Goal: Task Accomplishment & Management: Use online tool/utility

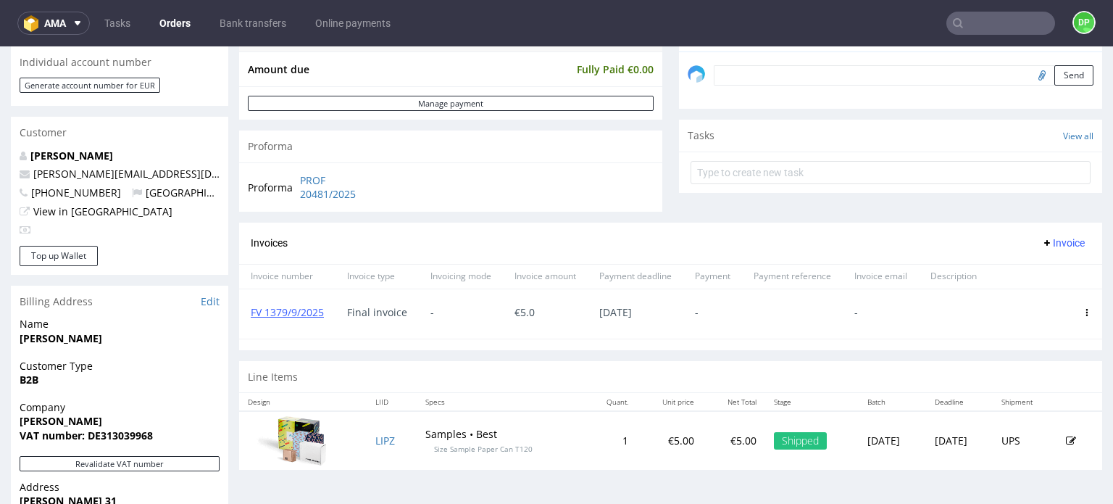
scroll to position [217, 0]
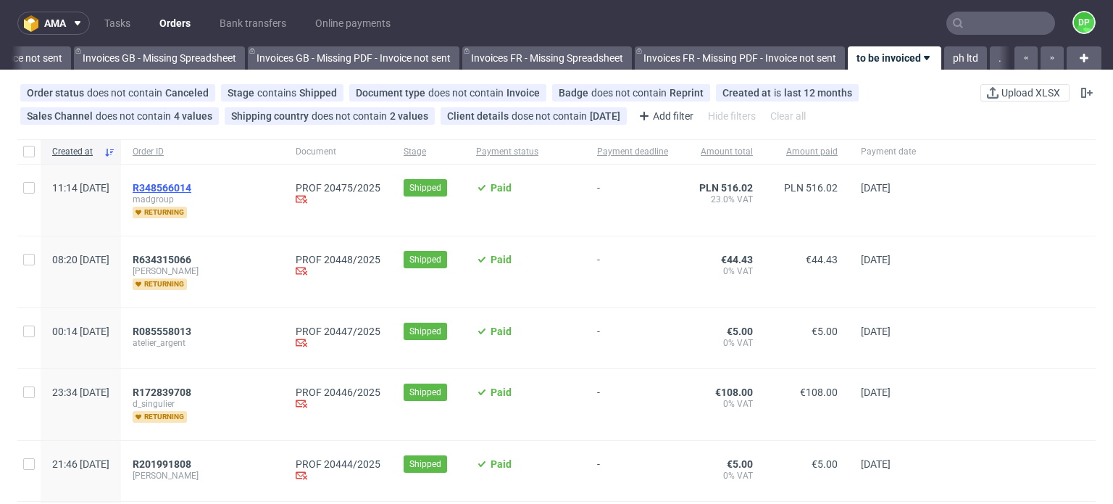
click at [191, 187] on span "R348566014" at bounding box center [162, 188] width 59 height 12
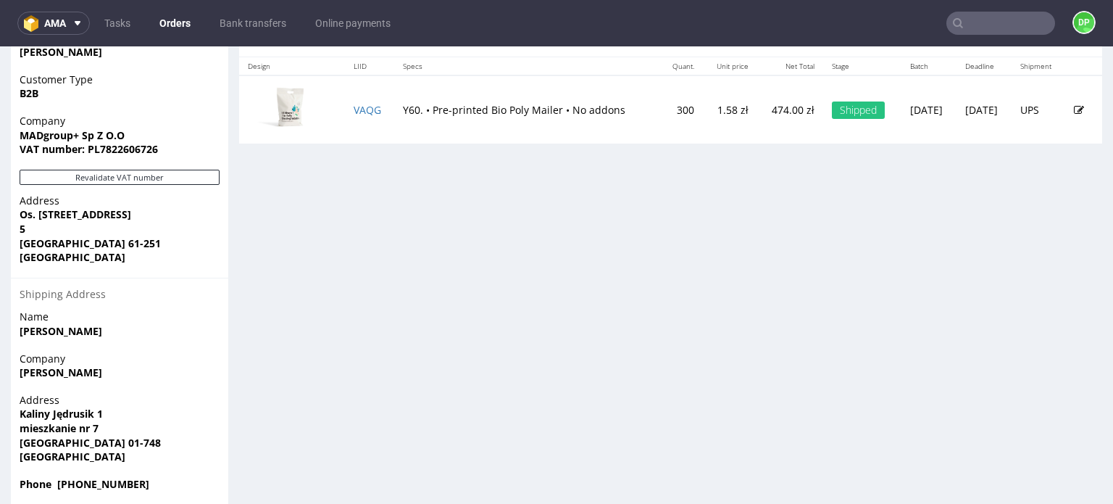
scroll to position [786, 0]
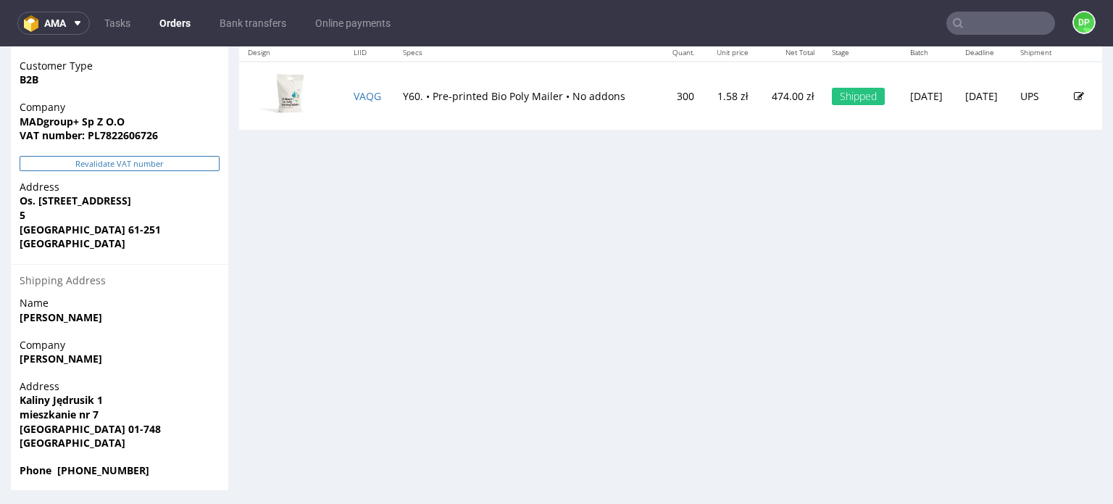
click at [123, 167] on button "Revalidate VAT number" at bounding box center [120, 163] width 200 height 15
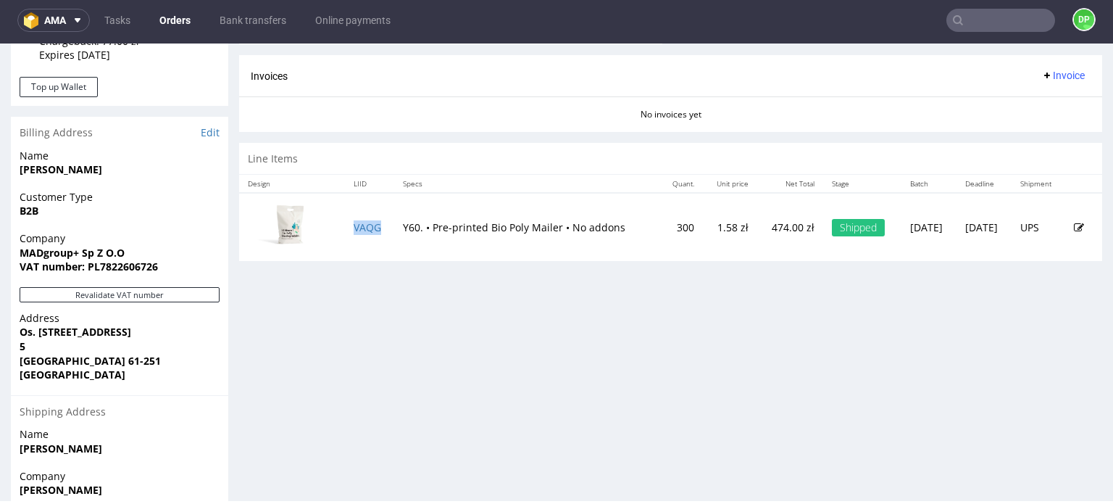
scroll to position [725, 0]
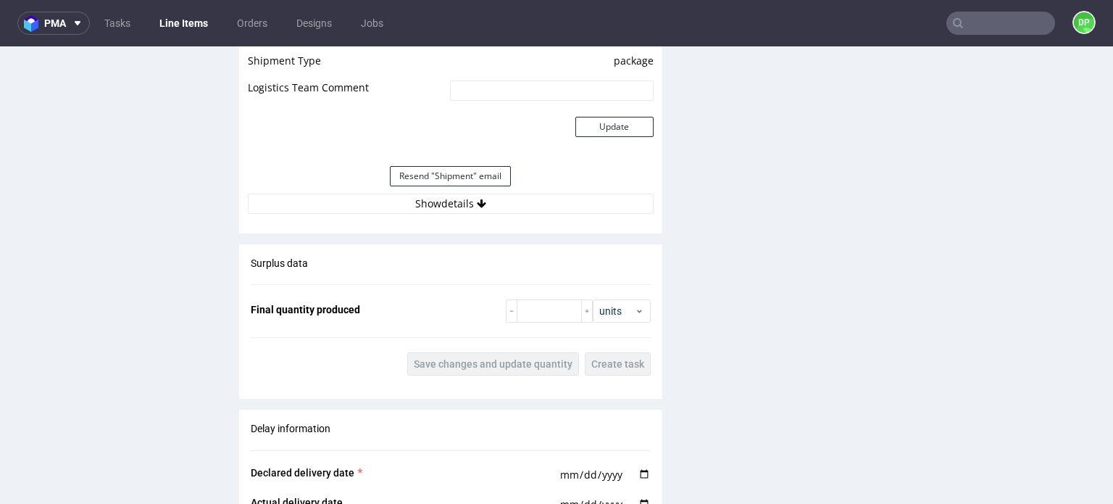
scroll to position [1377, 0]
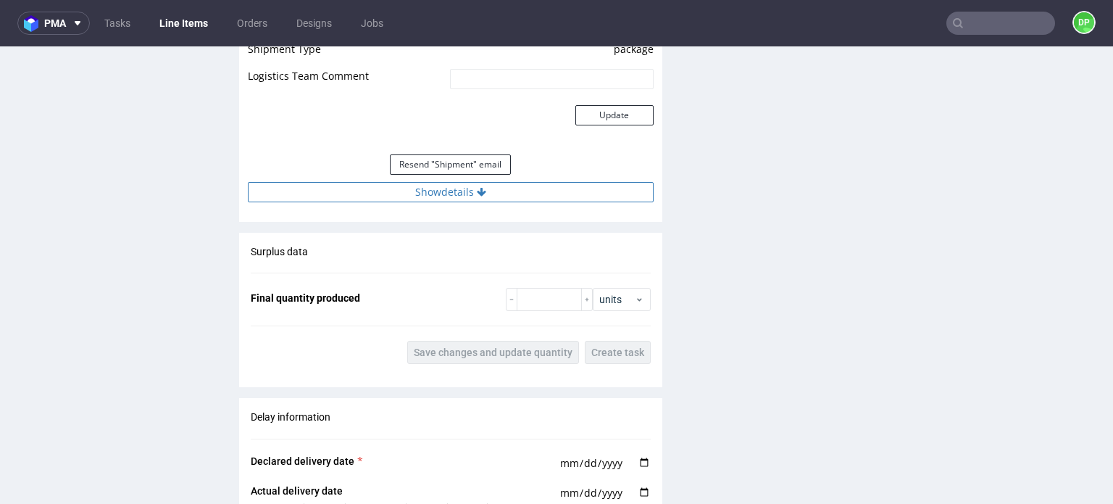
click at [449, 195] on button "Show details" at bounding box center [451, 192] width 406 height 20
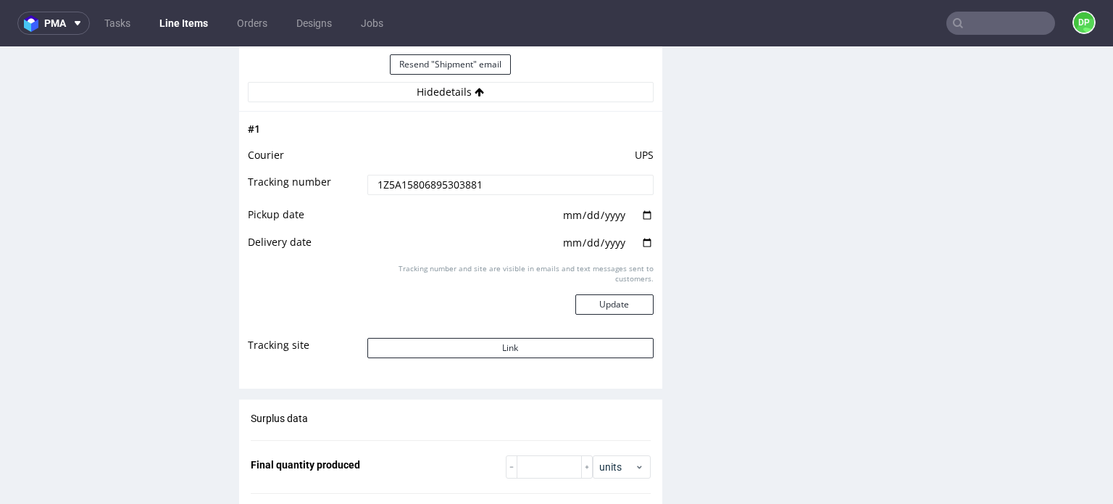
scroll to position [1449, 0]
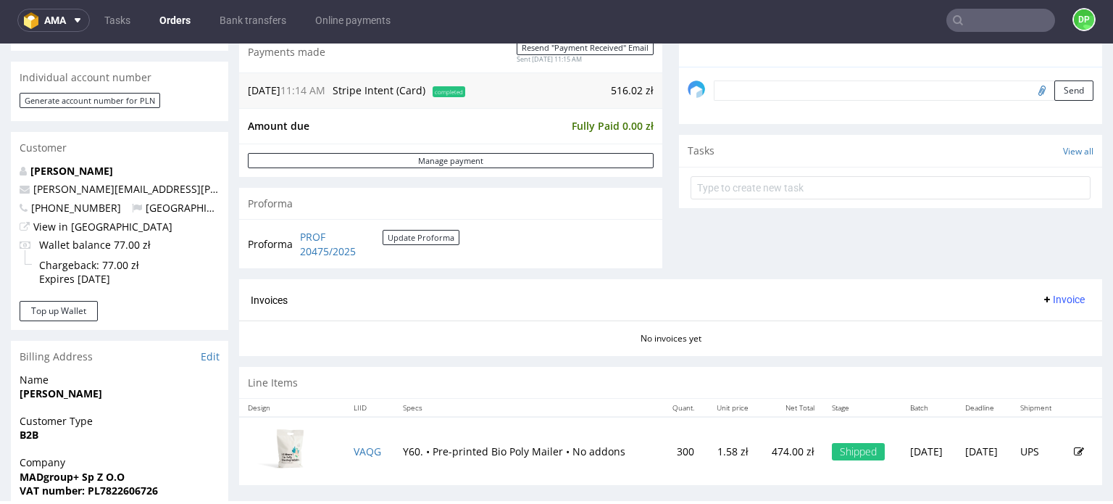
click at [1035, 287] on div "Invoices Invoice" at bounding box center [670, 299] width 863 height 41
click at [1041, 294] on span "Invoice" at bounding box center [1062, 300] width 43 height 12
click at [1010, 324] on span "Generate" at bounding box center [1041, 329] width 70 height 14
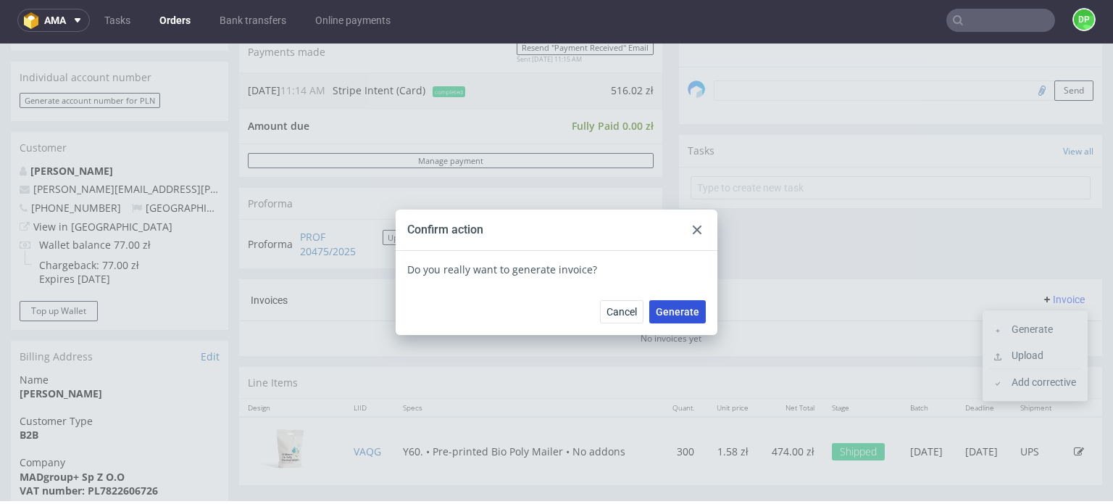
click at [652, 309] on button "Generate" at bounding box center [677, 311] width 57 height 23
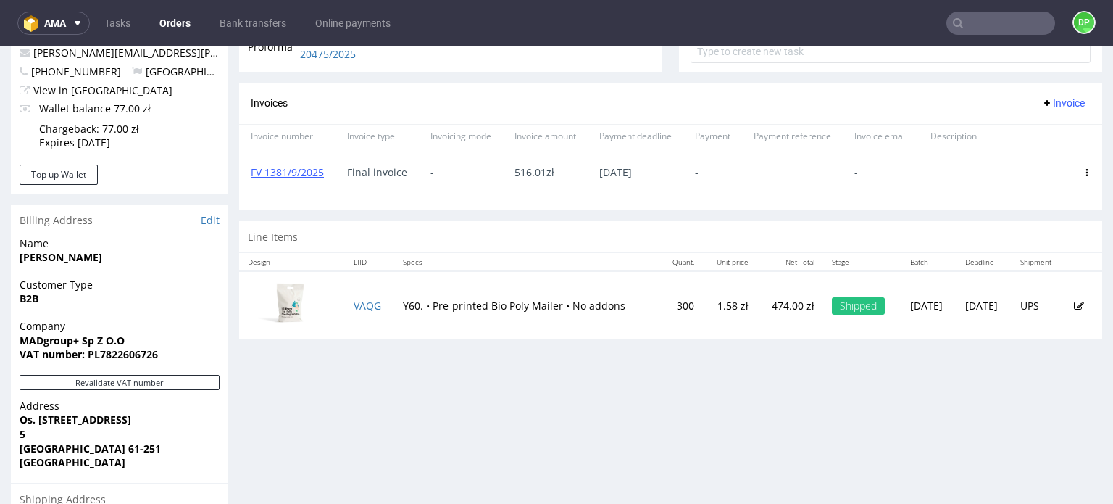
scroll to position [435, 0]
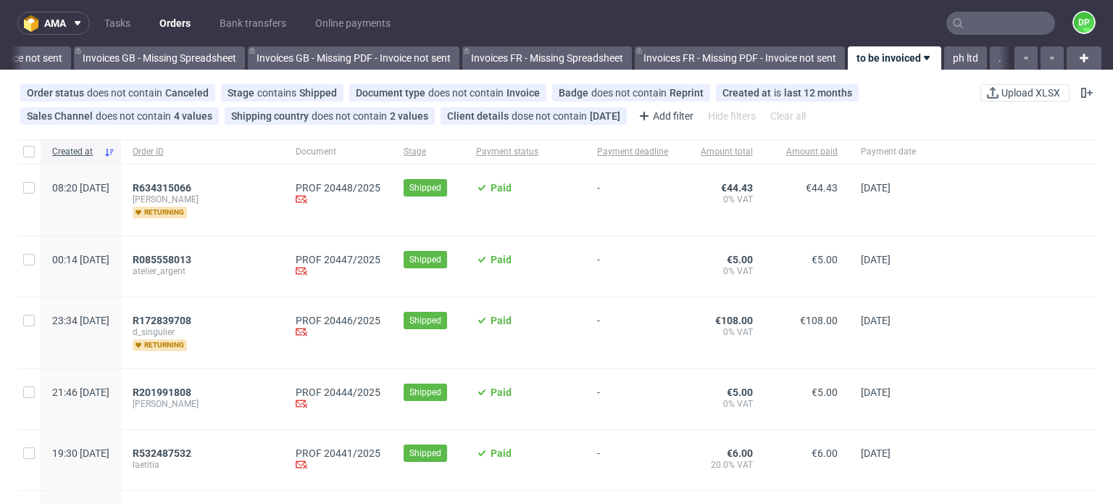
scroll to position [0, 1856]
click at [191, 188] on span "R634315066" at bounding box center [162, 188] width 59 height 12
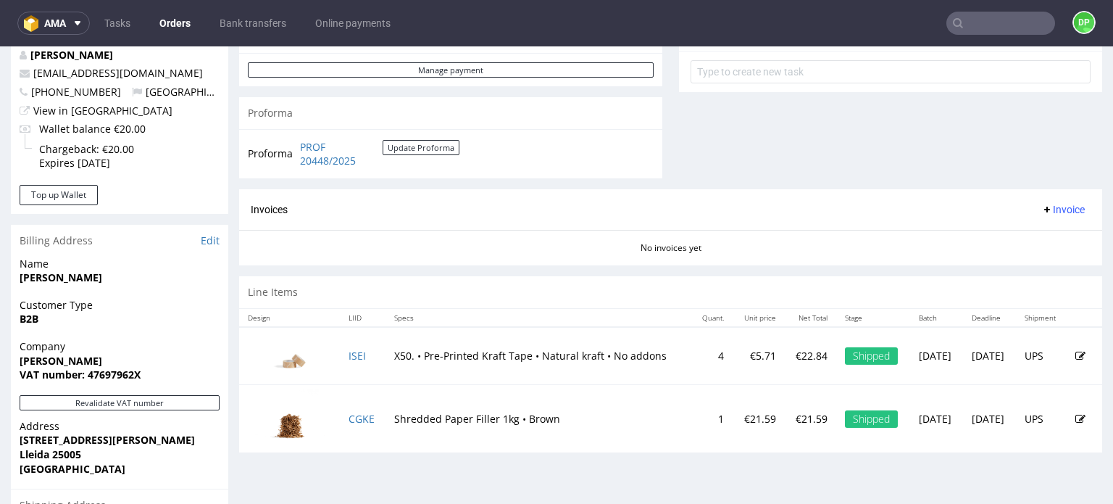
scroll to position [762, 0]
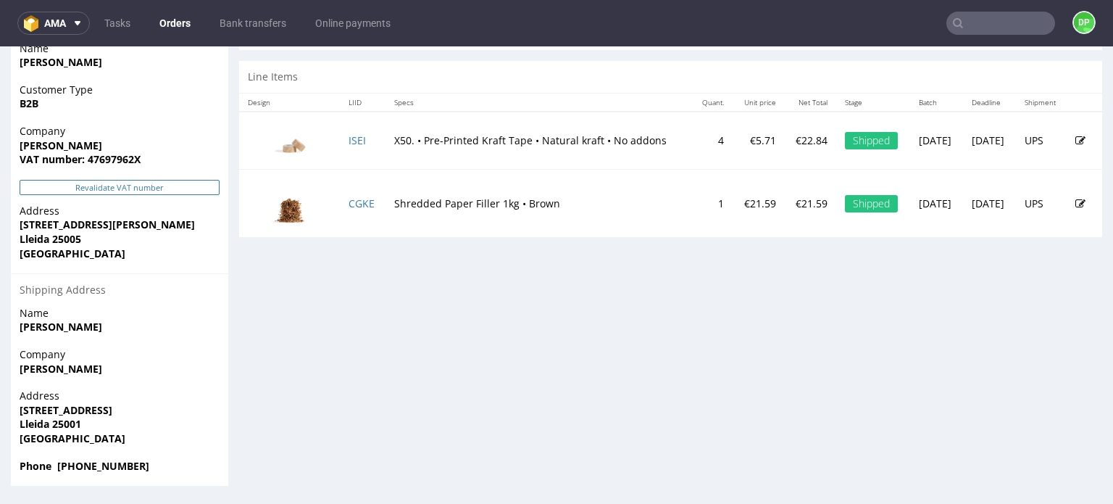
click at [105, 184] on button "Revalidate VAT number" at bounding box center [120, 187] width 200 height 15
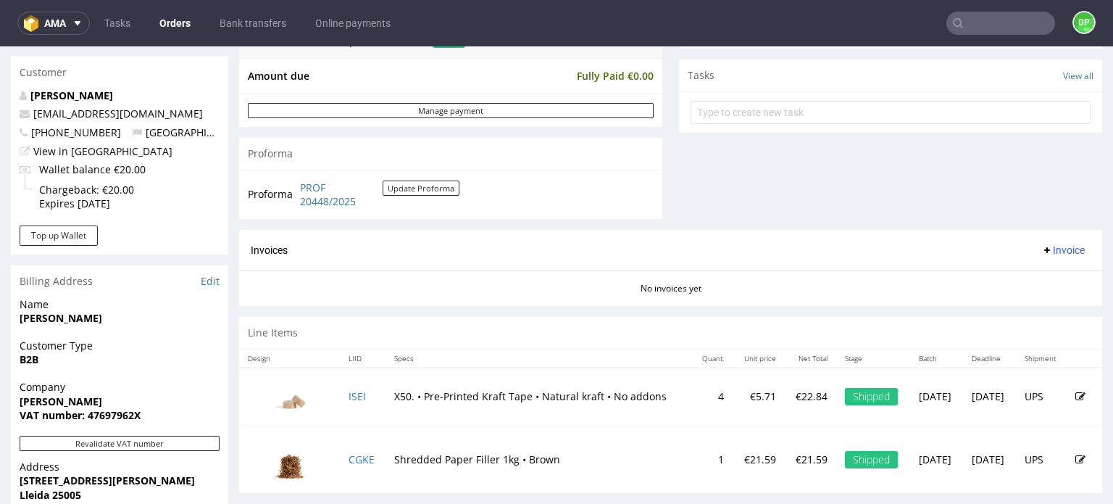
scroll to position [507, 0]
click at [1053, 246] on span "Invoice" at bounding box center [1062, 249] width 43 height 12
click at [1006, 276] on span "Generate" at bounding box center [1041, 278] width 70 height 14
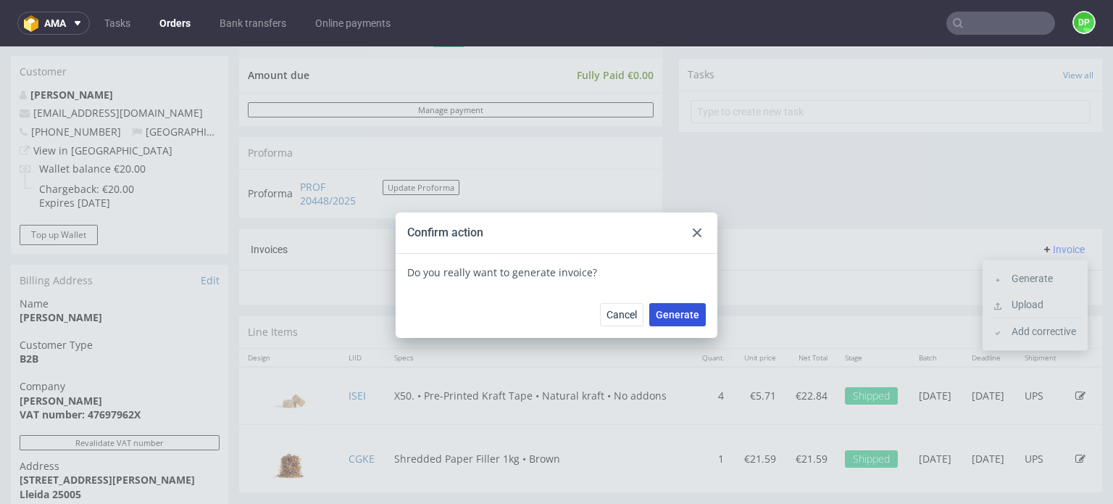
click at [662, 312] on span "Generate" at bounding box center [677, 314] width 43 height 10
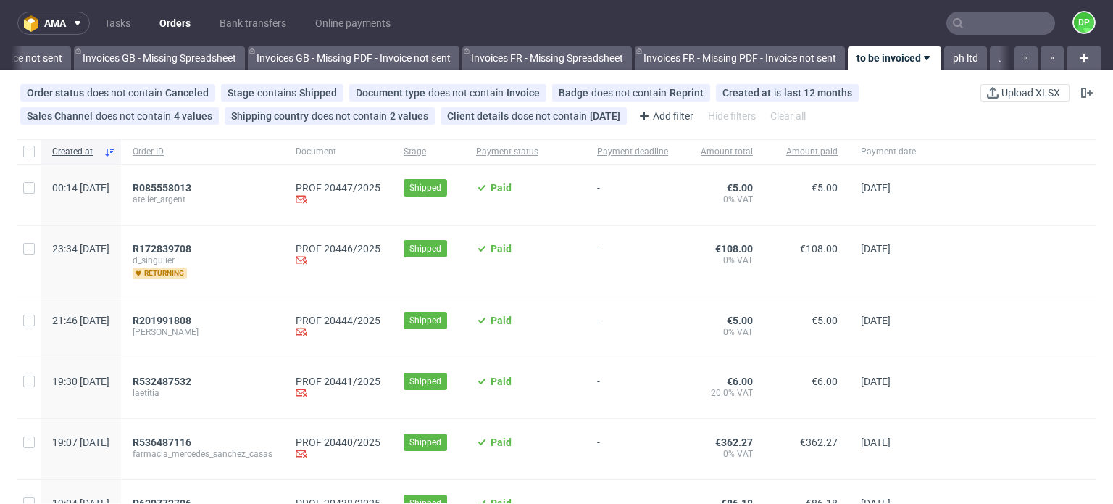
scroll to position [0, 1856]
click at [191, 182] on span "R085558013" at bounding box center [162, 188] width 59 height 12
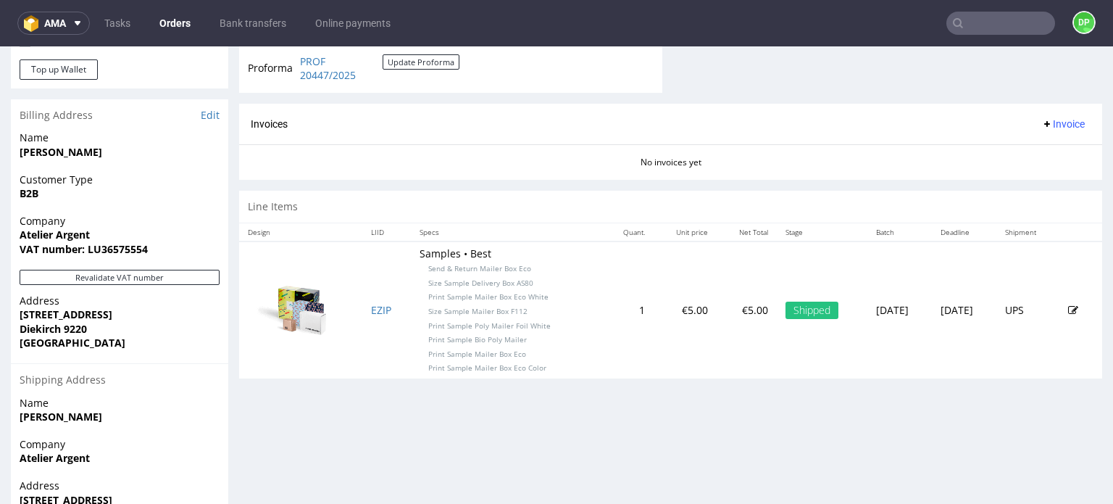
scroll to position [722, 0]
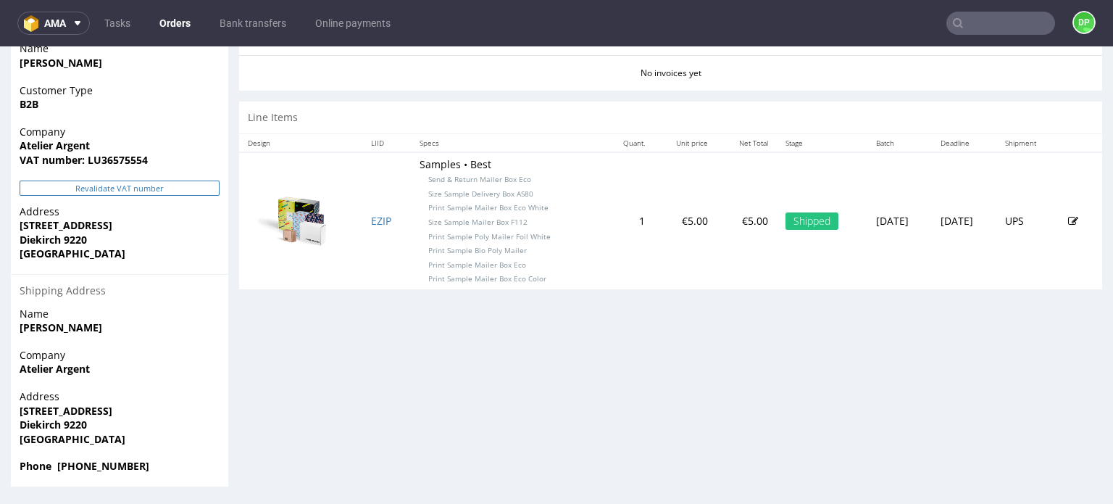
click at [115, 181] on button "Revalidate VAT number" at bounding box center [120, 187] width 200 height 15
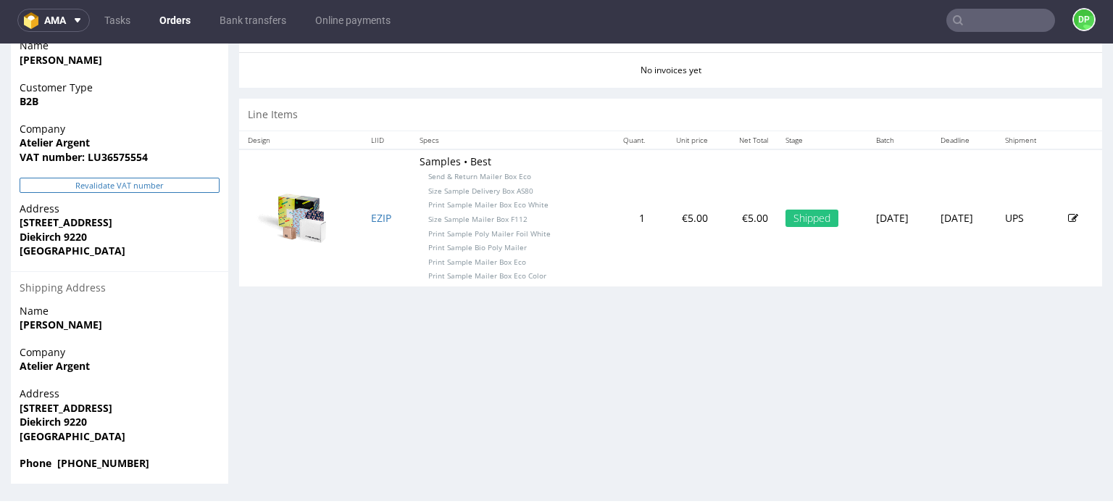
click at [91, 178] on button "Revalidate VAT number" at bounding box center [120, 185] width 200 height 15
click at [131, 181] on button "Revalidate VAT number" at bounding box center [120, 185] width 200 height 15
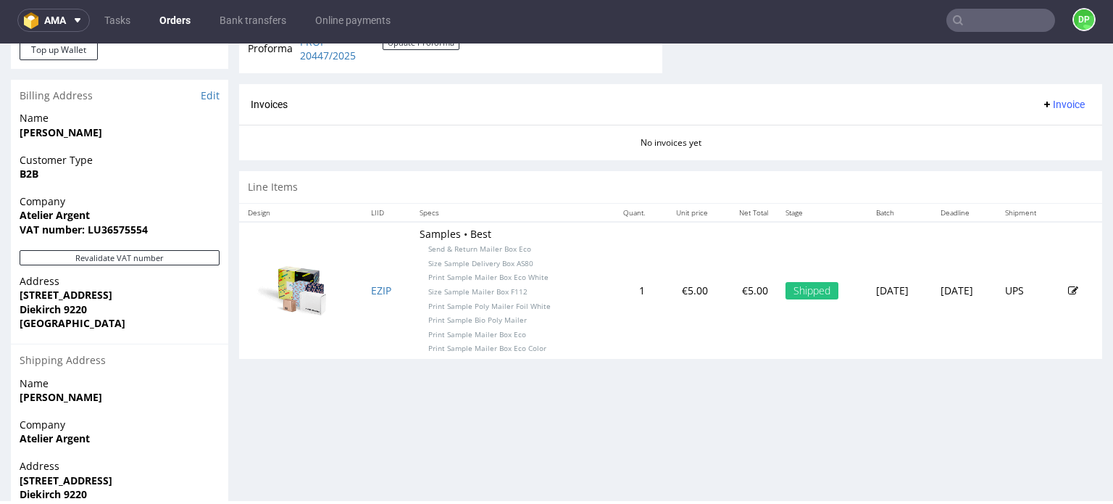
scroll to position [577, 0]
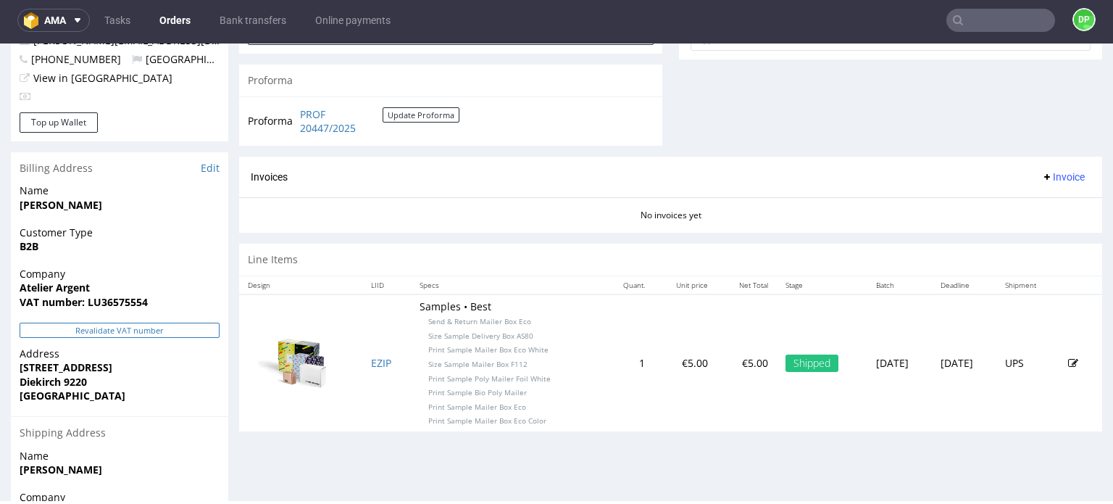
click at [148, 324] on button "Revalidate VAT number" at bounding box center [120, 329] width 200 height 15
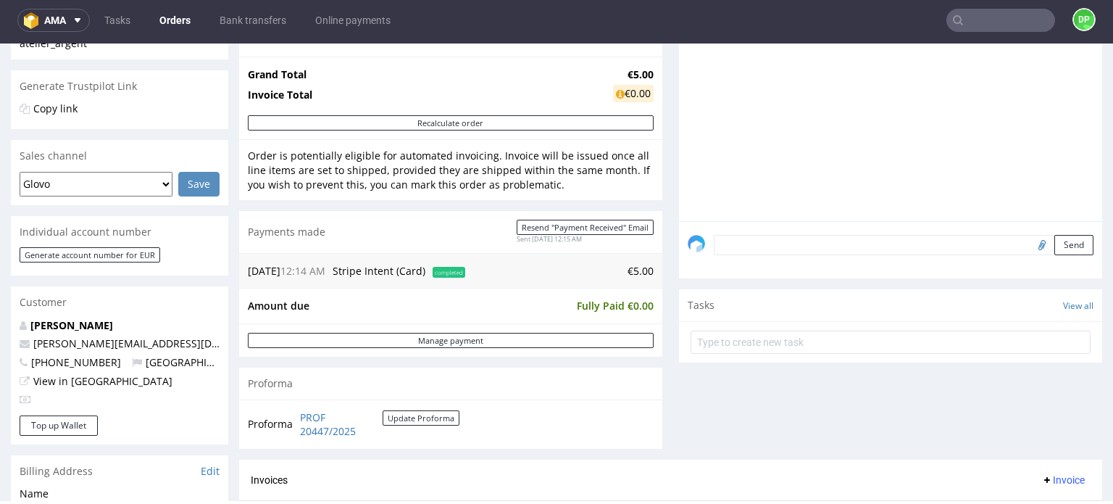
scroll to position [362, 0]
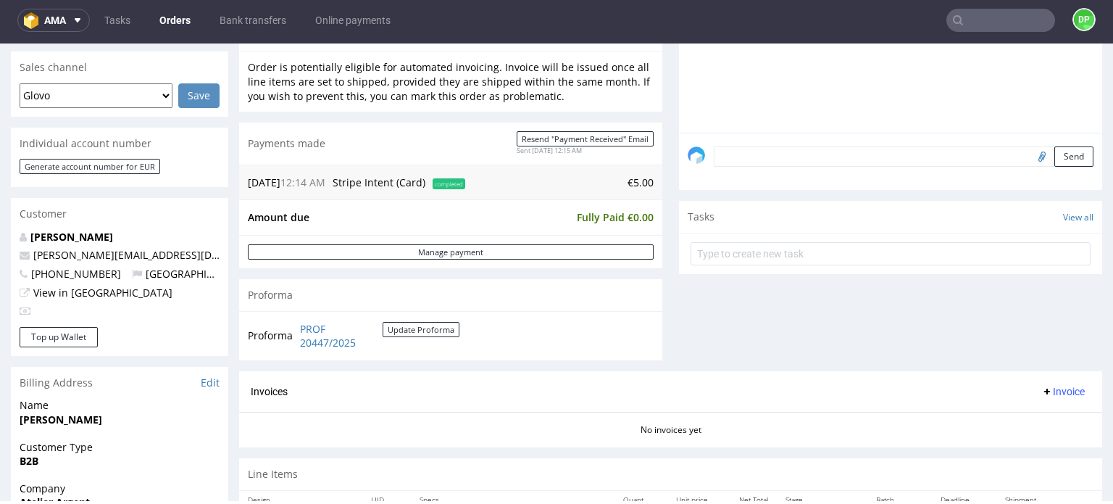
click at [1052, 387] on span "Invoice" at bounding box center [1062, 392] width 43 height 12
click at [1012, 418] on span "Generate" at bounding box center [1041, 420] width 70 height 14
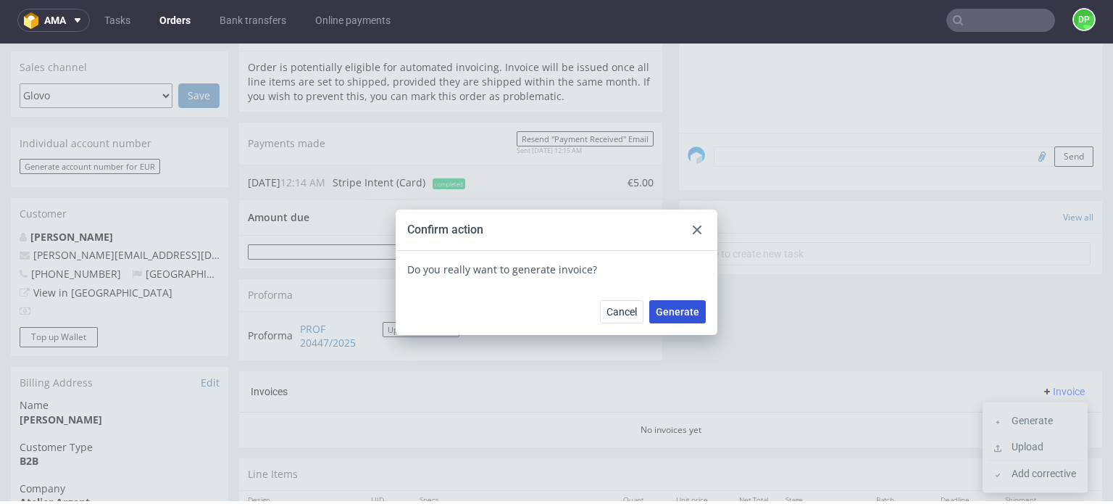
click at [673, 303] on button "Generate" at bounding box center [677, 311] width 57 height 23
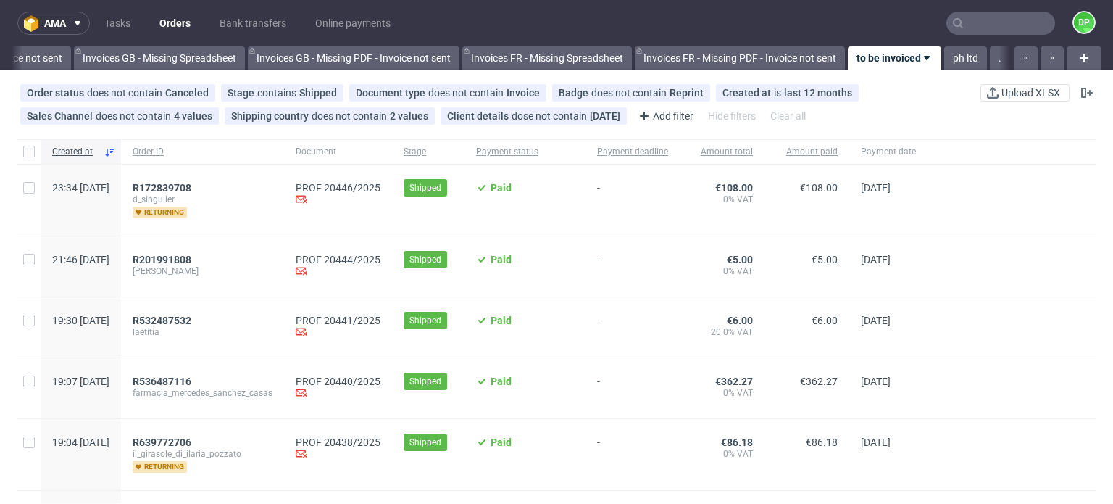
scroll to position [0, 1856]
click at [191, 188] on span "R172839708" at bounding box center [162, 188] width 59 height 12
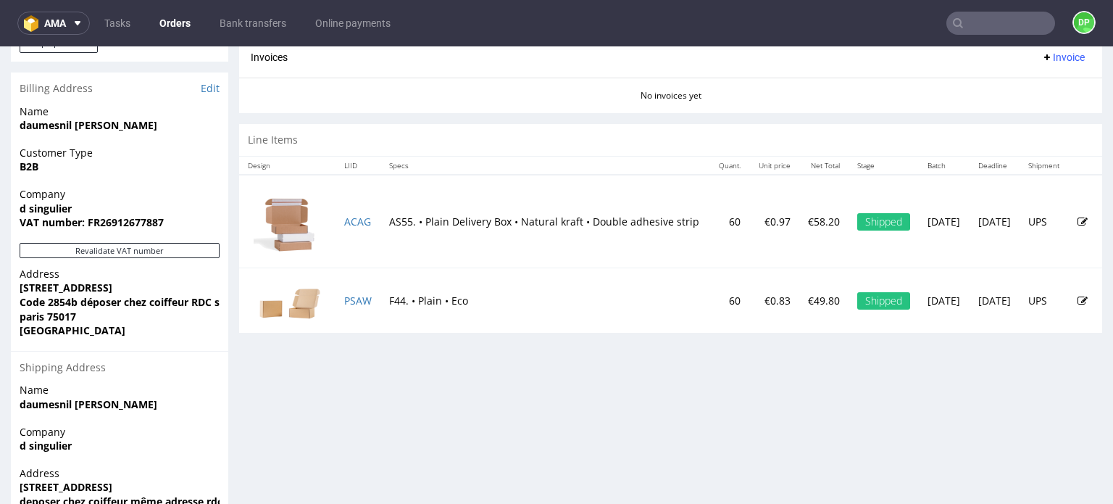
scroll to position [725, 0]
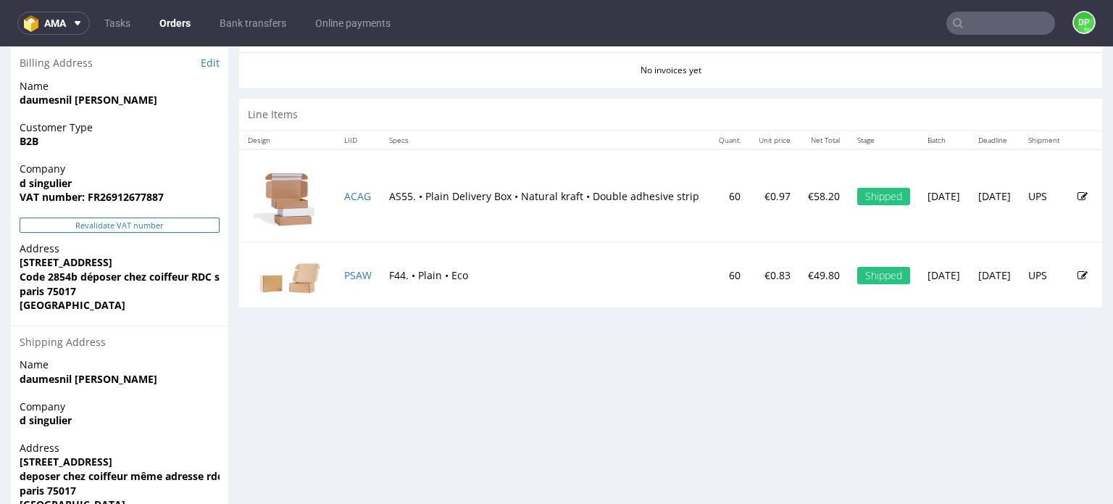
click at [128, 227] on button "Revalidate VAT number" at bounding box center [120, 224] width 200 height 15
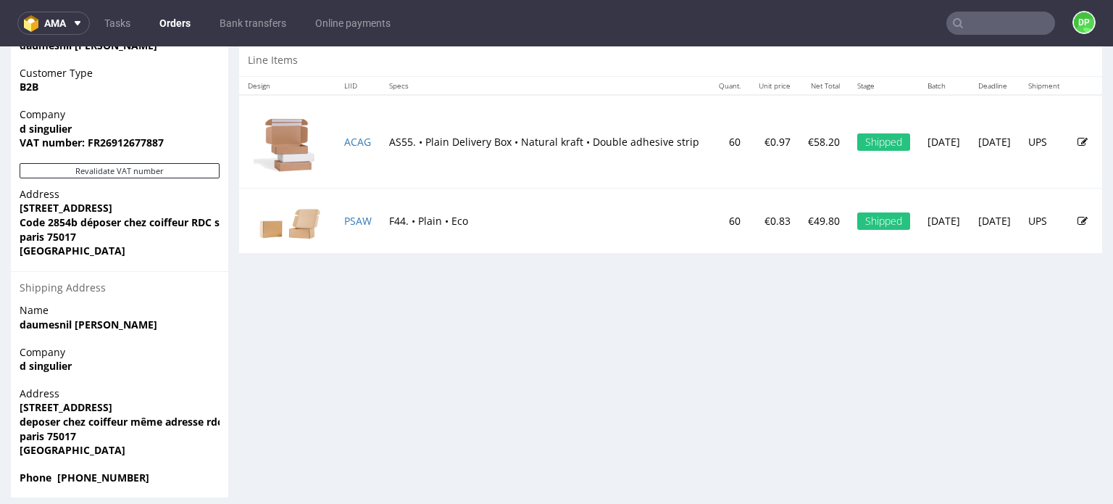
scroll to position [791, 0]
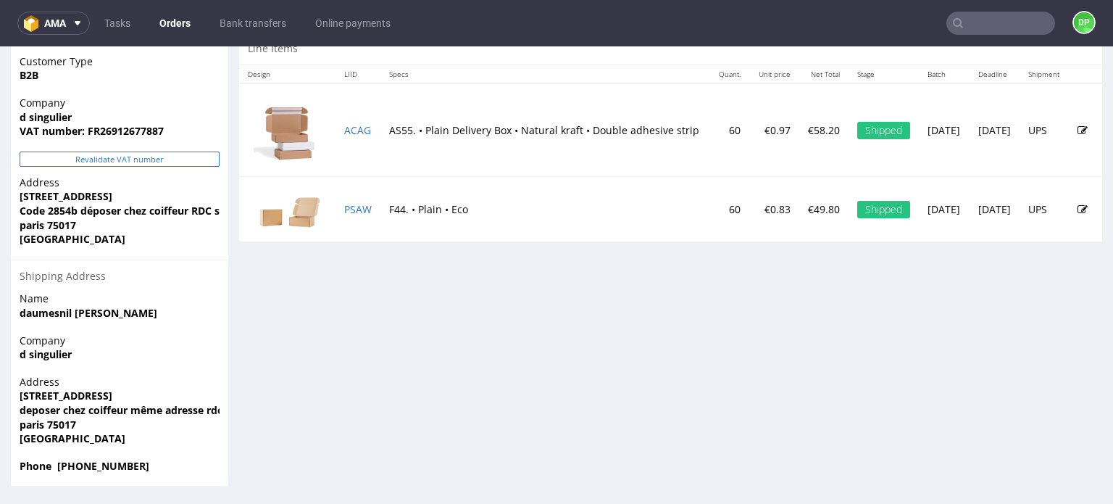
click at [160, 155] on button "Revalidate VAT number" at bounding box center [120, 158] width 200 height 15
click at [183, 165] on button "Revalidate VAT number" at bounding box center [120, 158] width 200 height 15
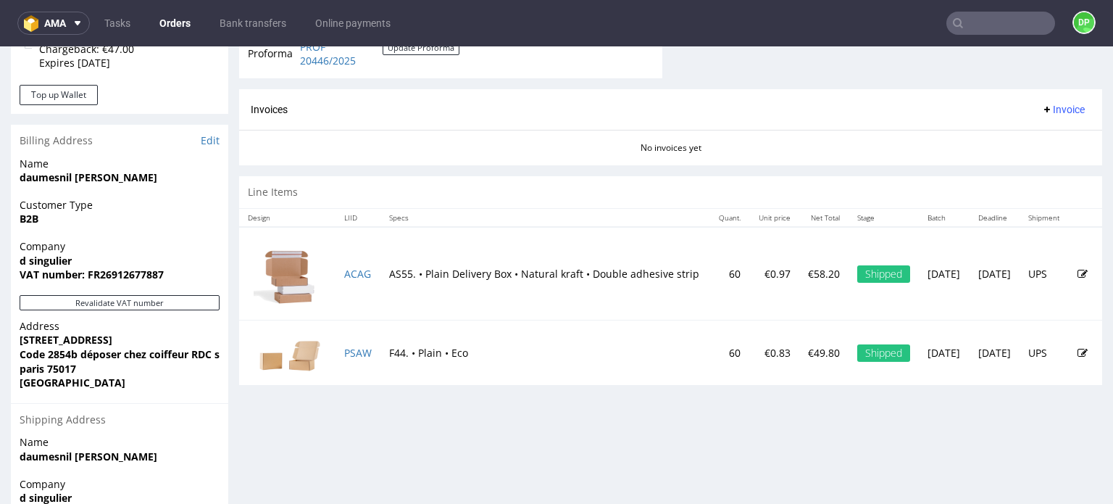
scroll to position [725, 0]
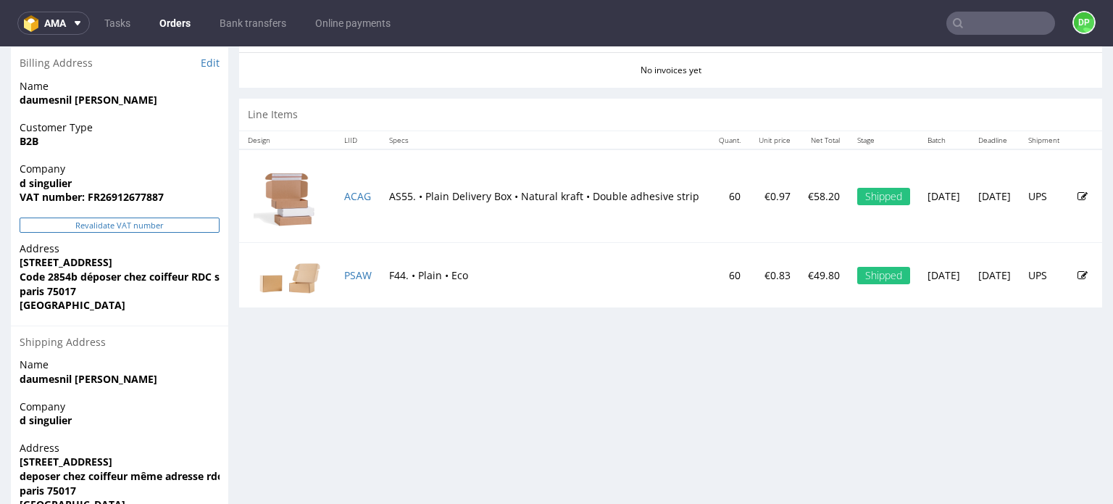
click at [104, 229] on button "Revalidate VAT number" at bounding box center [120, 224] width 200 height 15
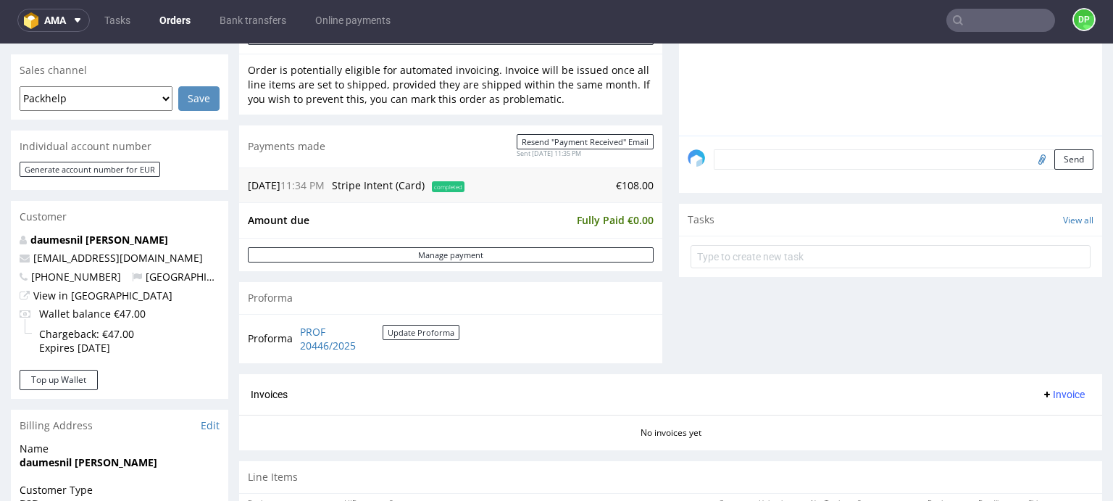
scroll to position [362, 0]
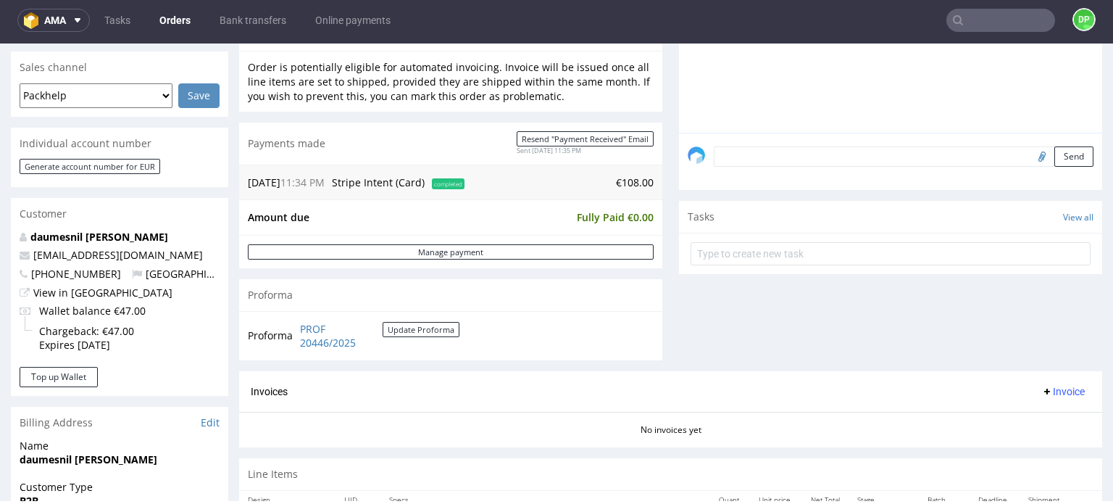
click at [1041, 387] on span "Invoice" at bounding box center [1062, 392] width 43 height 12
click at [1017, 413] on span "Generate" at bounding box center [1041, 420] width 70 height 14
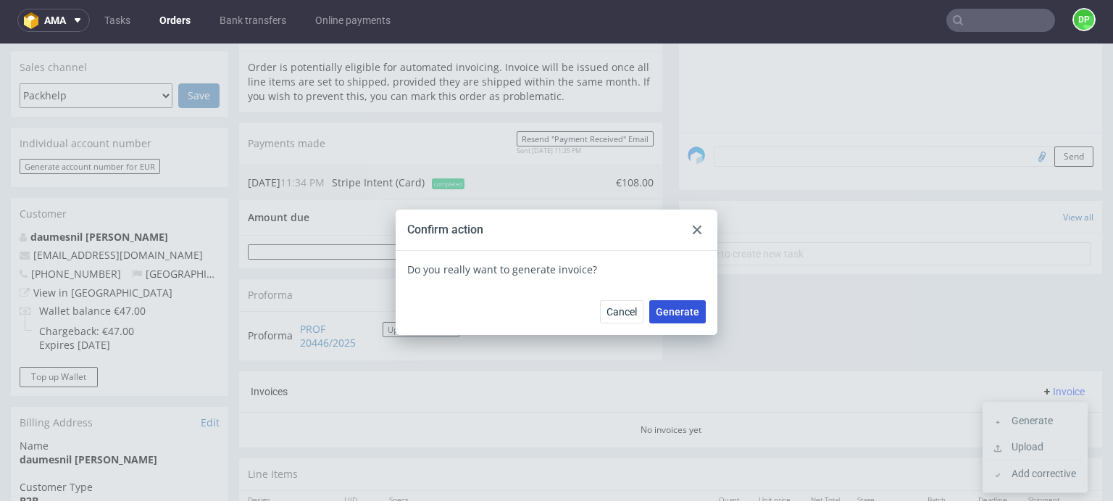
click at [670, 314] on span "Generate" at bounding box center [677, 312] width 43 height 10
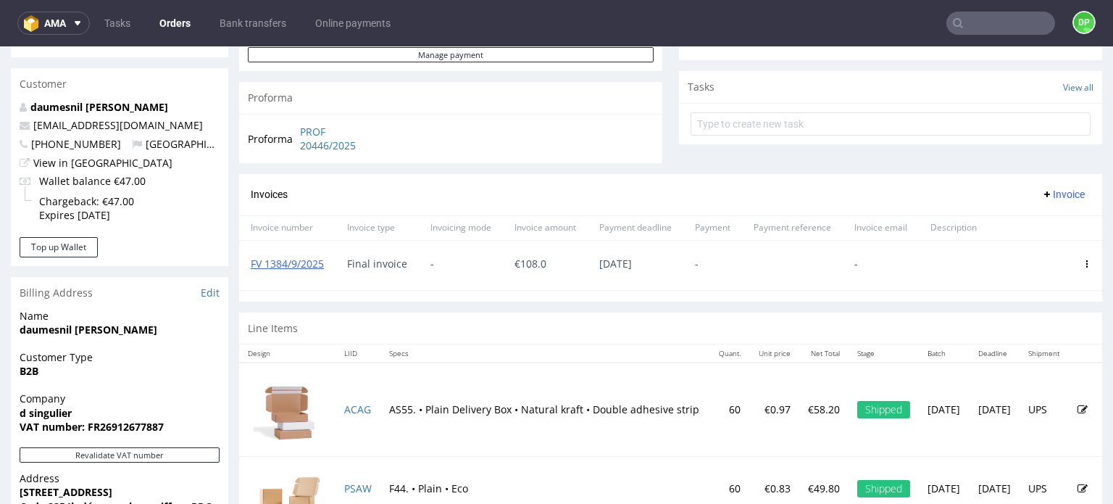
scroll to position [507, 0]
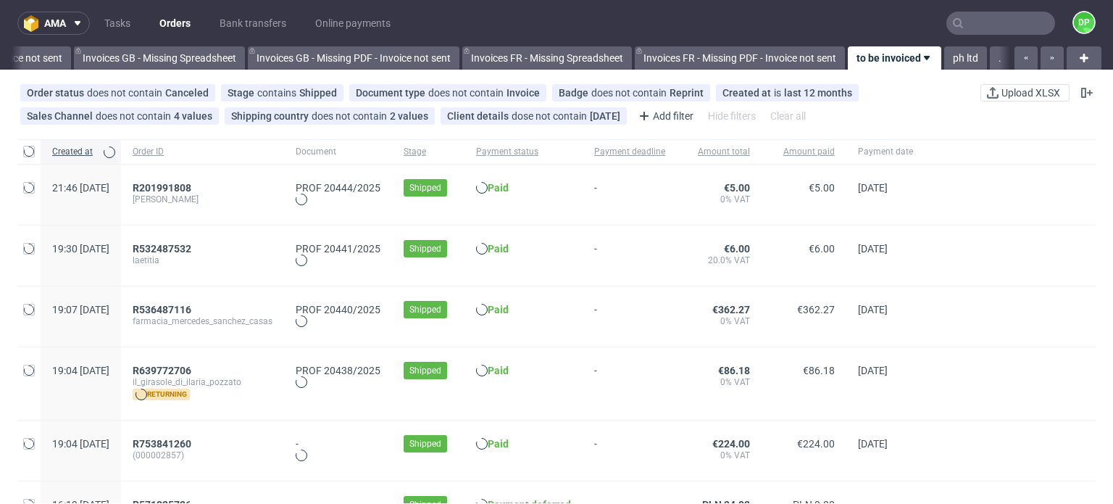
scroll to position [0, 1856]
click at [191, 183] on span "R201991808" at bounding box center [162, 188] width 59 height 12
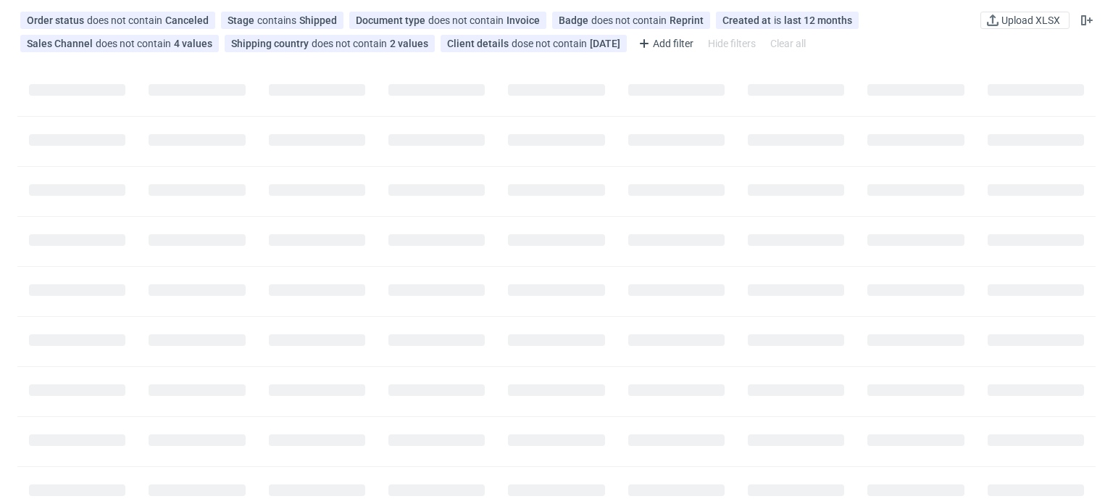
scroll to position [0, 1856]
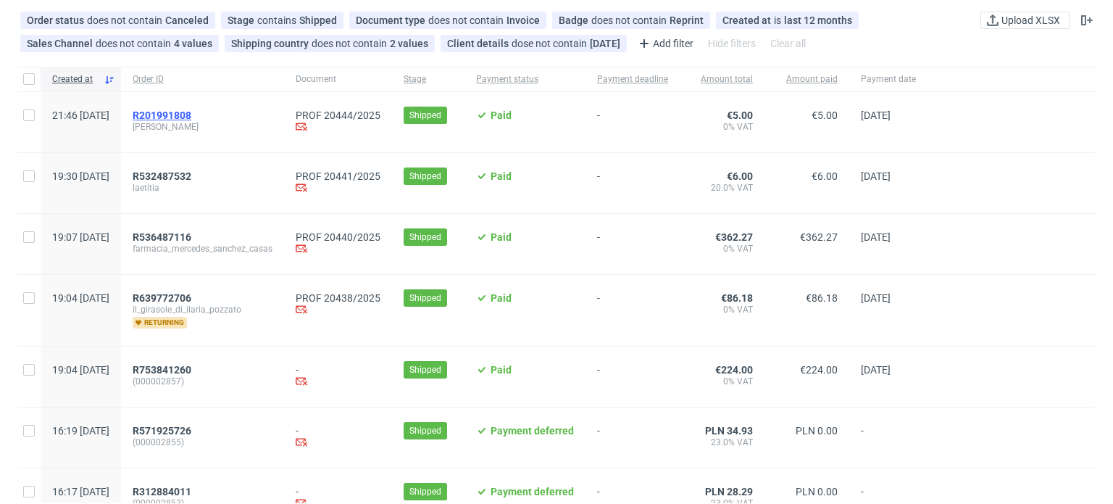
click at [191, 118] on span "R201991808" at bounding box center [162, 115] width 59 height 12
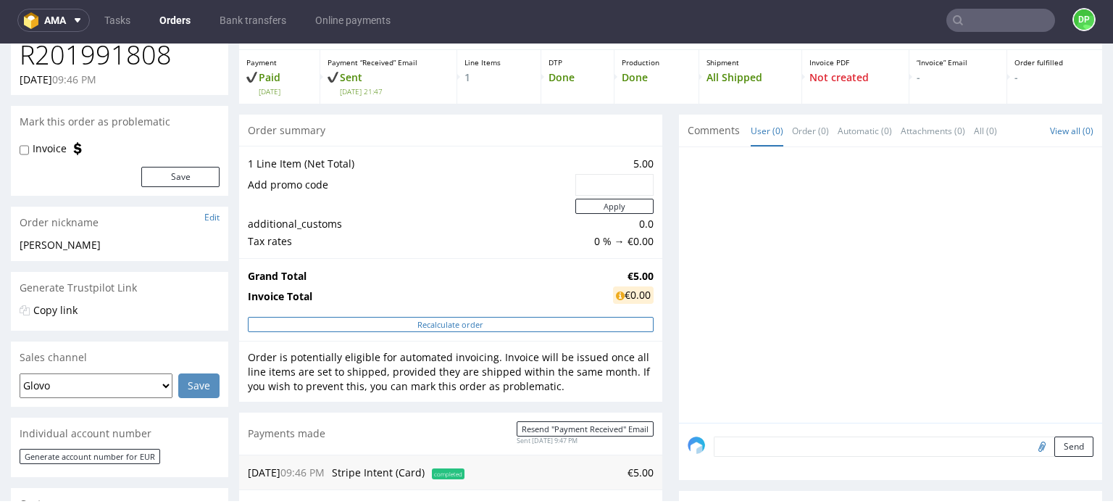
scroll to position [145, 0]
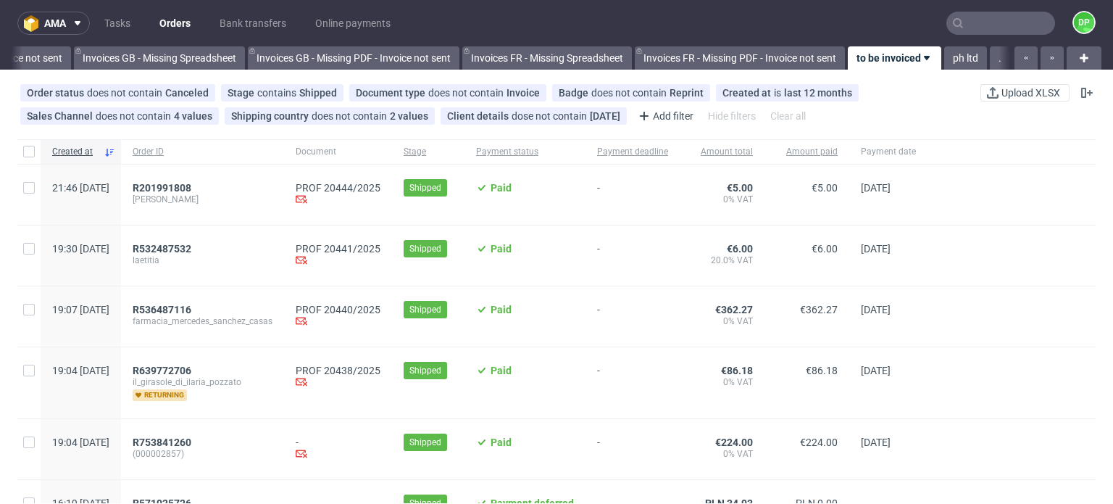
scroll to position [0, 1856]
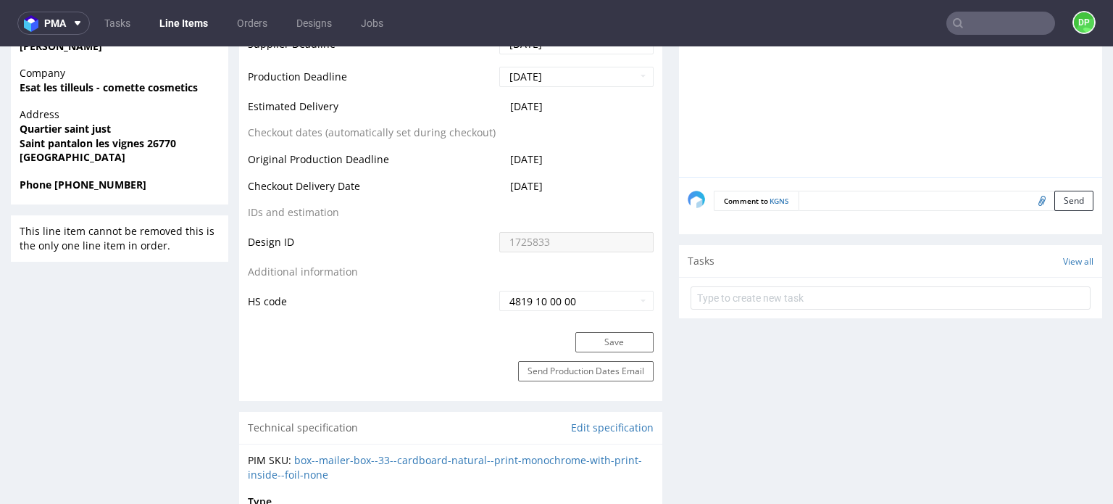
scroll to position [3, 0]
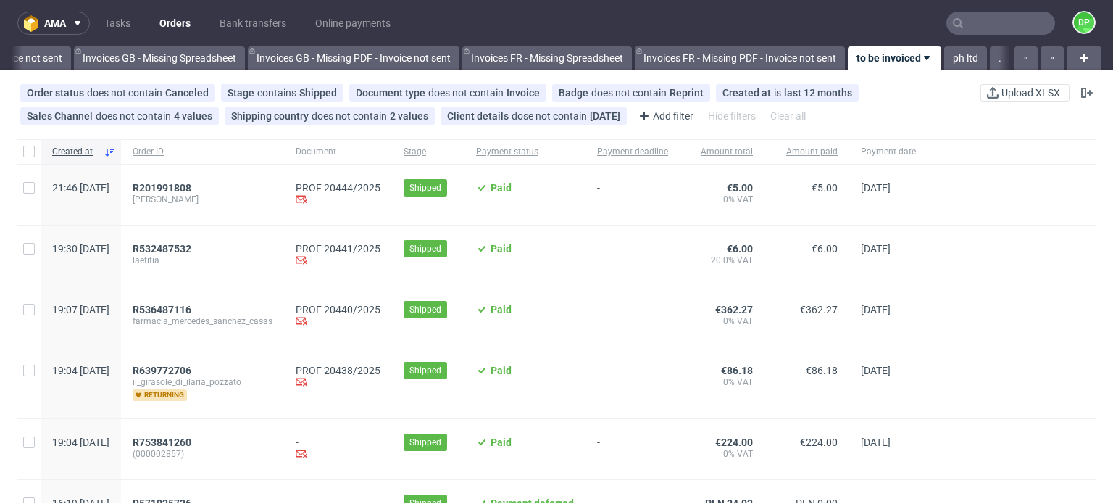
scroll to position [0, 1856]
click at [191, 184] on span "R201991808" at bounding box center [162, 188] width 59 height 12
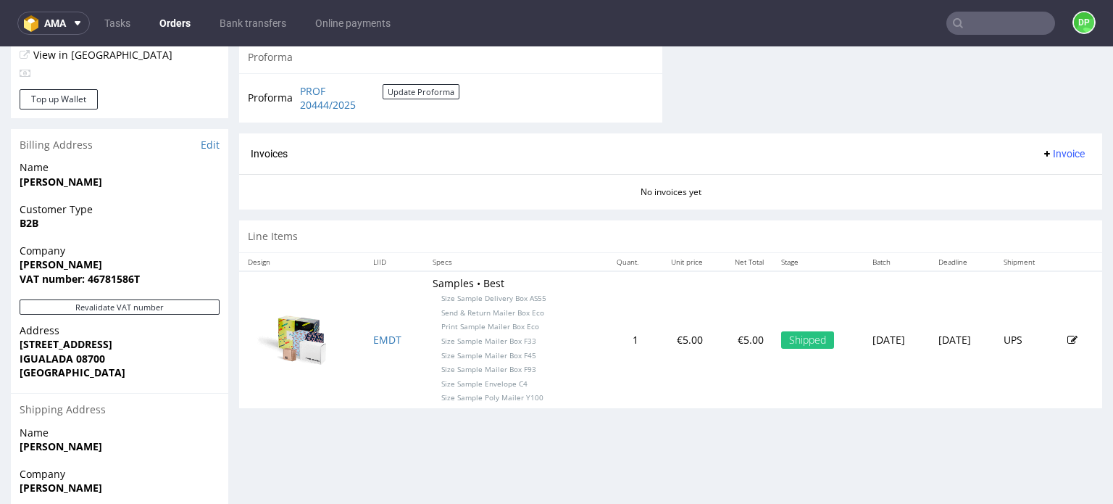
scroll to position [580, 0]
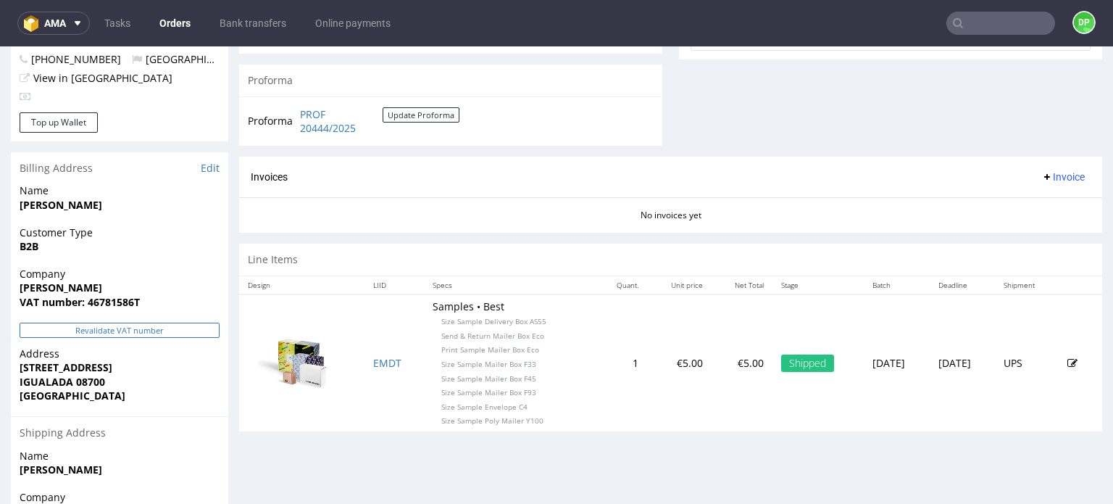
click at [92, 323] on button "Revalidate VAT number" at bounding box center [120, 329] width 200 height 15
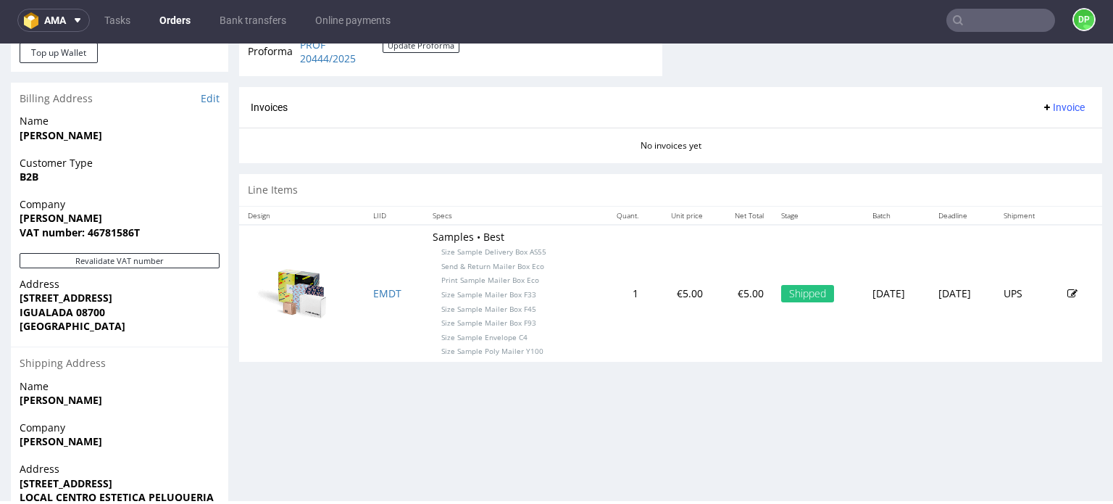
scroll to position [664, 0]
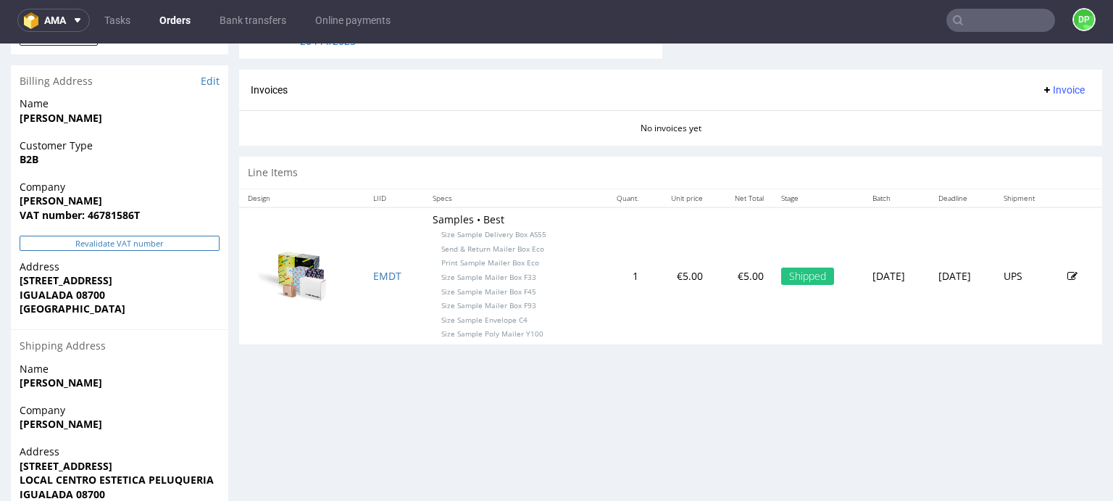
click at [142, 246] on button "Revalidate VAT number" at bounding box center [120, 243] width 200 height 15
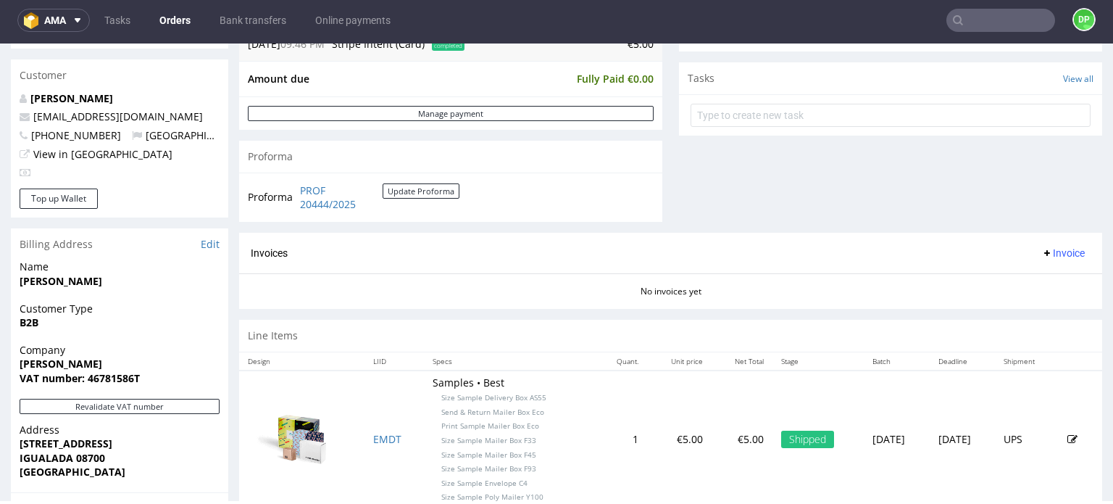
scroll to position [507, 0]
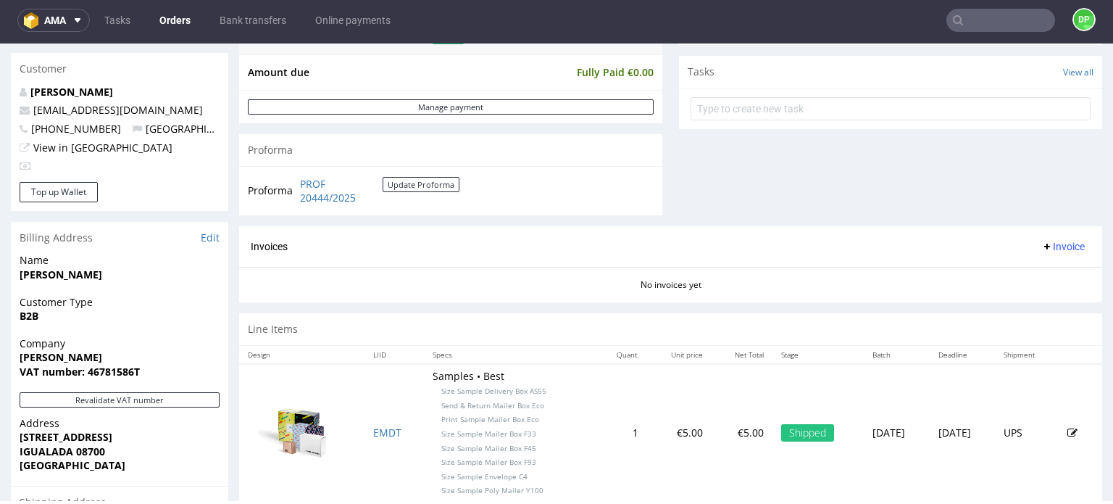
click at [1042, 242] on span "Invoice" at bounding box center [1062, 247] width 43 height 12
click at [1035, 271] on span "Generate" at bounding box center [1041, 275] width 70 height 14
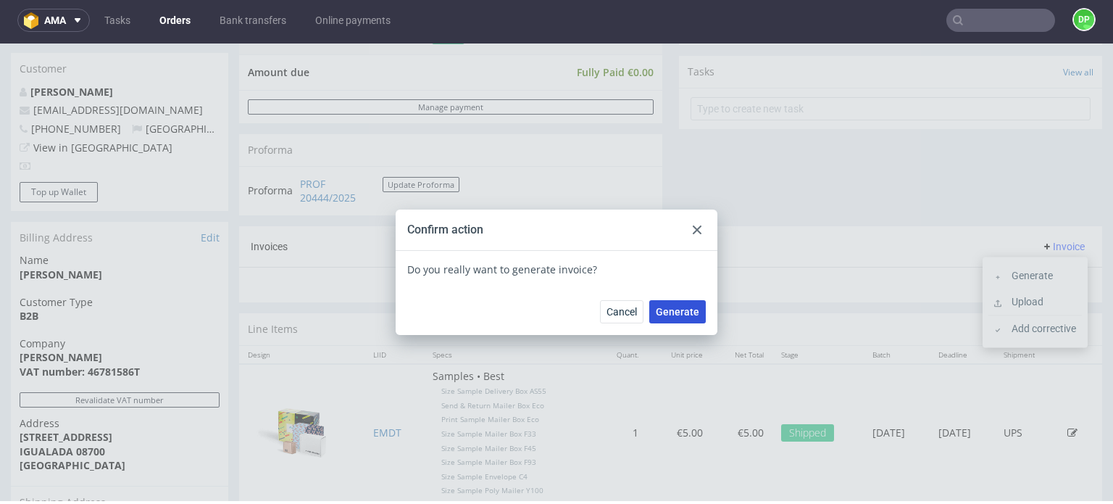
click at [672, 307] on span "Generate" at bounding box center [677, 312] width 43 height 10
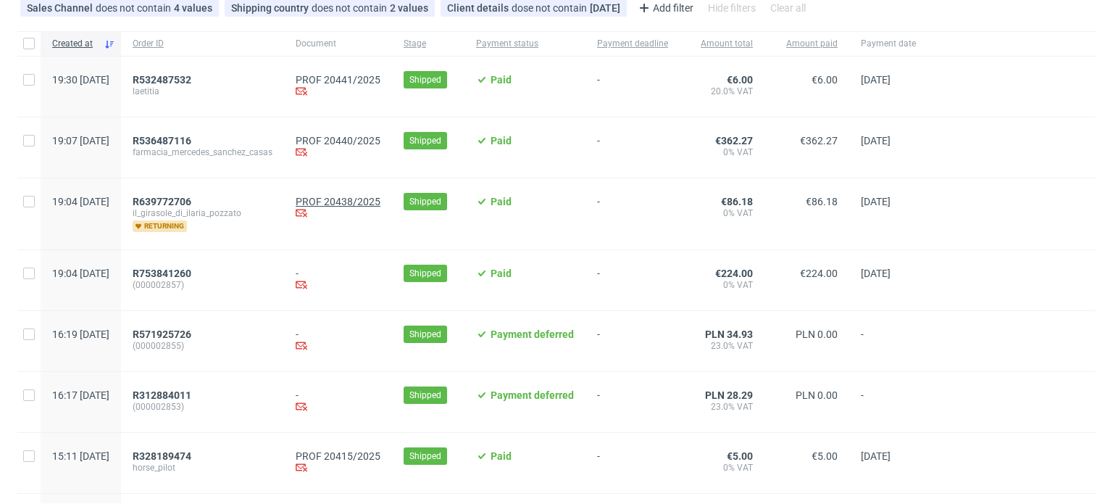
scroll to position [145, 0]
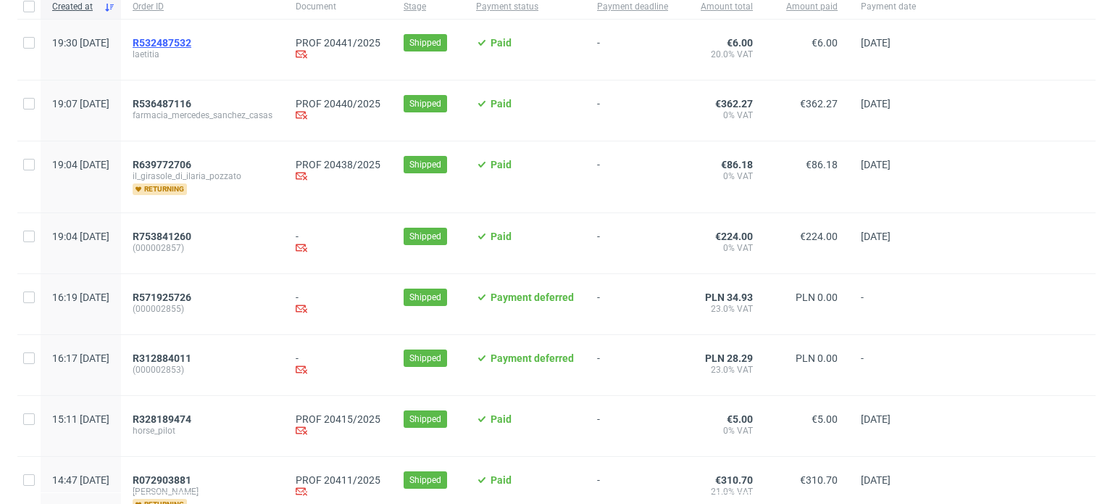
click at [191, 44] on span "R532487532" at bounding box center [162, 43] width 59 height 12
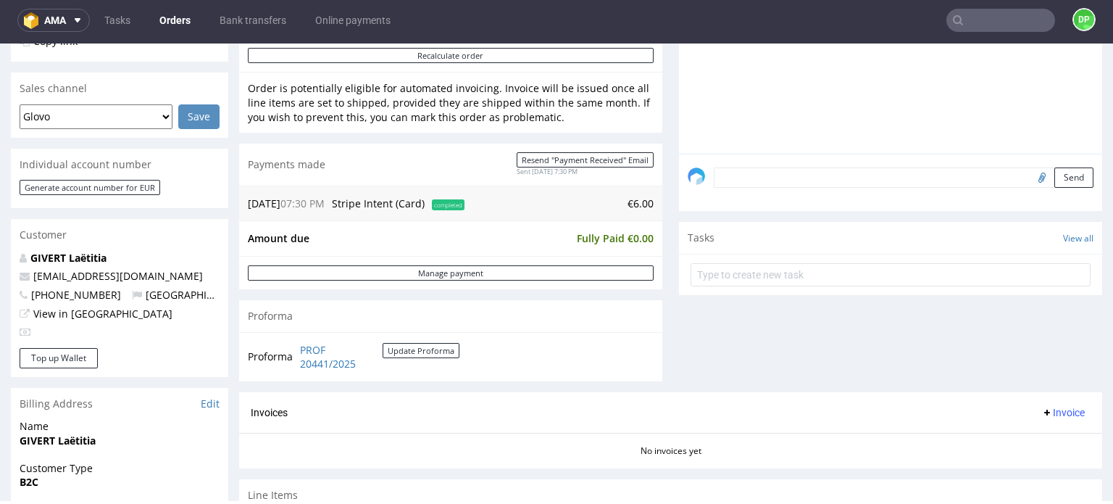
scroll to position [539, 0]
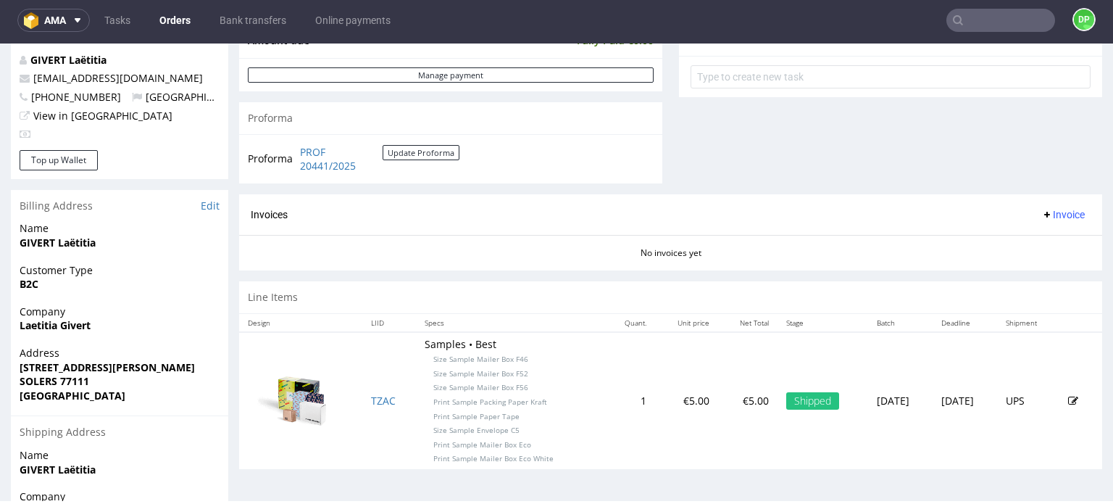
click at [1048, 214] on span "Invoice" at bounding box center [1062, 215] width 43 height 12
click at [1035, 236] on span "Generate" at bounding box center [1041, 243] width 70 height 14
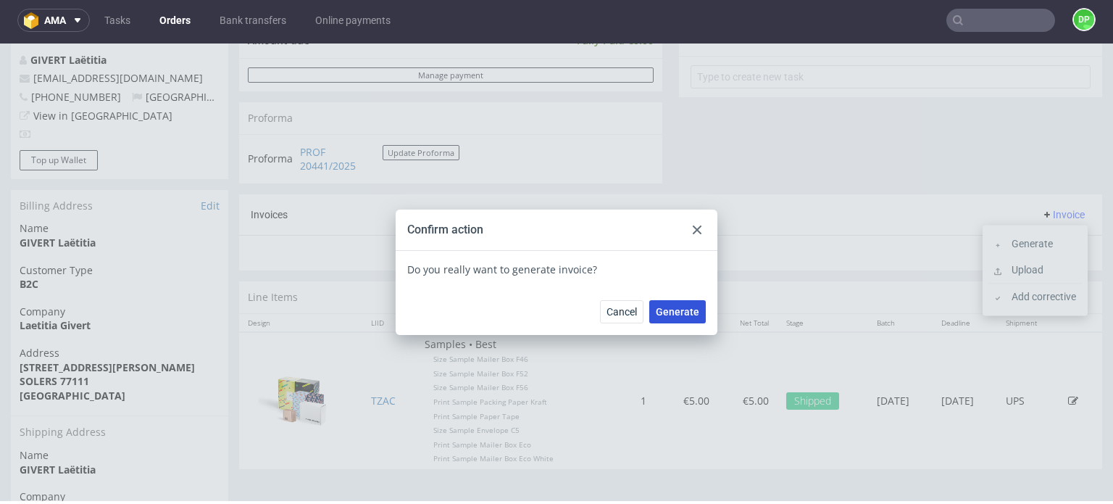
click at [675, 315] on span "Generate" at bounding box center [677, 312] width 43 height 10
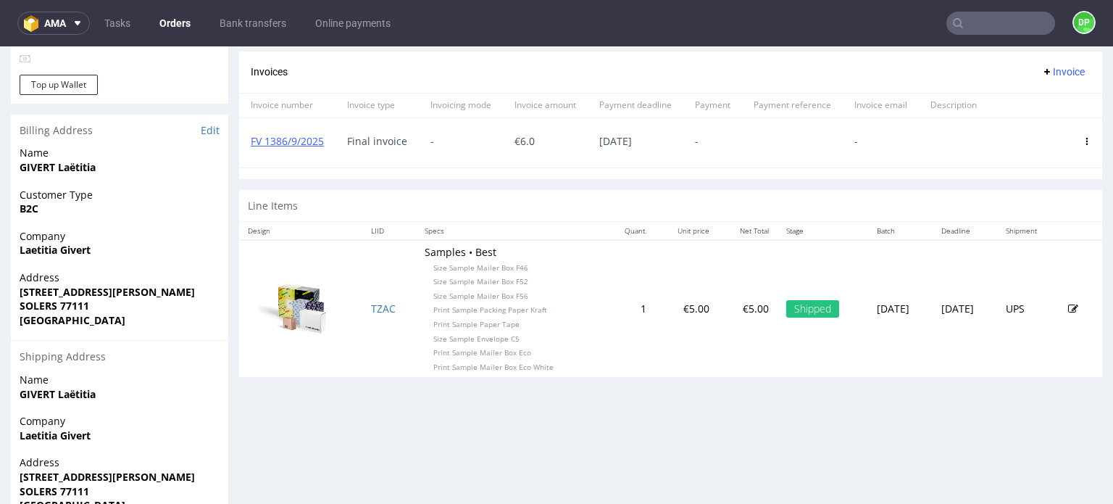
scroll to position [539, 0]
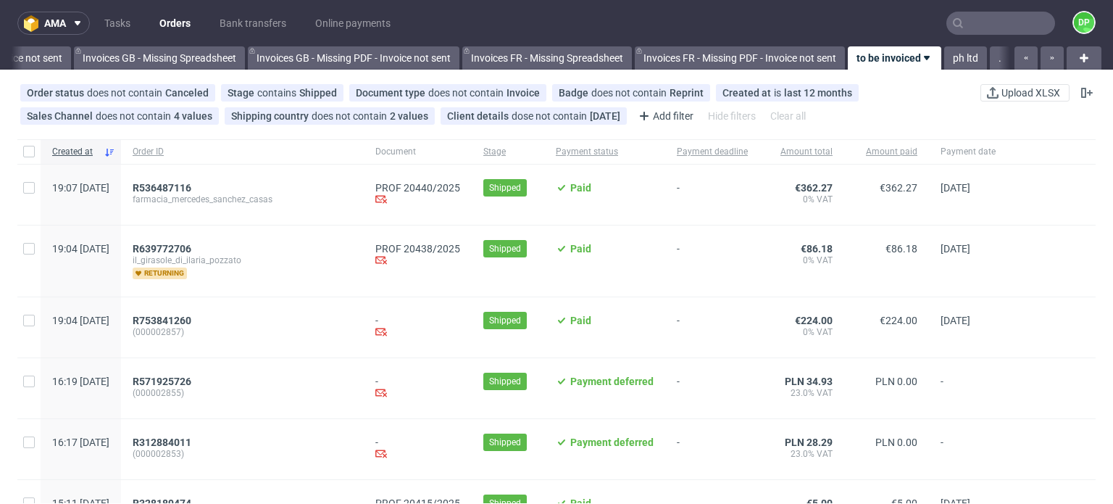
scroll to position [0, 1856]
click at [191, 185] on span "R536487116" at bounding box center [162, 188] width 59 height 12
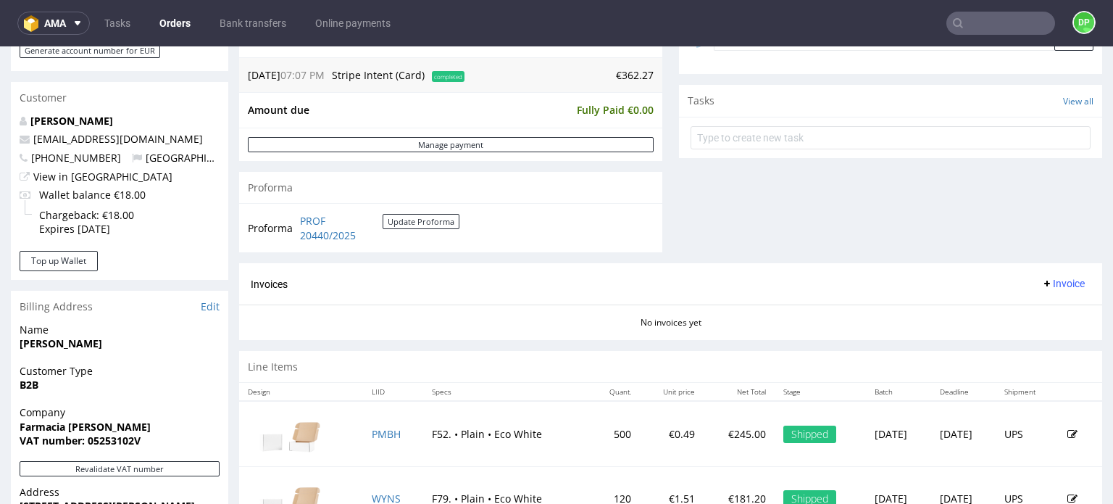
scroll to position [652, 0]
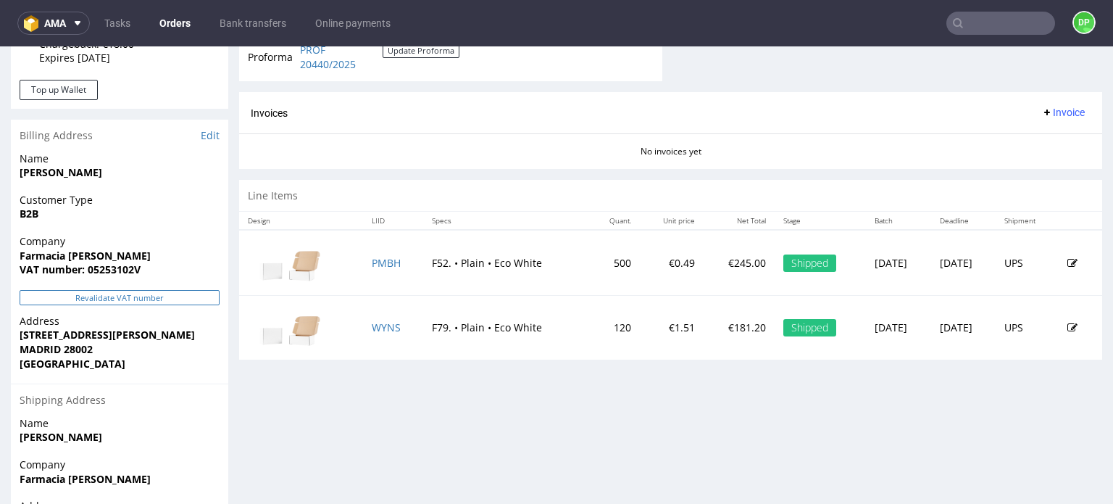
click at [152, 296] on button "Revalidate VAT number" at bounding box center [120, 297] width 200 height 15
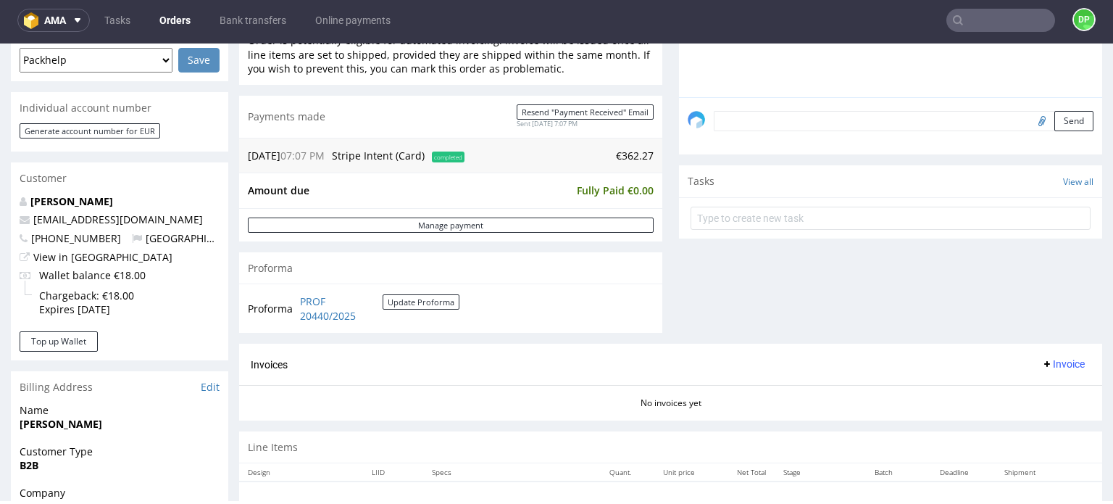
scroll to position [400, 0]
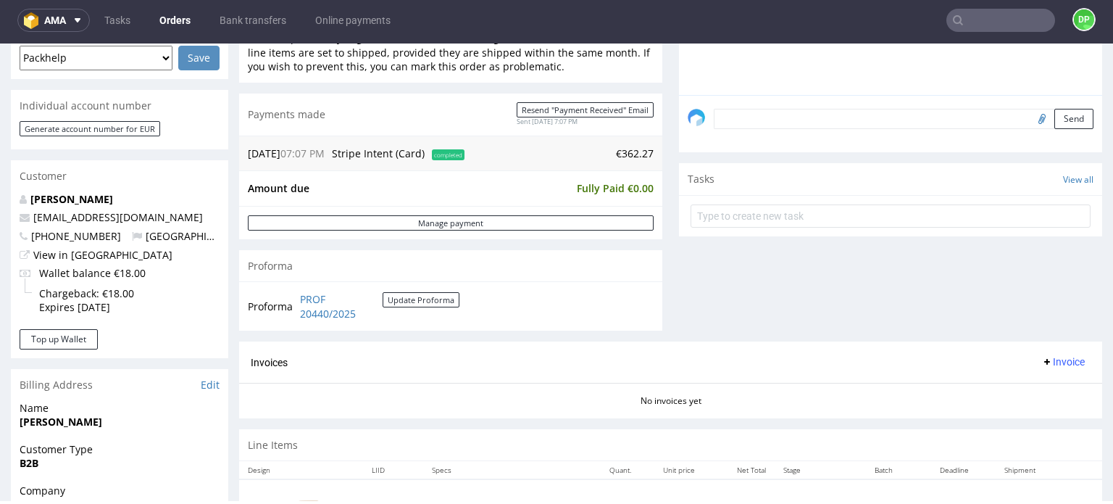
click at [1045, 353] on button "Invoice" at bounding box center [1063, 361] width 55 height 17
click at [1025, 398] on span "Generate" at bounding box center [1041, 391] width 70 height 14
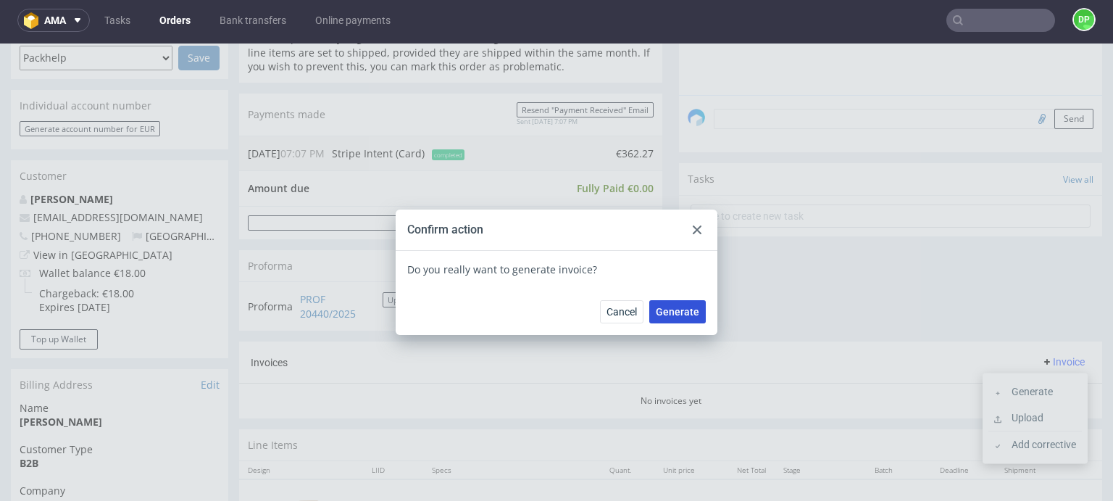
click at [649, 308] on button "Generate" at bounding box center [677, 311] width 57 height 23
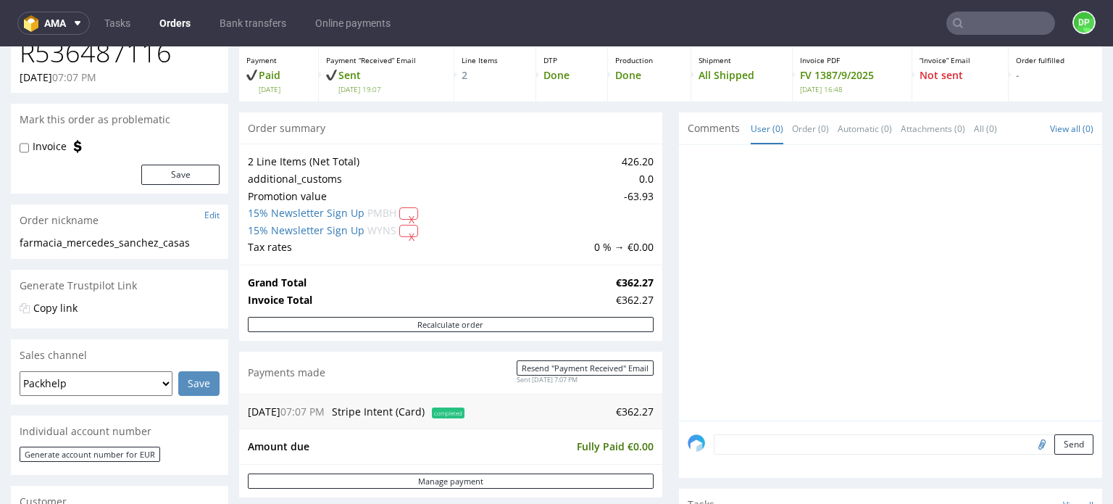
scroll to position [72, 0]
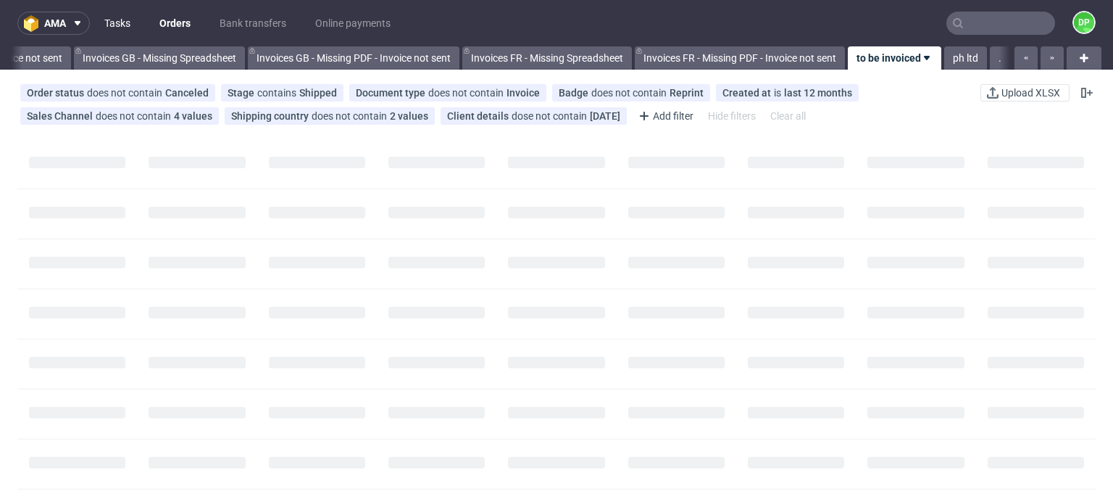
scroll to position [0, 1856]
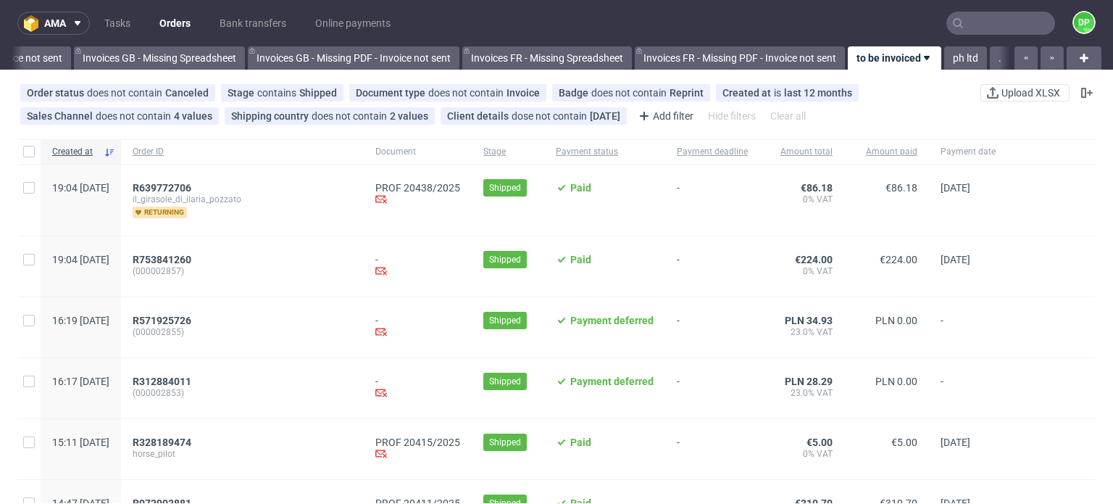
click at [194, 175] on div "R639772706 il_girasole_di_ilaria_pozzato returning" at bounding box center [242, 200] width 243 height 71
click at [191, 182] on span "R639772706" at bounding box center [162, 188] width 59 height 12
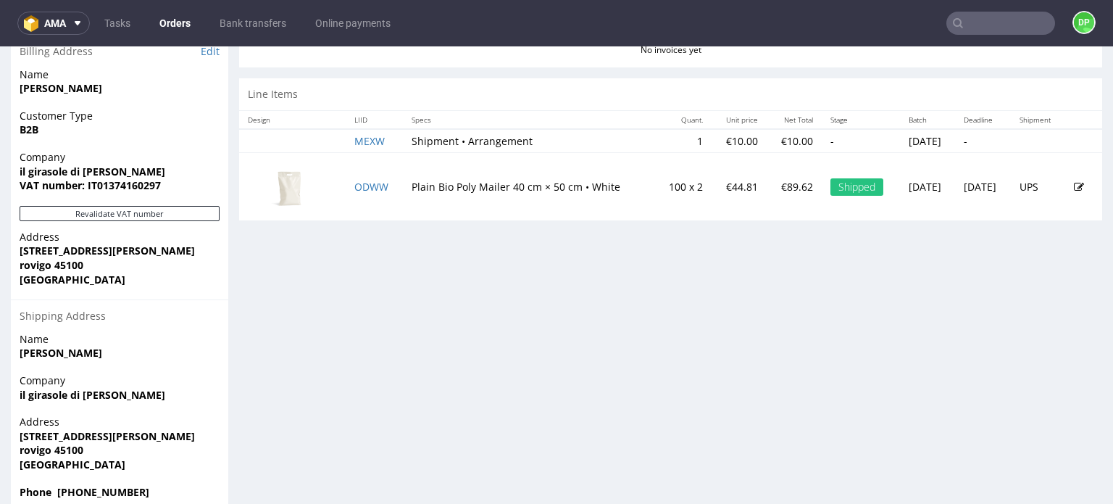
scroll to position [762, 0]
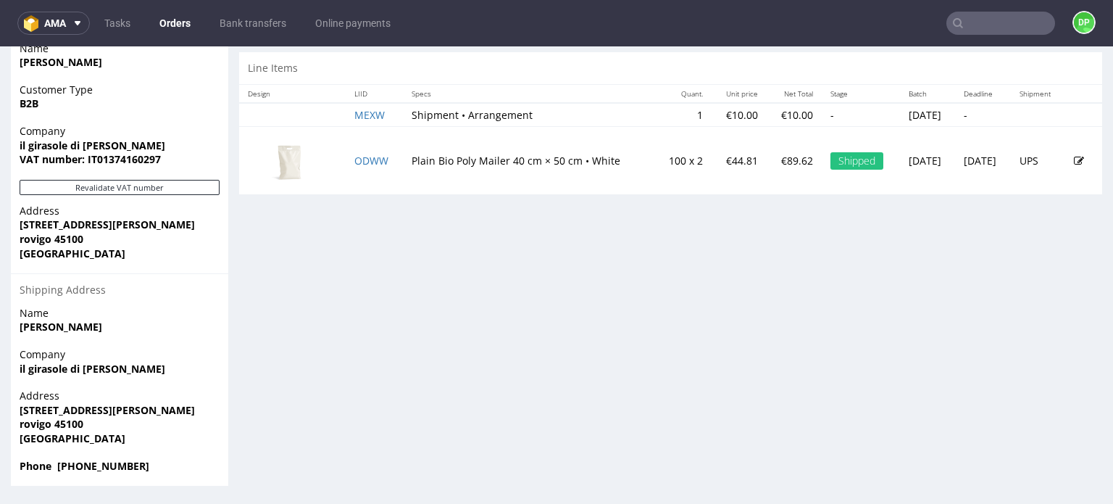
drag, startPoint x: 486, startPoint y: 200, endPoint x: 394, endPoint y: 321, distance: 152.0
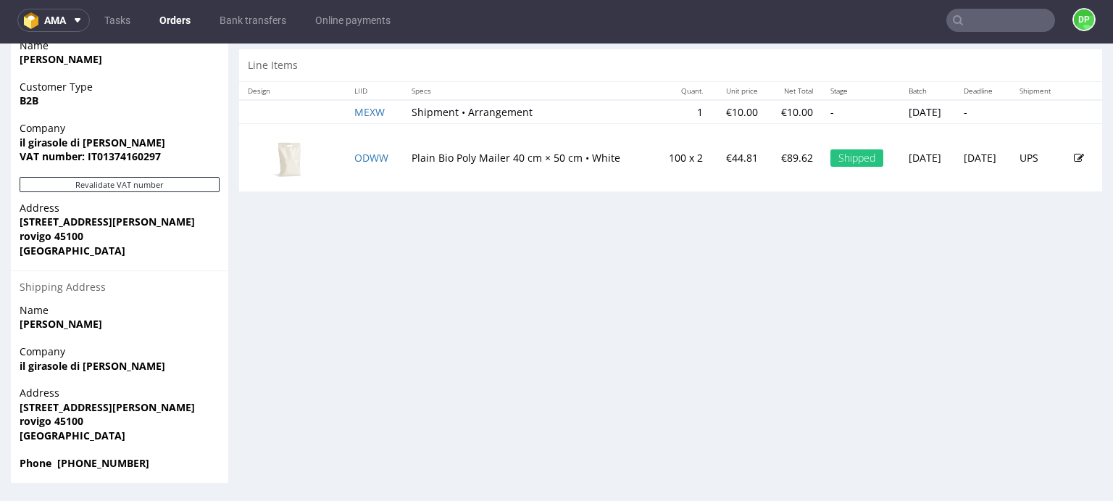
scroll to position [3, 0]
click at [105, 180] on button "Revalidate VAT number" at bounding box center [120, 184] width 200 height 15
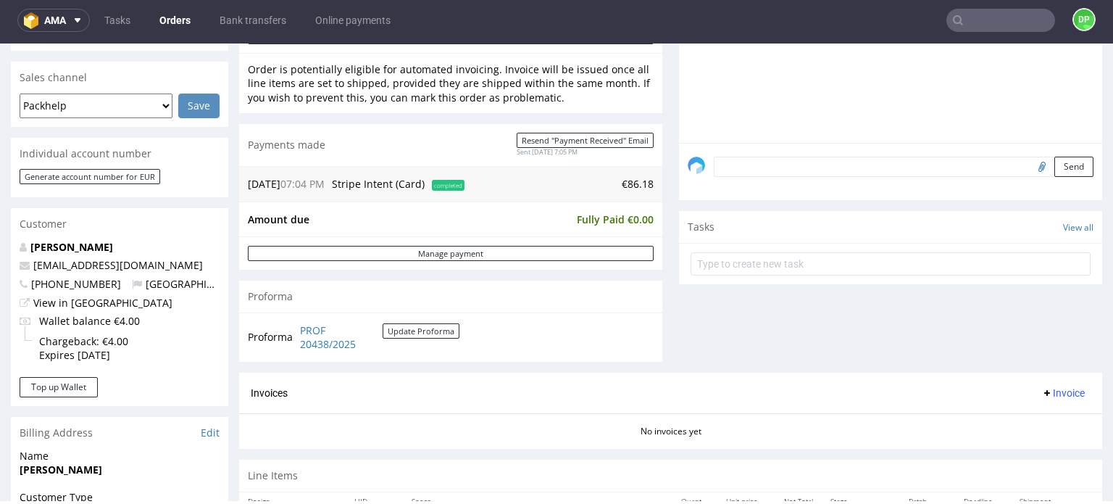
scroll to position [435, 0]
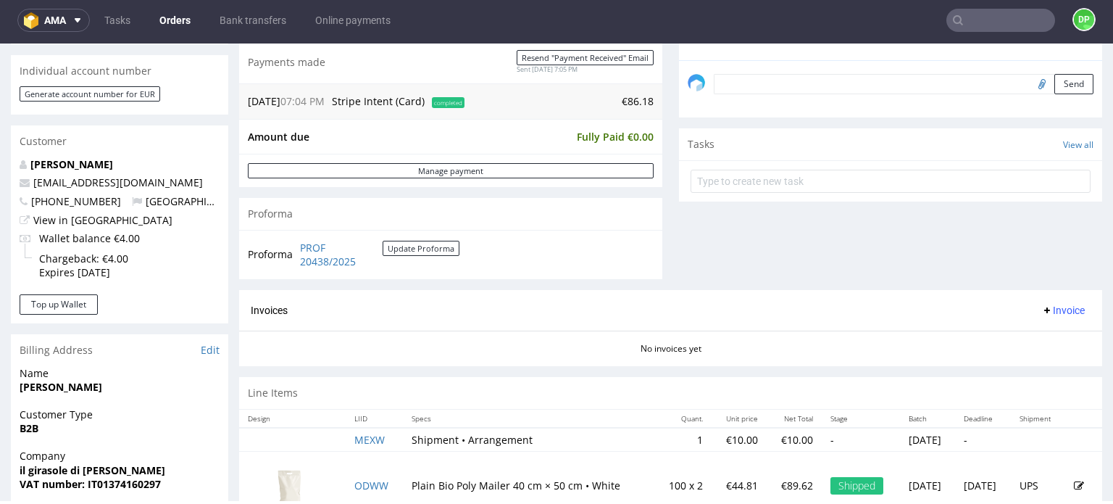
click at [1041, 304] on span "Invoice" at bounding box center [1062, 310] width 43 height 12
click at [1020, 336] on span "Generate" at bounding box center [1041, 339] width 70 height 14
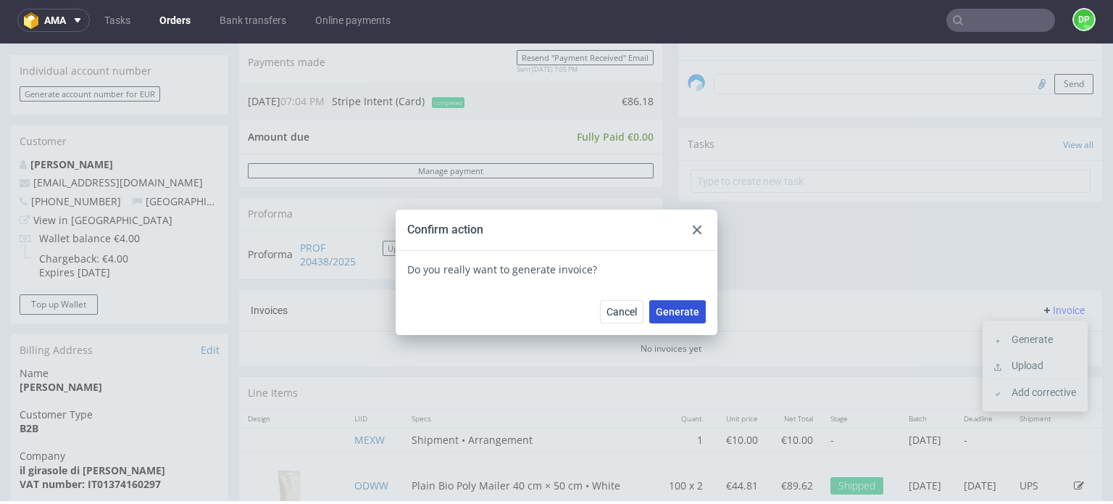
click at [679, 309] on span "Generate" at bounding box center [677, 312] width 43 height 10
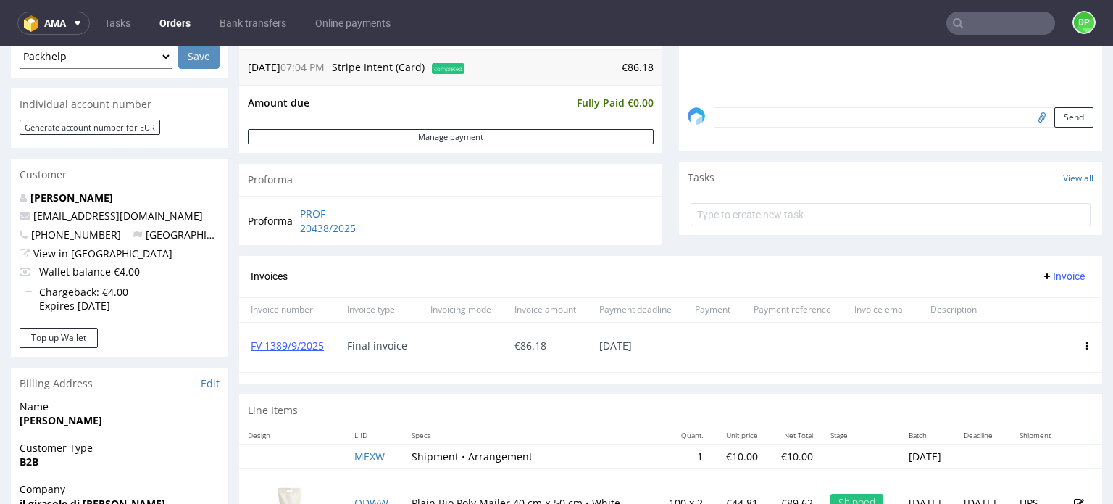
scroll to position [400, 0]
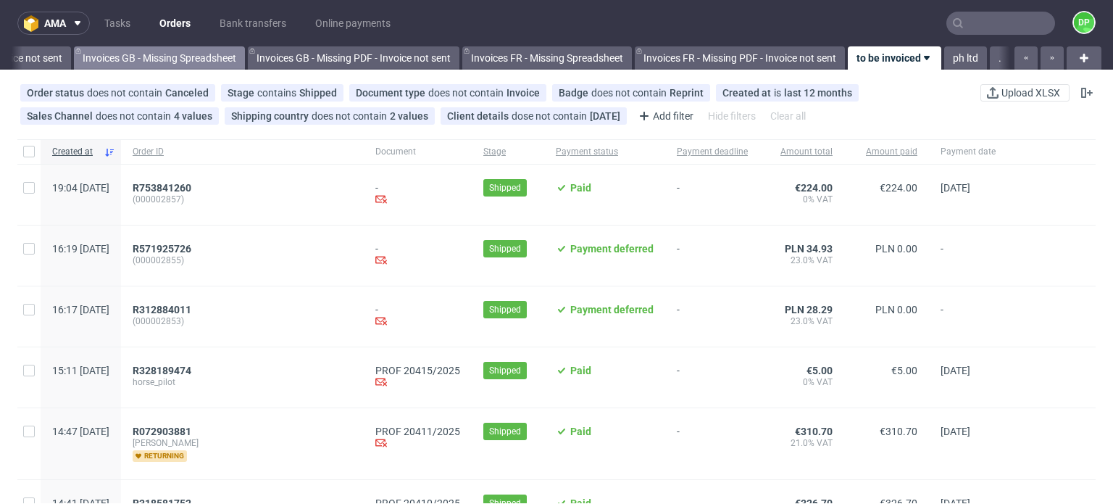
scroll to position [0, 1856]
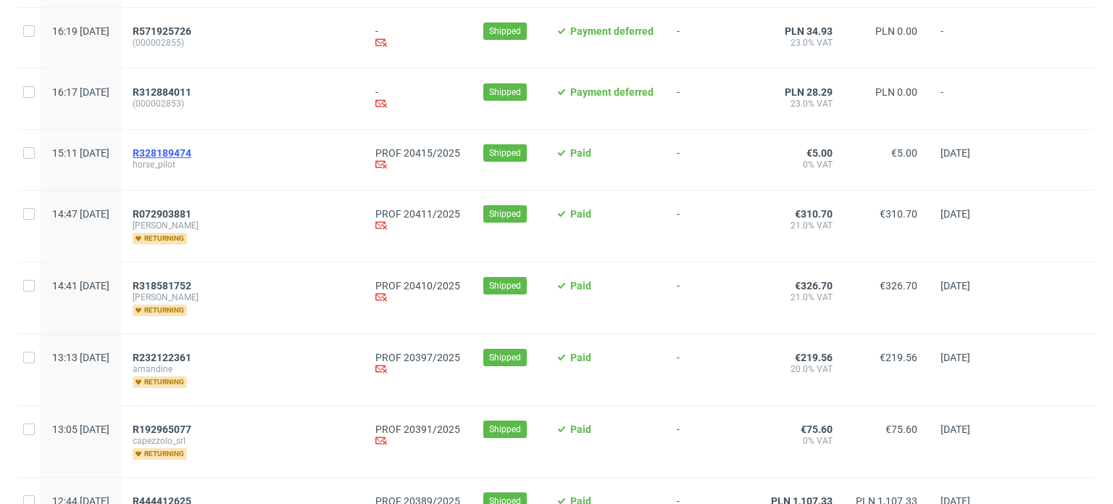
click at [191, 154] on span "R328189474" at bounding box center [162, 153] width 59 height 12
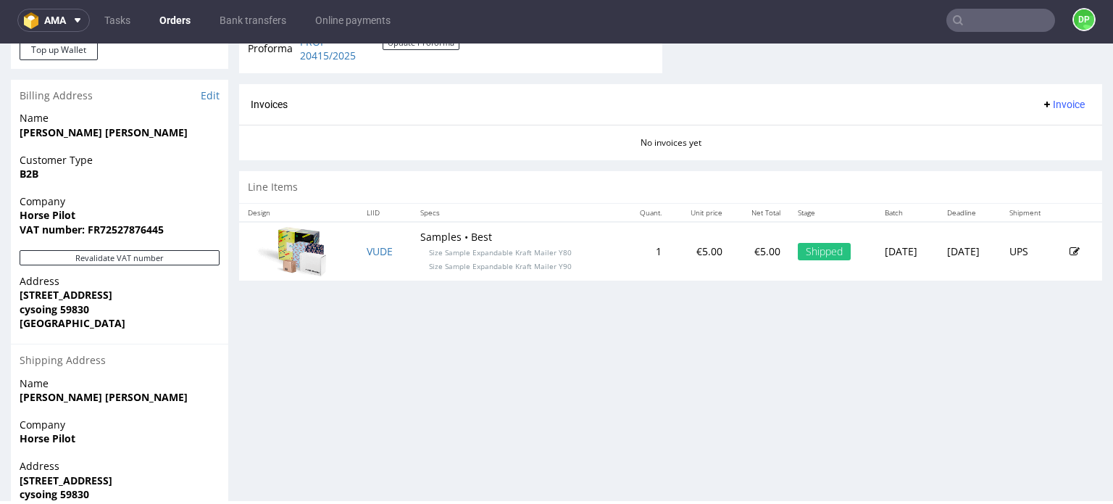
scroll to position [722, 0]
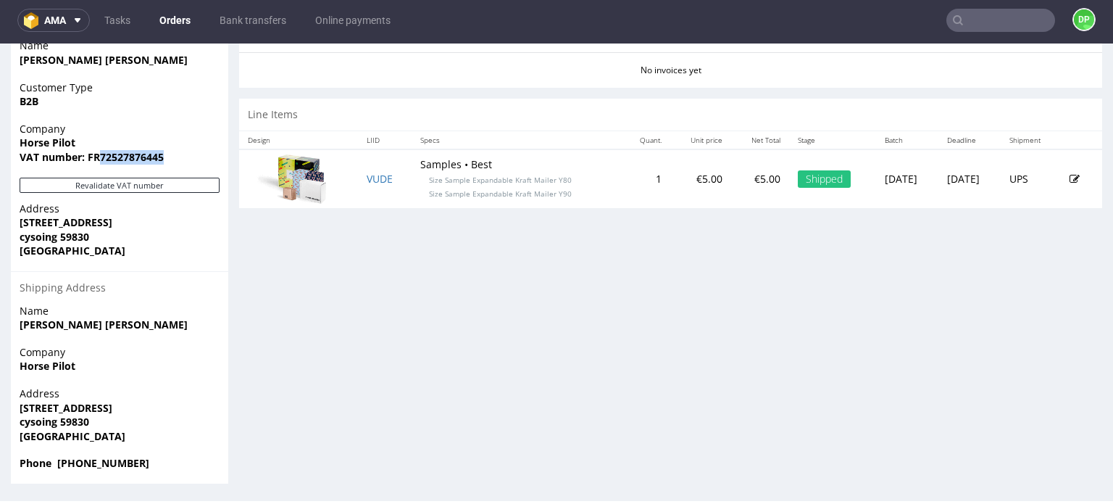
drag, startPoint x: 170, startPoint y: 158, endPoint x: 99, endPoint y: 170, distance: 72.7
click at [99, 170] on div "Company Horse Pilot VAT number: FR72527876445" at bounding box center [119, 150] width 217 height 56
copy strong "72527876445"
click at [101, 183] on button "Revalidate VAT number" at bounding box center [120, 185] width 200 height 15
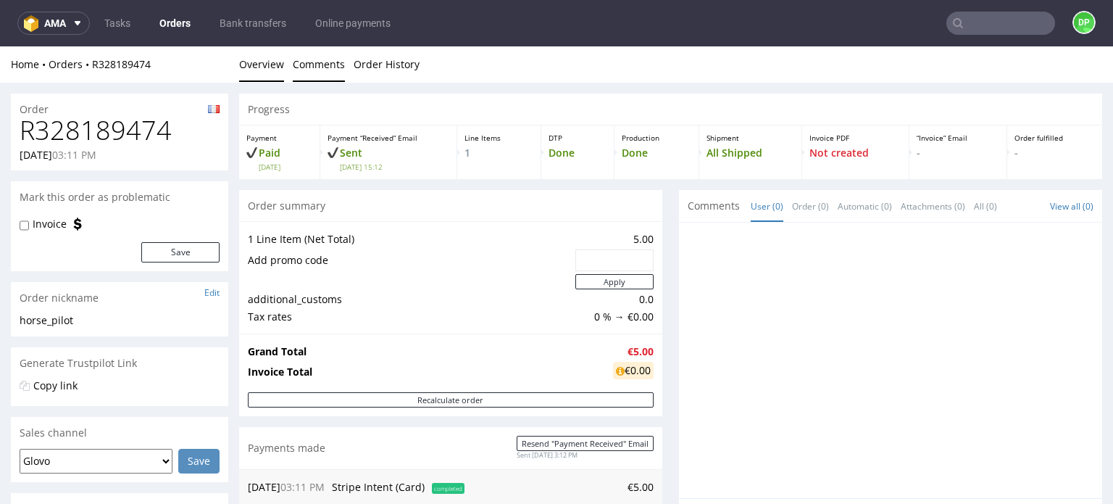
scroll to position [0, 0]
click at [376, 68] on link "Order History" at bounding box center [387, 64] width 66 height 36
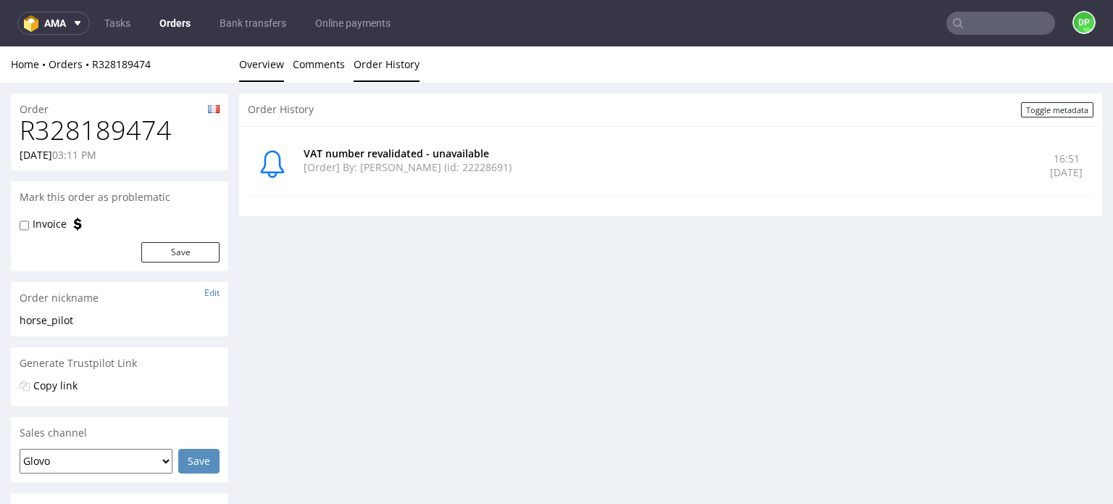
click at [260, 63] on link "Overview" at bounding box center [261, 64] width 45 height 36
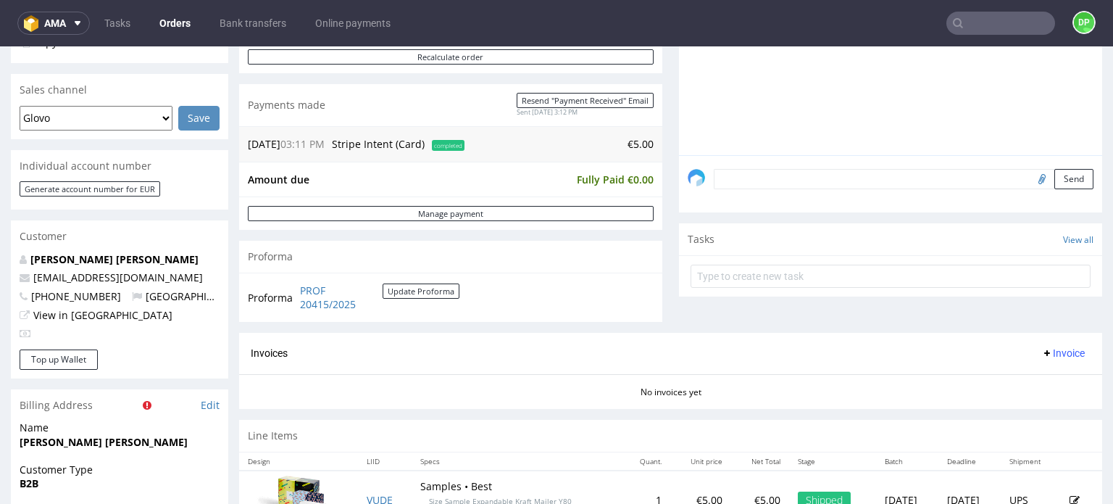
scroll to position [652, 0]
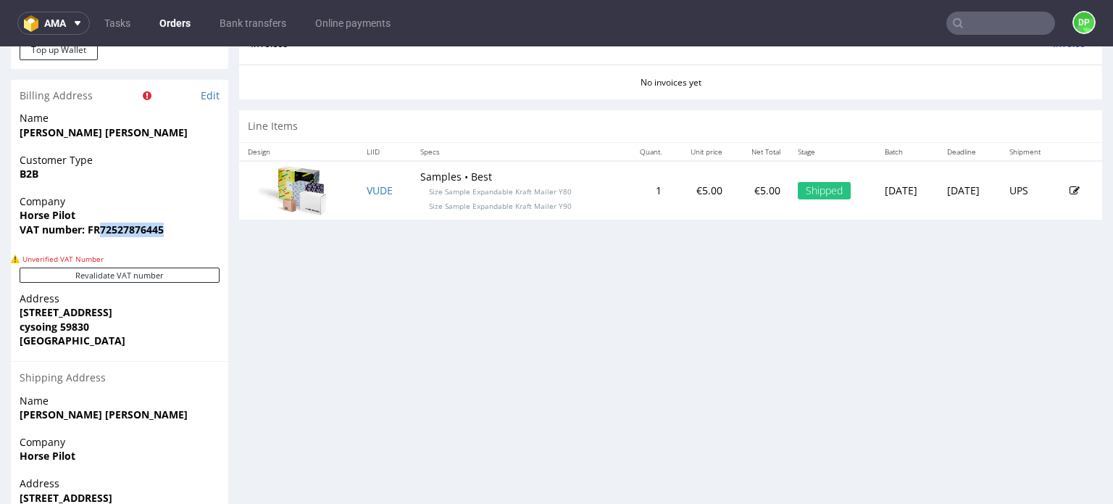
drag, startPoint x: 165, startPoint y: 234, endPoint x: 99, endPoint y: 234, distance: 66.7
click at [99, 234] on span "VAT number: FR72527876445" at bounding box center [120, 229] width 200 height 14
copy strong "72527876445"
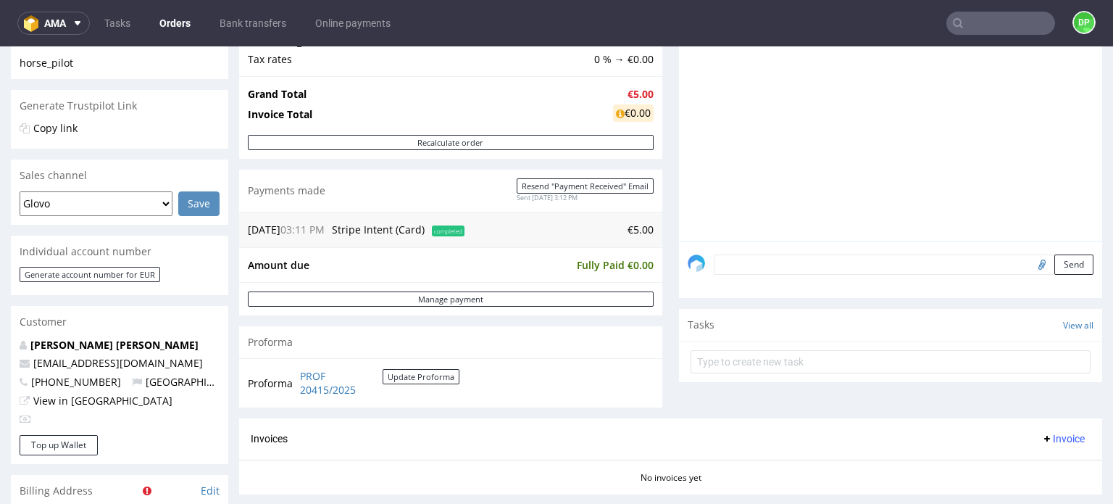
scroll to position [290, 0]
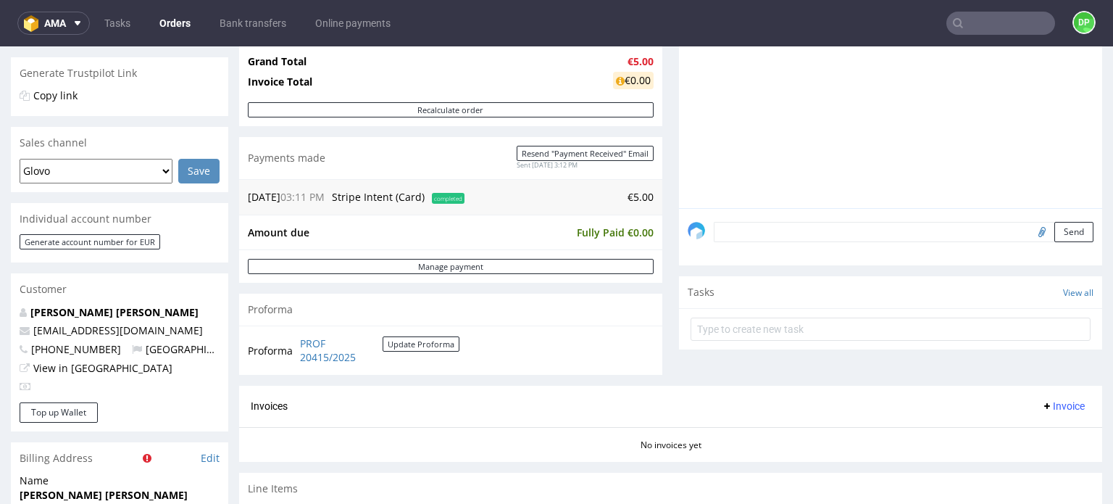
click at [767, 244] on div "Send" at bounding box center [890, 237] width 423 height 58
click at [1030, 231] on input "file" at bounding box center [1040, 231] width 20 height 19
type input "C:\fakepath\Zrzut ekranu 2025-09-24 165208.png"
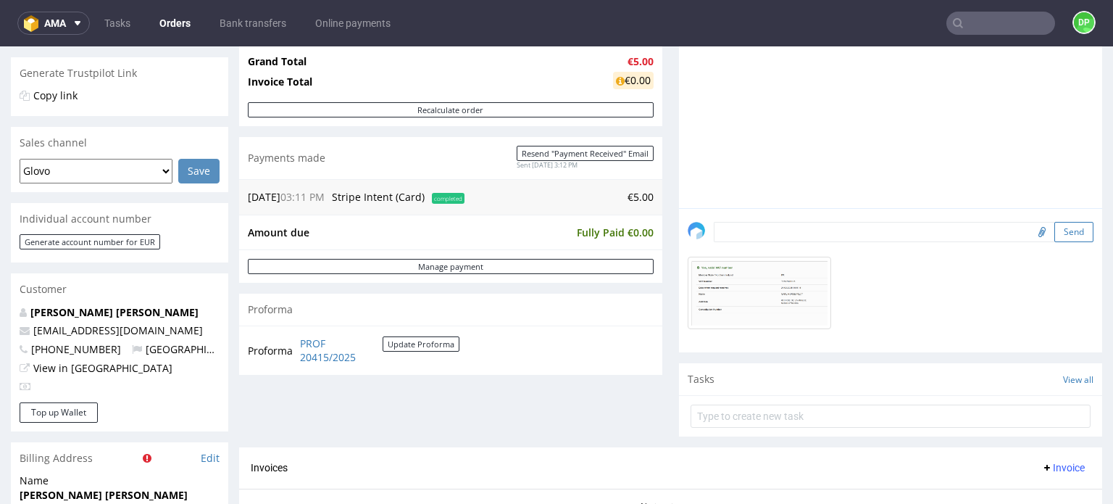
click at [1054, 238] on button "Send" at bounding box center [1073, 232] width 39 height 20
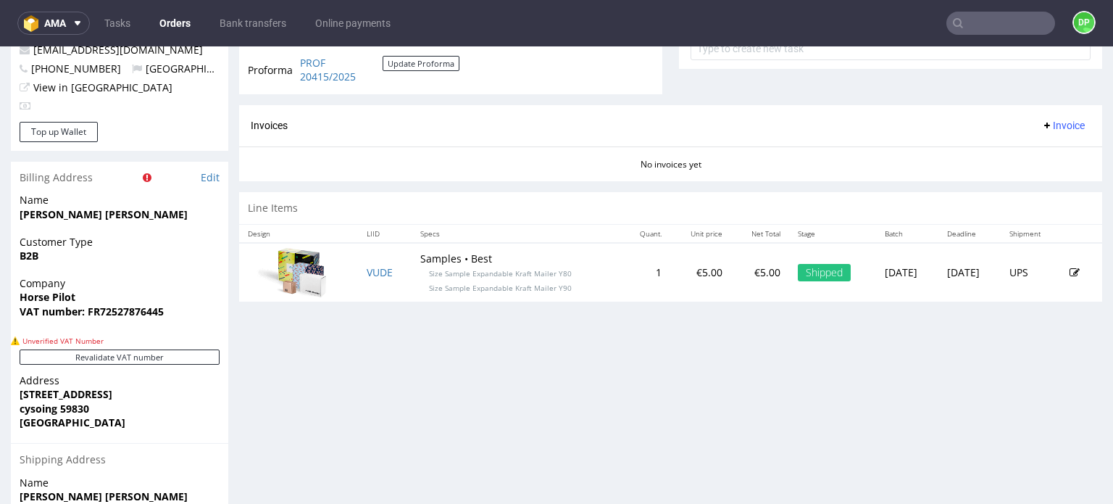
scroll to position [435, 0]
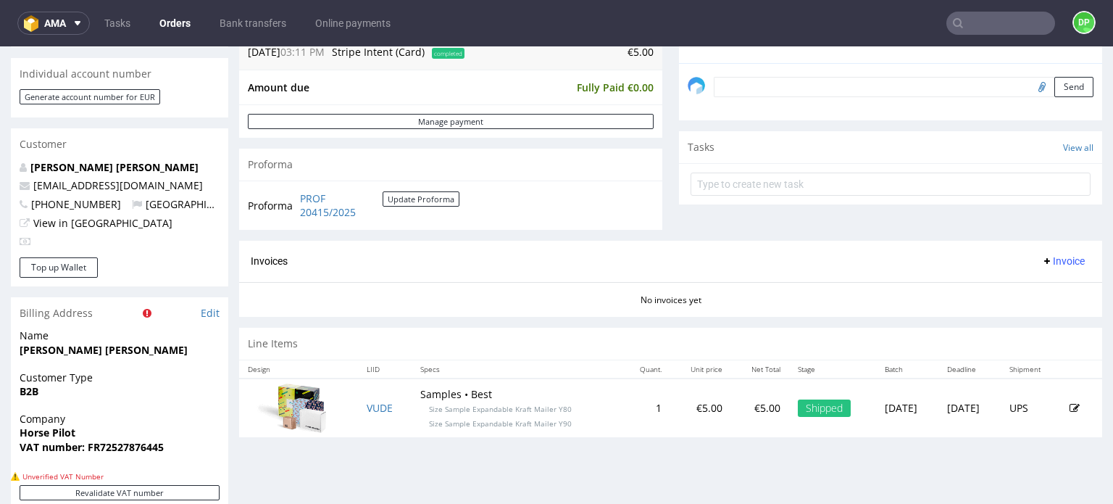
click at [1041, 257] on icon at bounding box center [1047, 261] width 12 height 12
click at [1010, 288] on span "Generate" at bounding box center [1041, 290] width 70 height 14
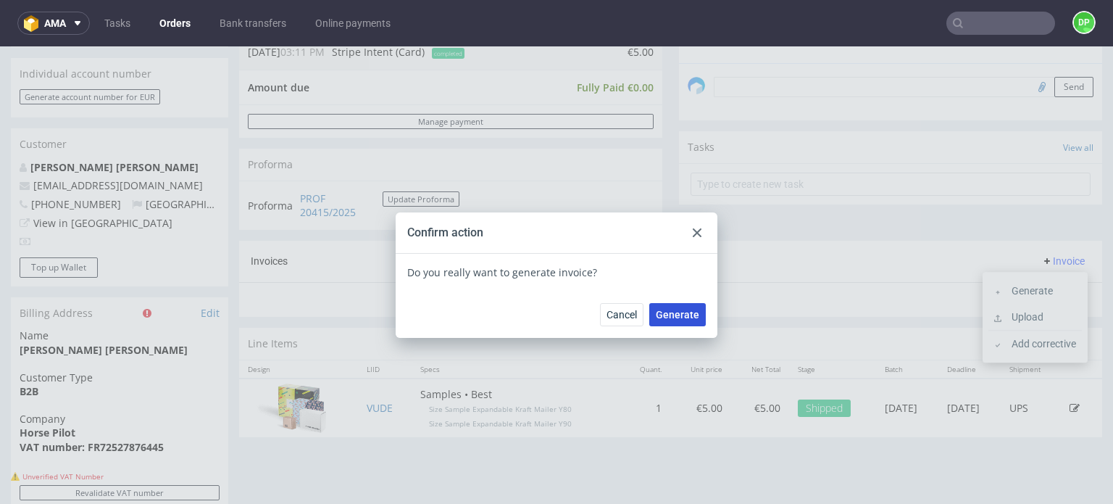
click at [678, 315] on span "Generate" at bounding box center [677, 314] width 43 height 10
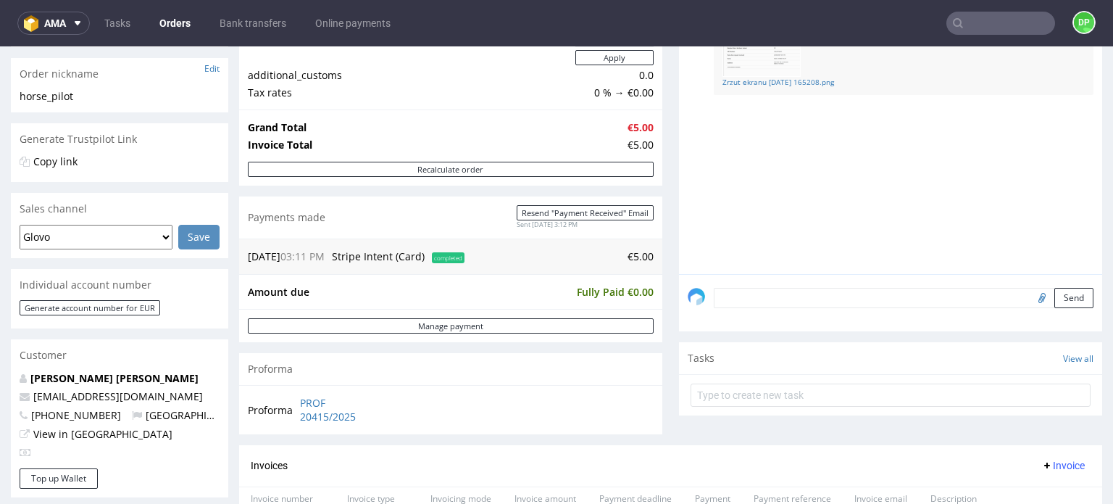
scroll to position [145, 0]
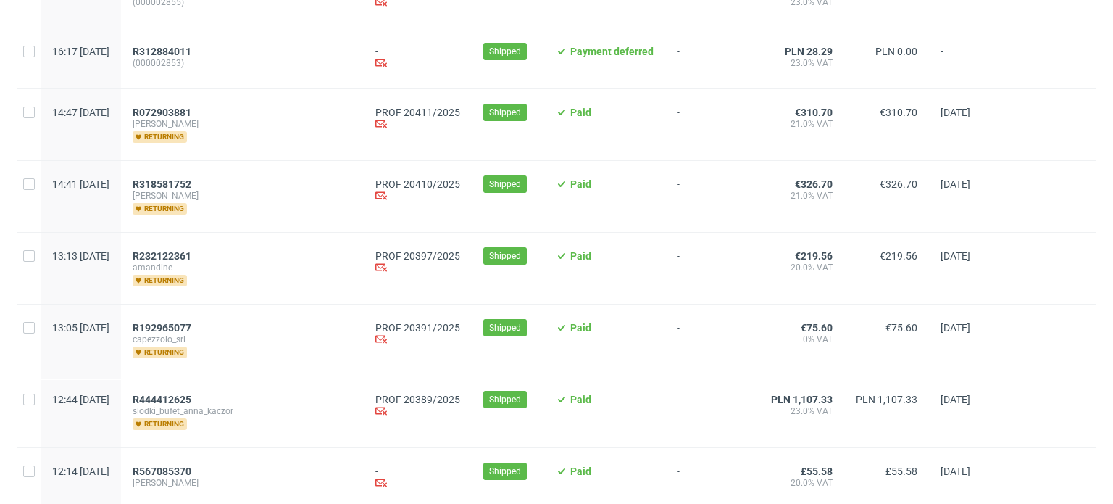
scroll to position [290, 0]
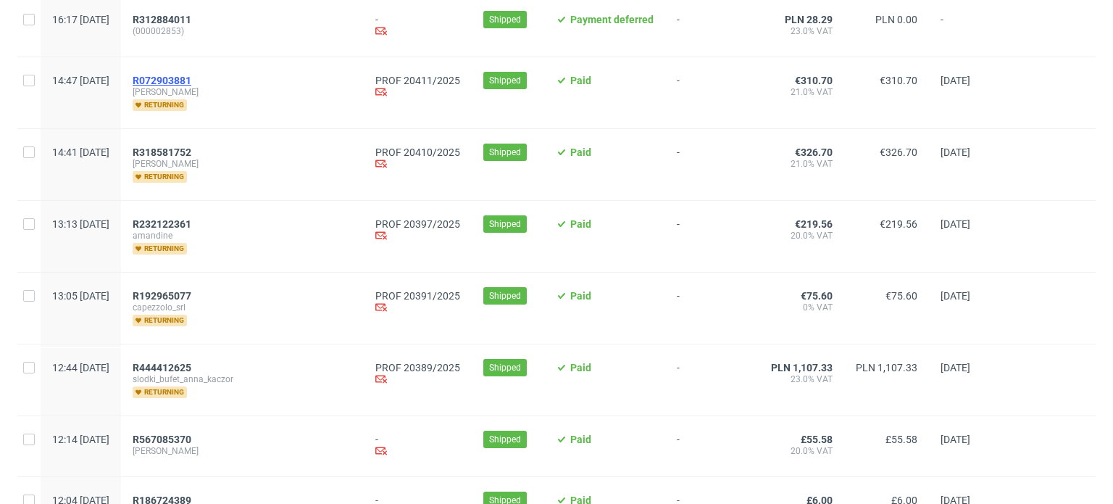
click at [191, 83] on span "R072903881" at bounding box center [162, 81] width 59 height 12
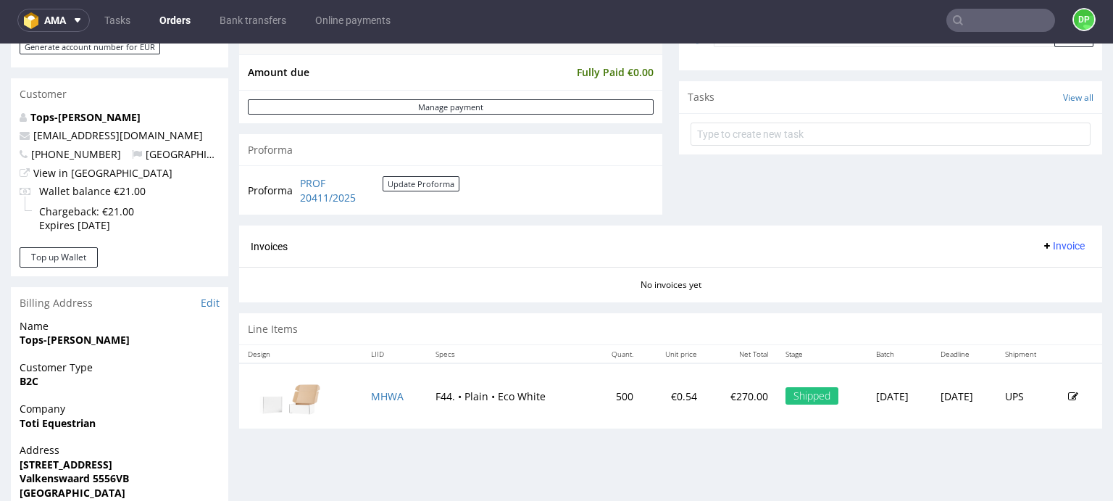
scroll to position [507, 0]
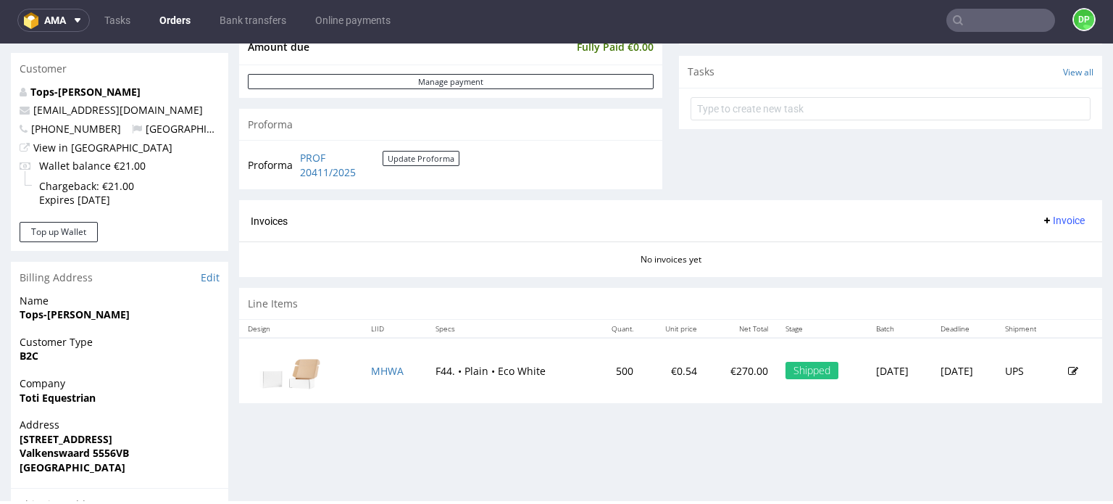
click at [1041, 215] on span "Invoice" at bounding box center [1062, 221] width 43 height 12
click at [1020, 249] on span "Generate" at bounding box center [1041, 250] width 70 height 14
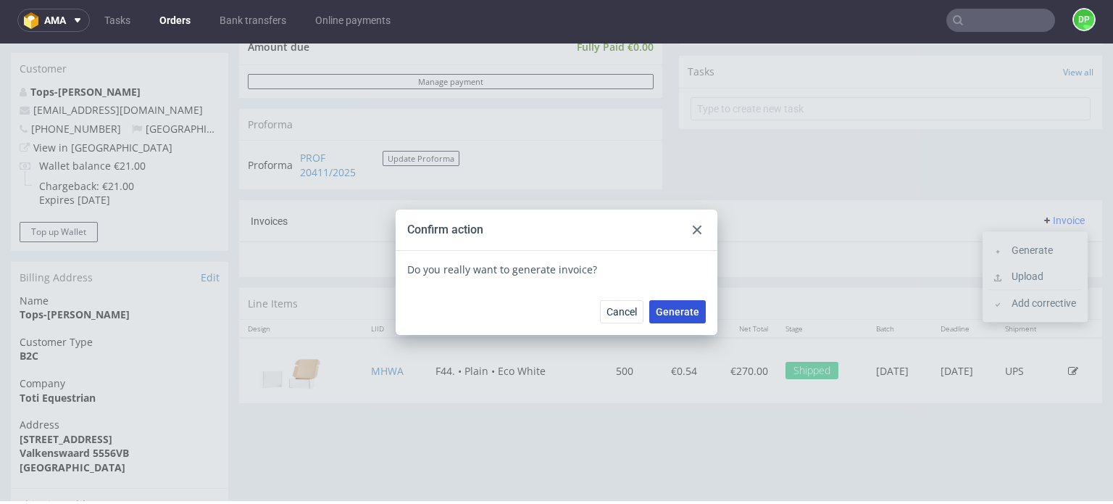
click at [672, 307] on span "Generate" at bounding box center [677, 312] width 43 height 10
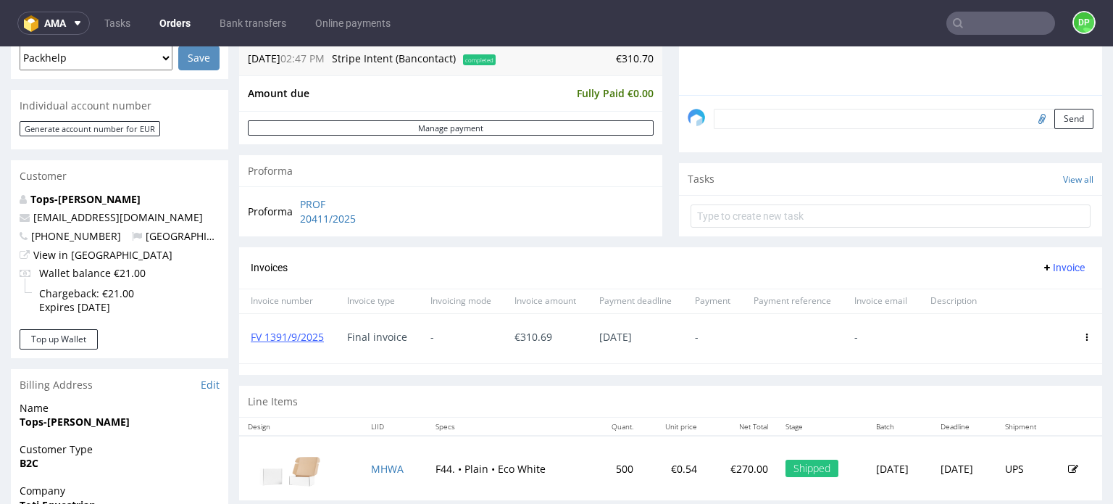
scroll to position [362, 0]
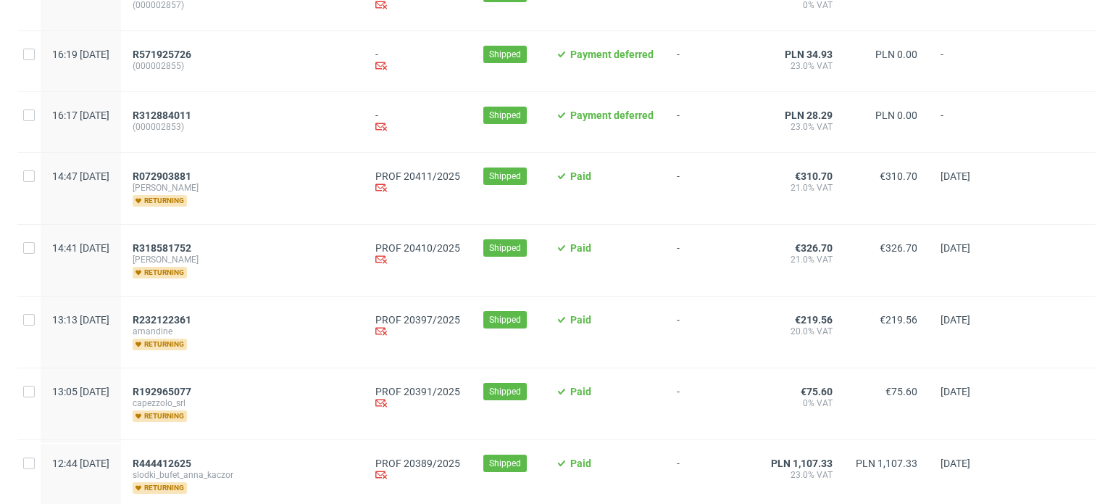
scroll to position [217, 0]
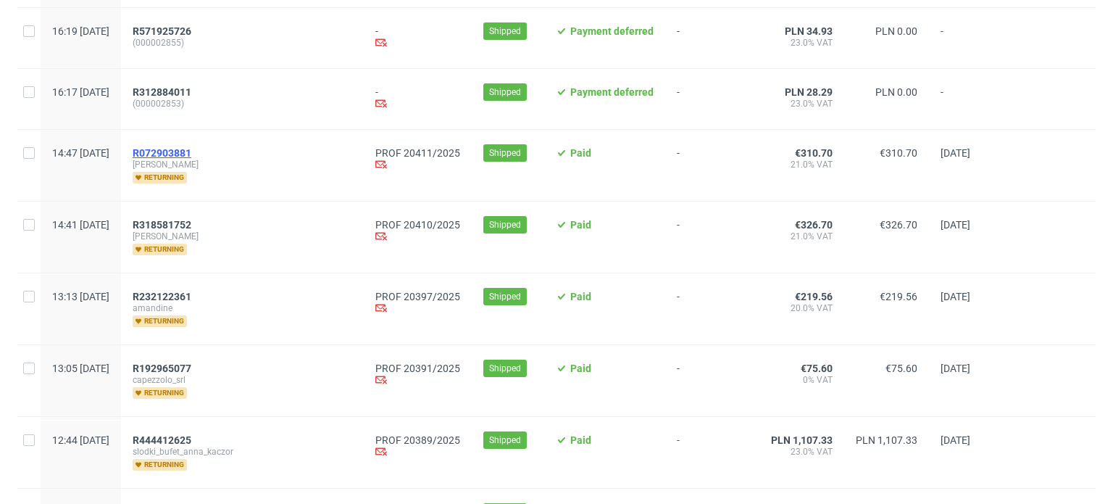
click at [191, 149] on span "R072903881" at bounding box center [162, 153] width 59 height 12
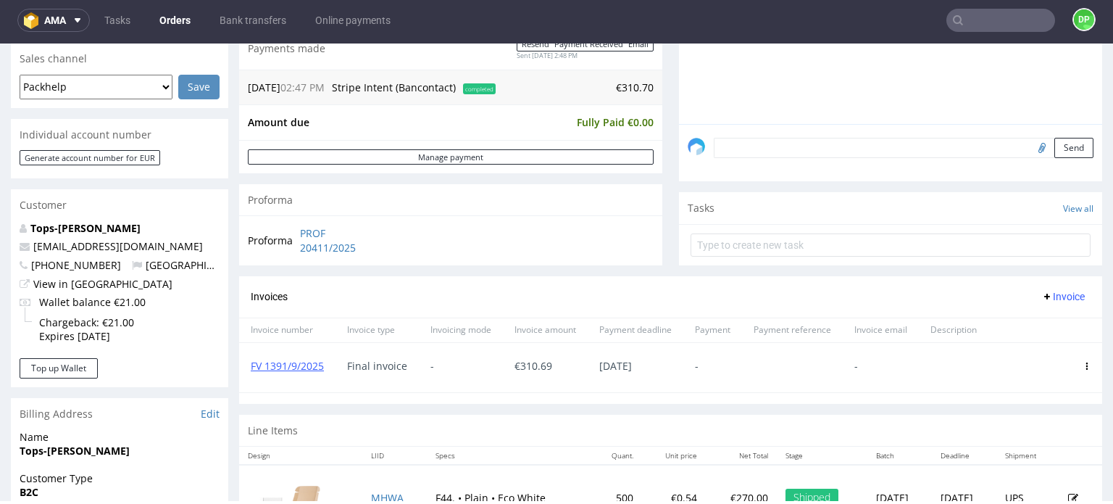
scroll to position [72, 0]
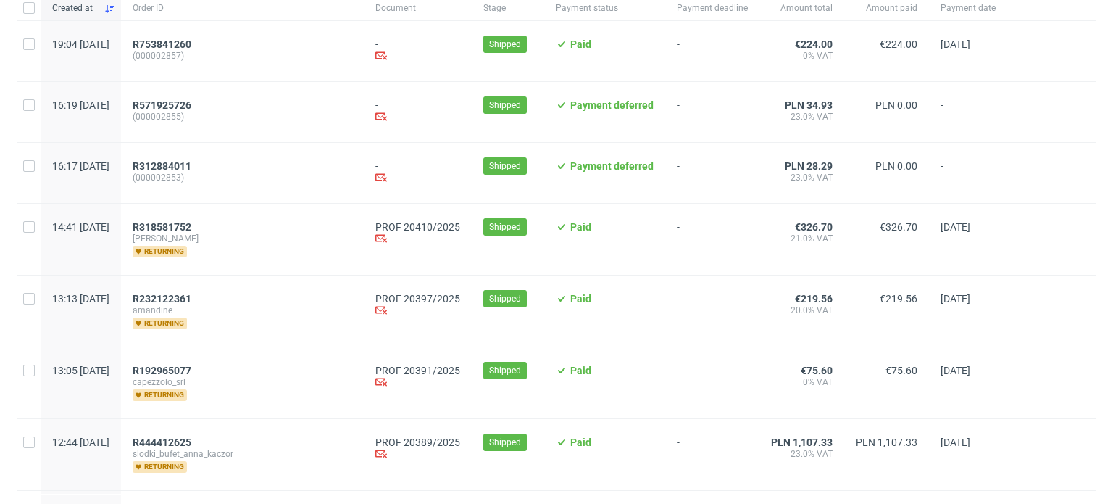
scroll to position [145, 0]
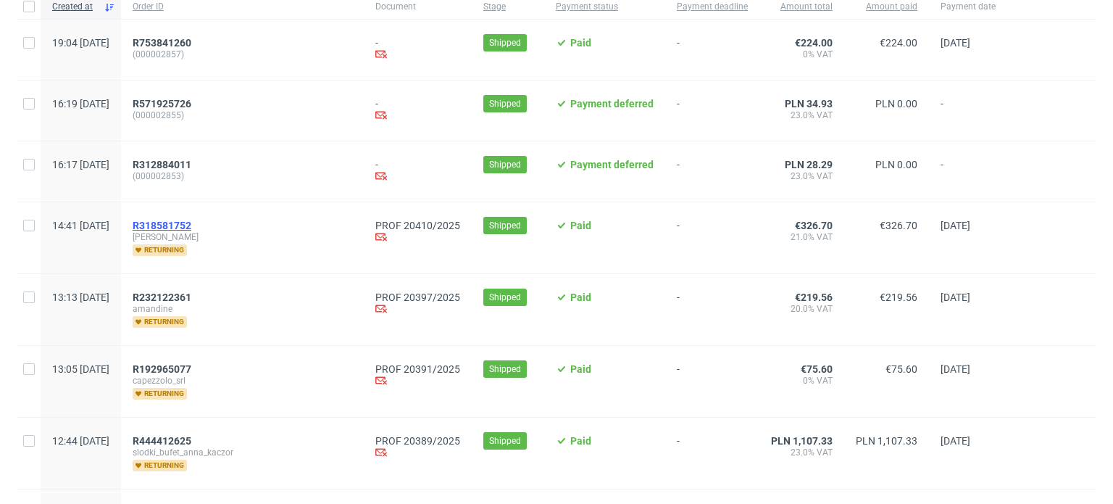
click at [191, 222] on span "R318581752" at bounding box center [162, 226] width 59 height 12
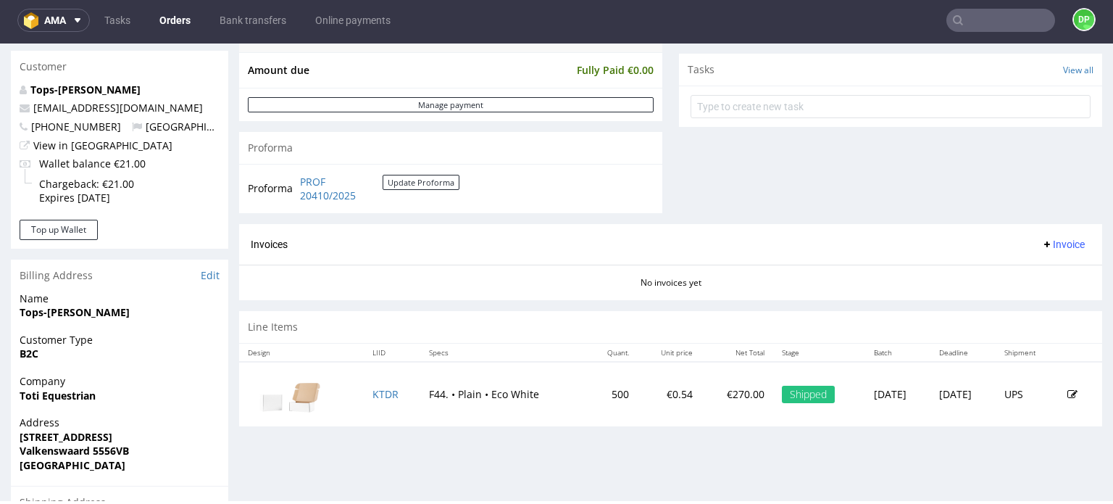
scroll to position [507, 0]
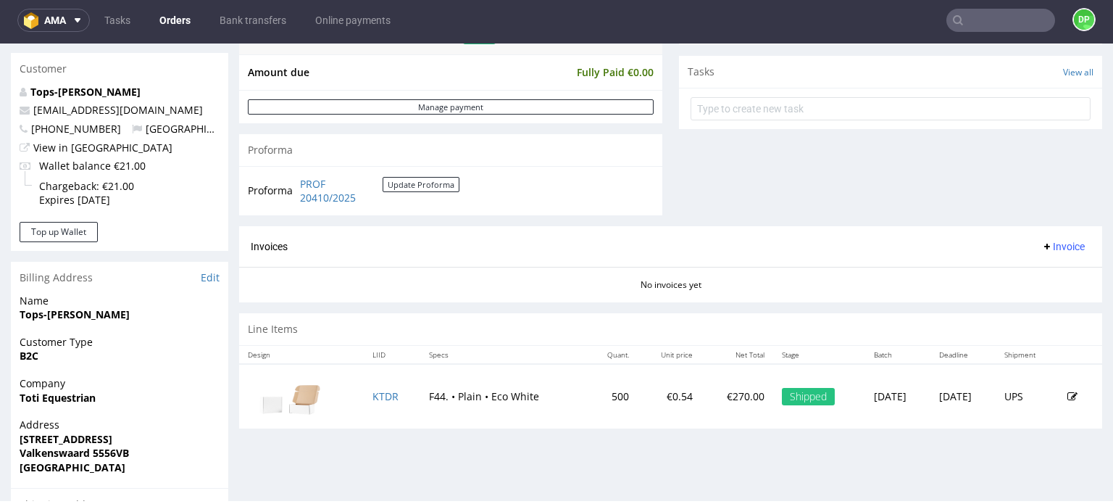
click at [1047, 245] on span "Invoice" at bounding box center [1062, 247] width 43 height 12
click at [1028, 275] on span "Generate" at bounding box center [1041, 275] width 70 height 14
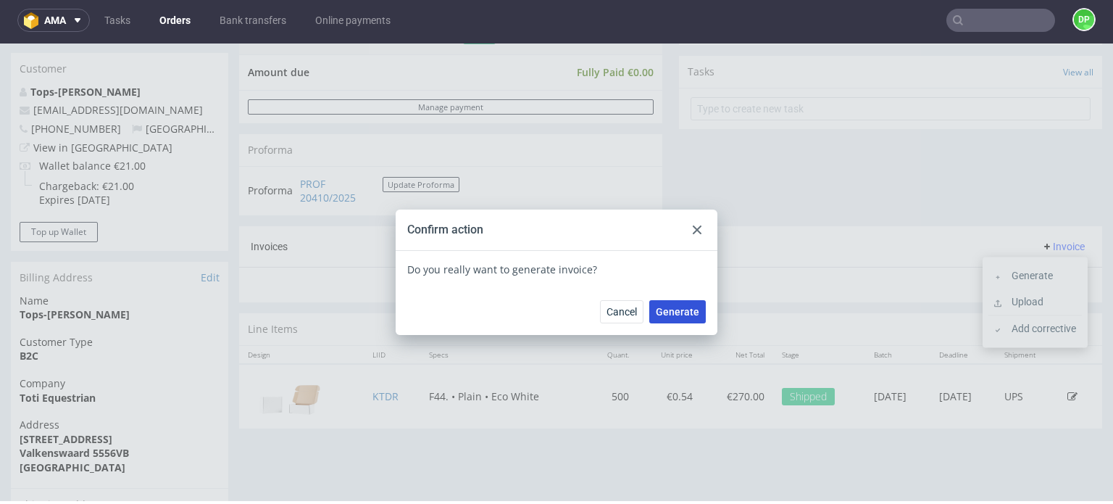
click at [693, 315] on button "Generate" at bounding box center [677, 311] width 57 height 23
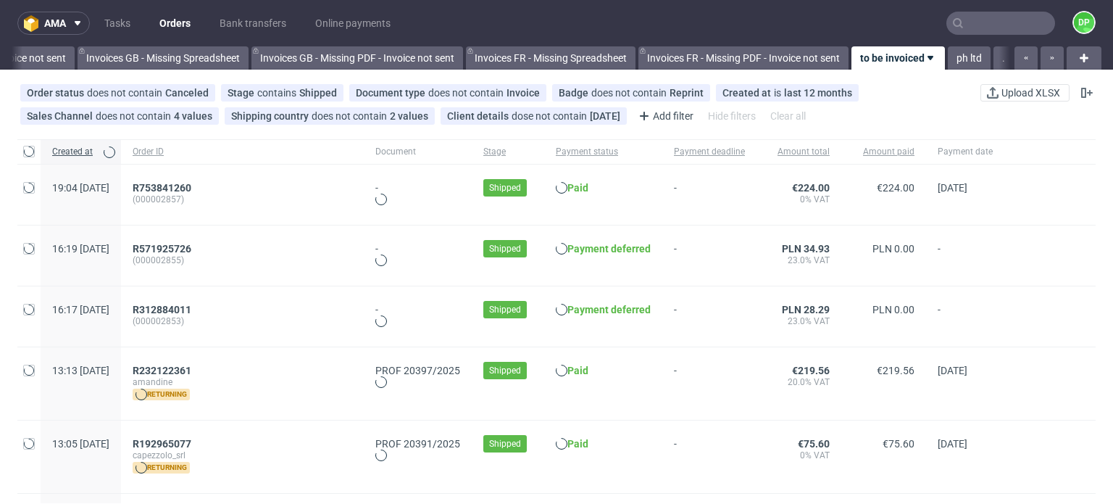
scroll to position [0, 1856]
click at [191, 370] on span "R232122361" at bounding box center [162, 371] width 59 height 12
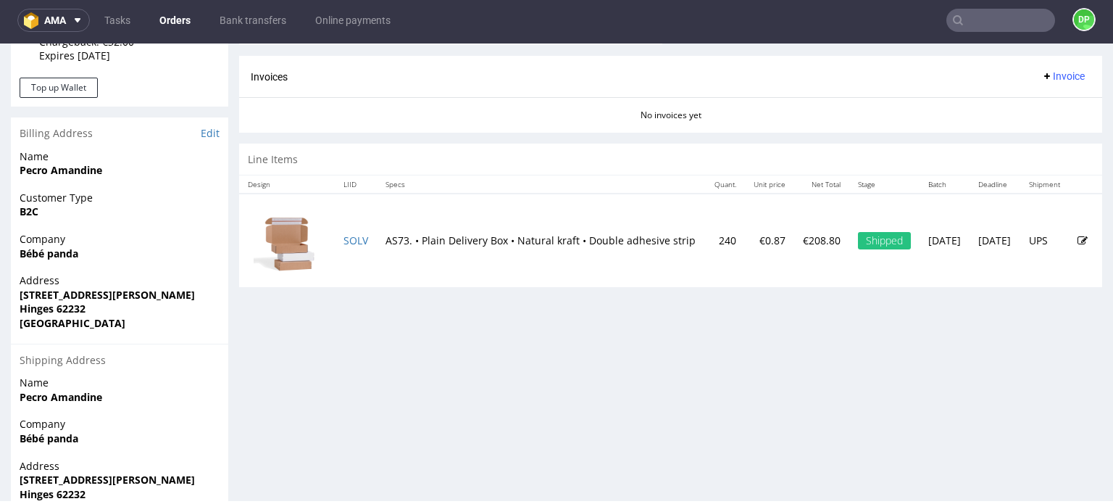
scroll to position [652, 0]
click at [1041, 70] on span "Invoice" at bounding box center [1062, 76] width 43 height 12
click at [1016, 104] on span "Generate" at bounding box center [1041, 105] width 70 height 14
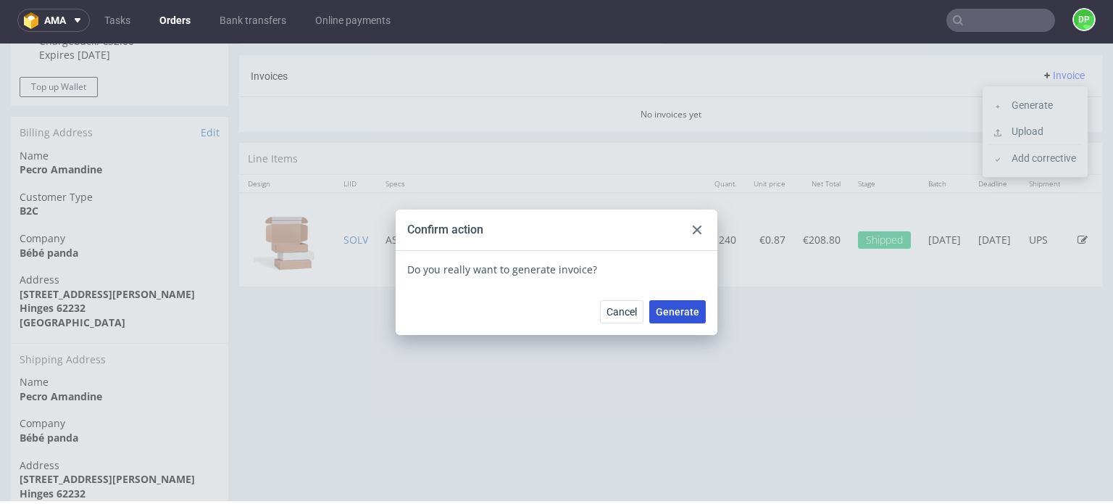
click at [658, 315] on span "Generate" at bounding box center [677, 312] width 43 height 10
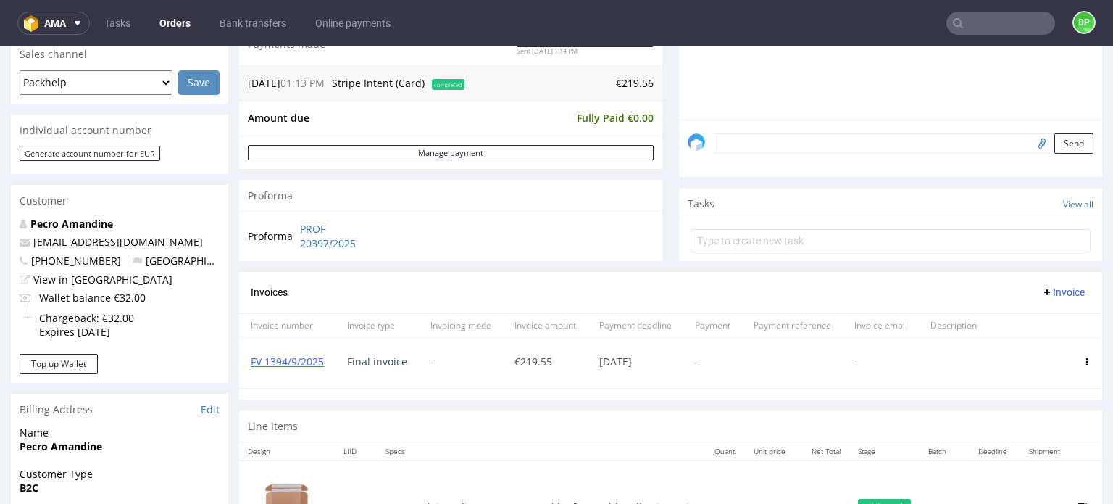
scroll to position [362, 0]
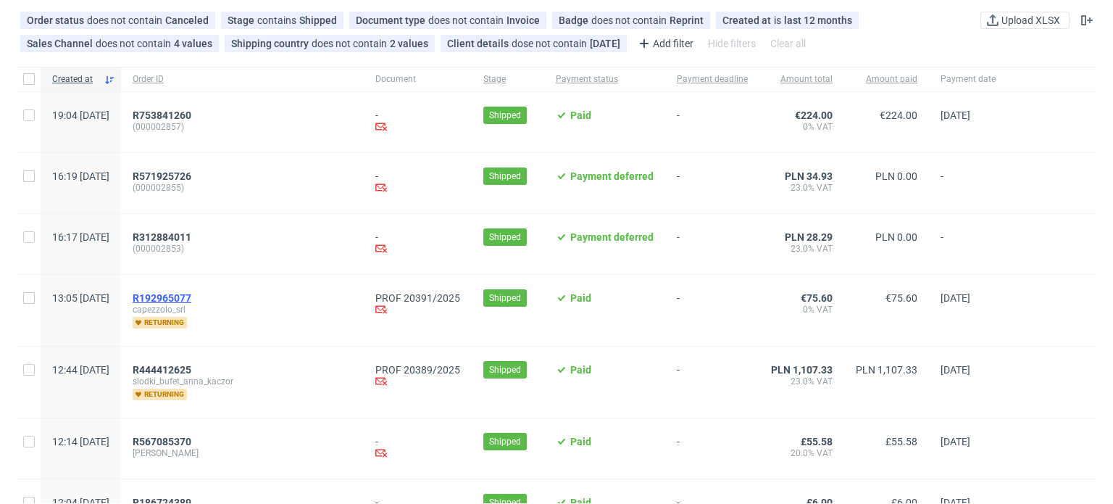
click at [191, 293] on span "R192965077" at bounding box center [162, 298] width 59 height 12
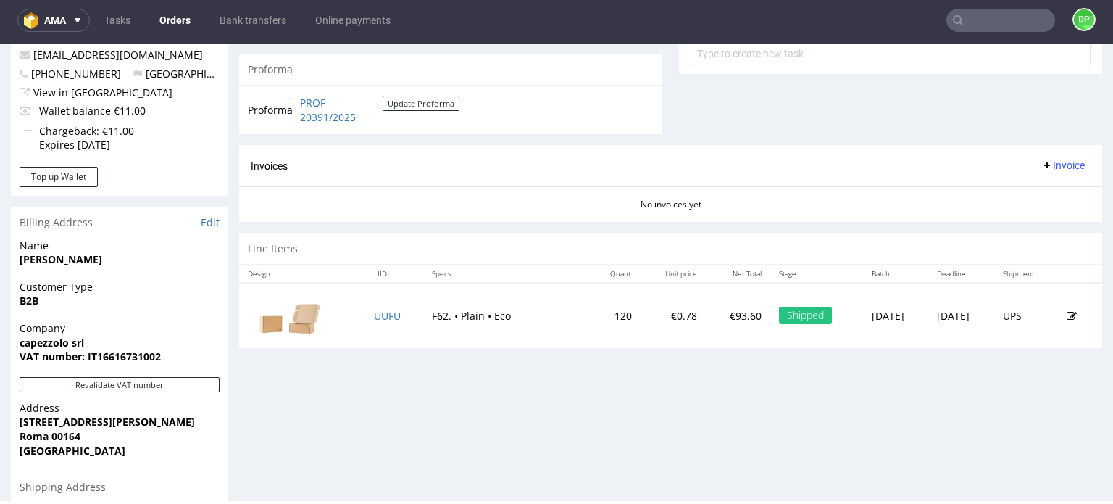
scroll to position [652, 0]
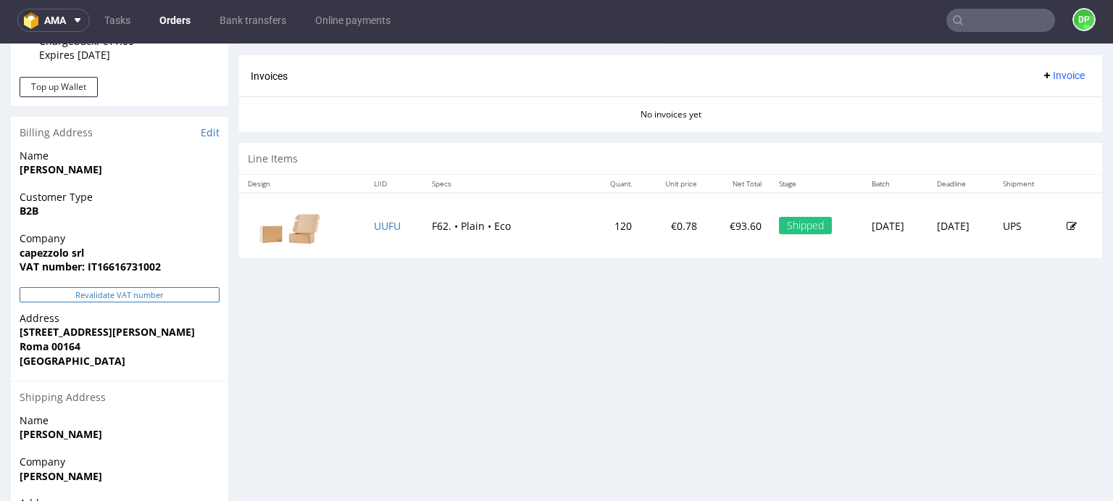
click at [125, 294] on button "Revalidate VAT number" at bounding box center [120, 294] width 200 height 15
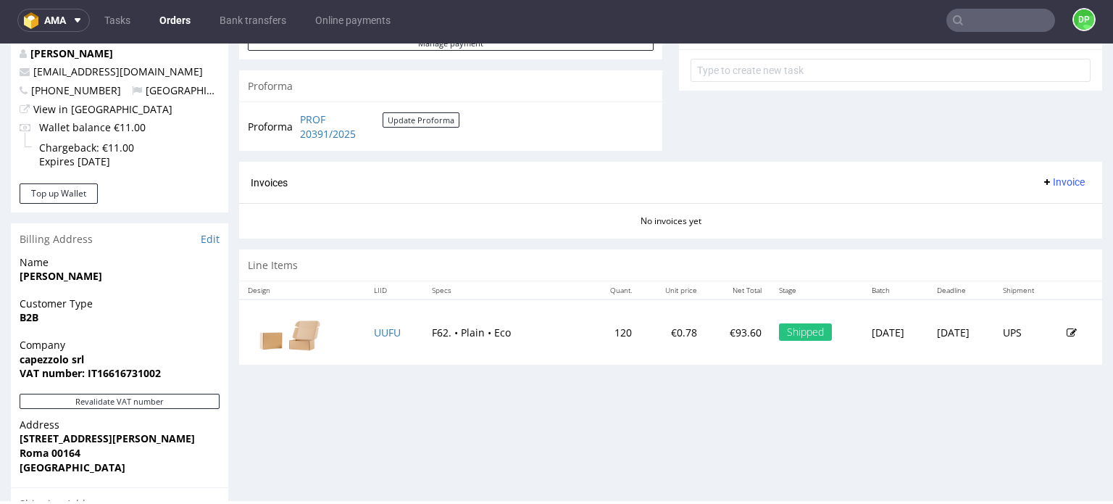
scroll to position [632, 0]
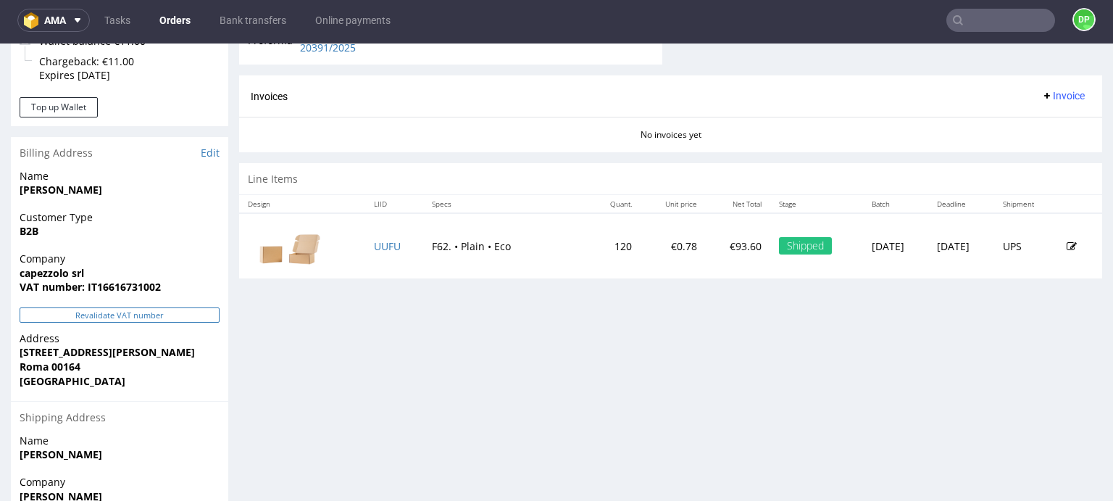
click at [128, 318] on button "Revalidate VAT number" at bounding box center [120, 314] width 200 height 15
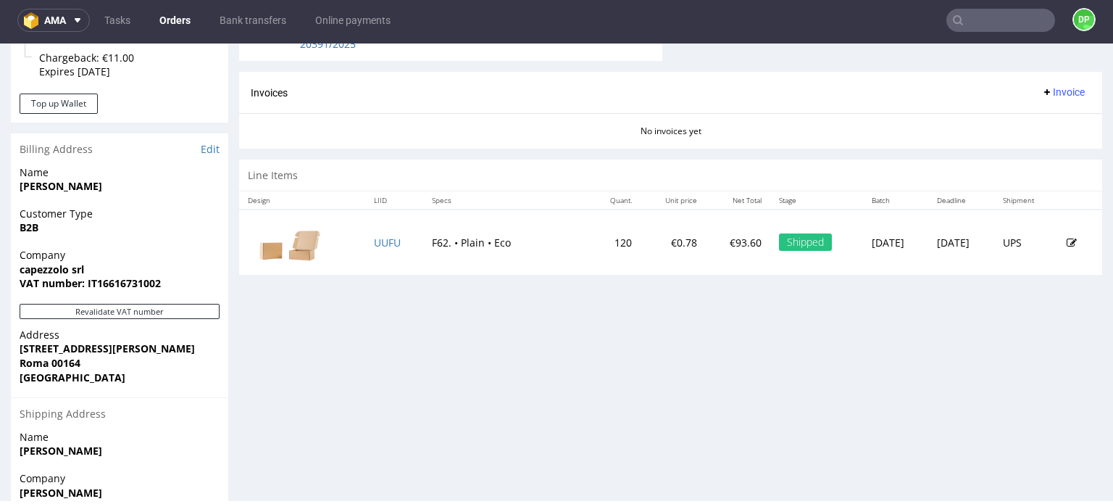
scroll to position [652, 0]
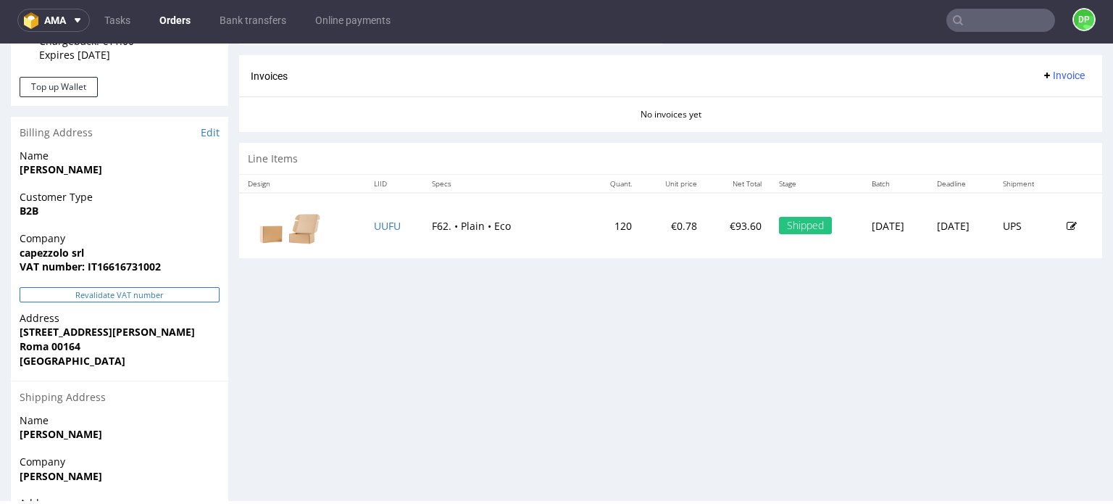
click at [176, 295] on button "Revalidate VAT number" at bounding box center [120, 294] width 200 height 15
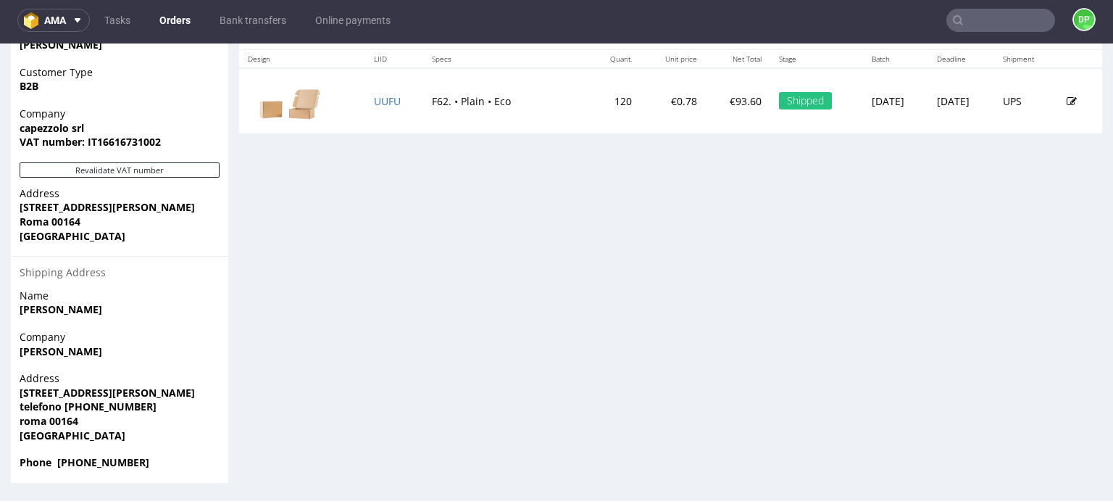
scroll to position [704, 0]
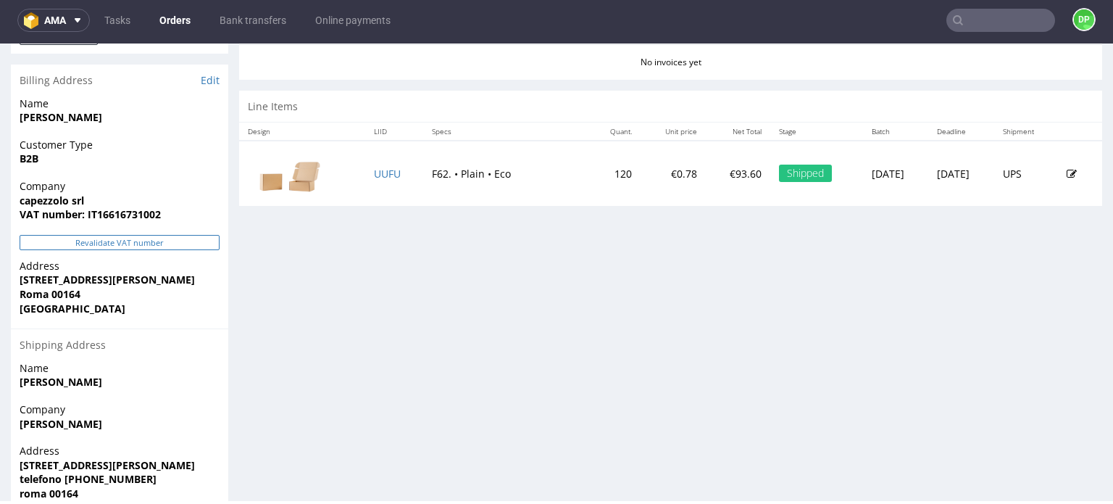
click at [128, 243] on button "Revalidate VAT number" at bounding box center [120, 242] width 200 height 15
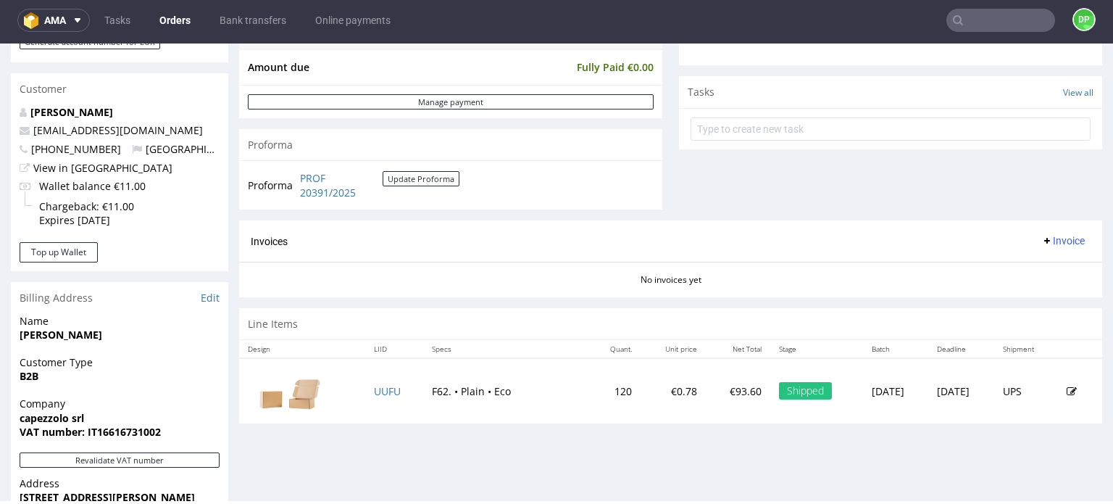
scroll to position [487, 0]
click at [1041, 238] on icon at bounding box center [1047, 241] width 12 height 12
click at [1018, 265] on span "Generate" at bounding box center [1041, 270] width 70 height 14
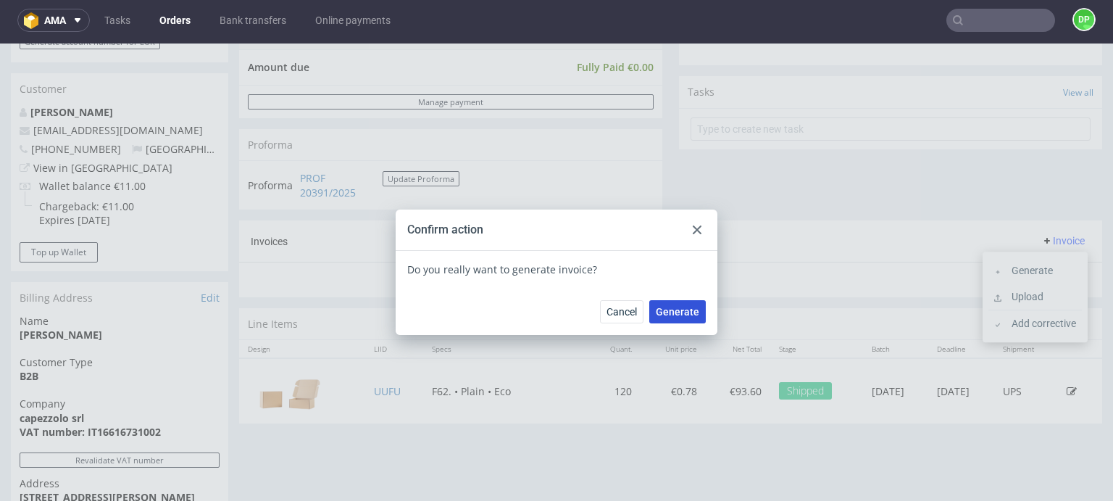
click at [678, 319] on button "Generate" at bounding box center [677, 311] width 57 height 23
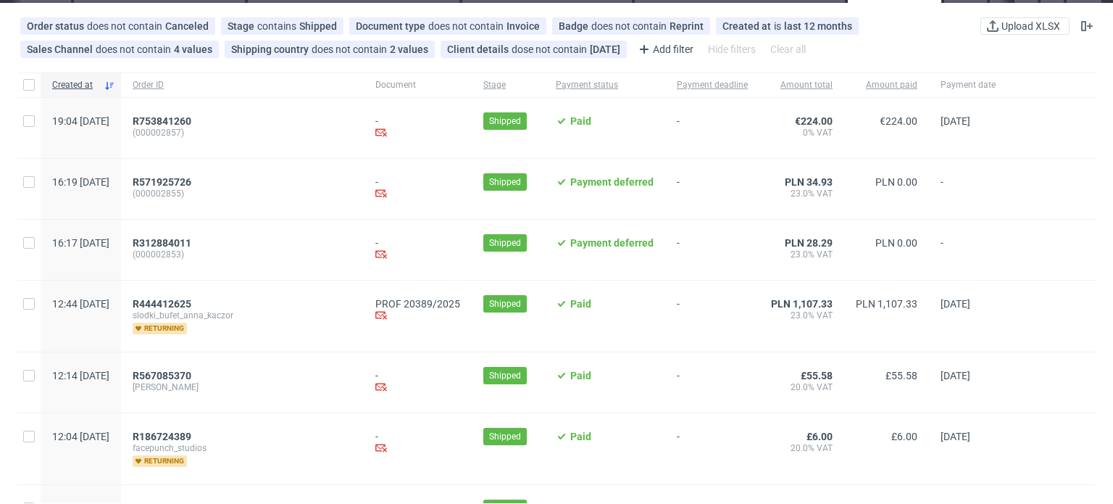
scroll to position [145, 0]
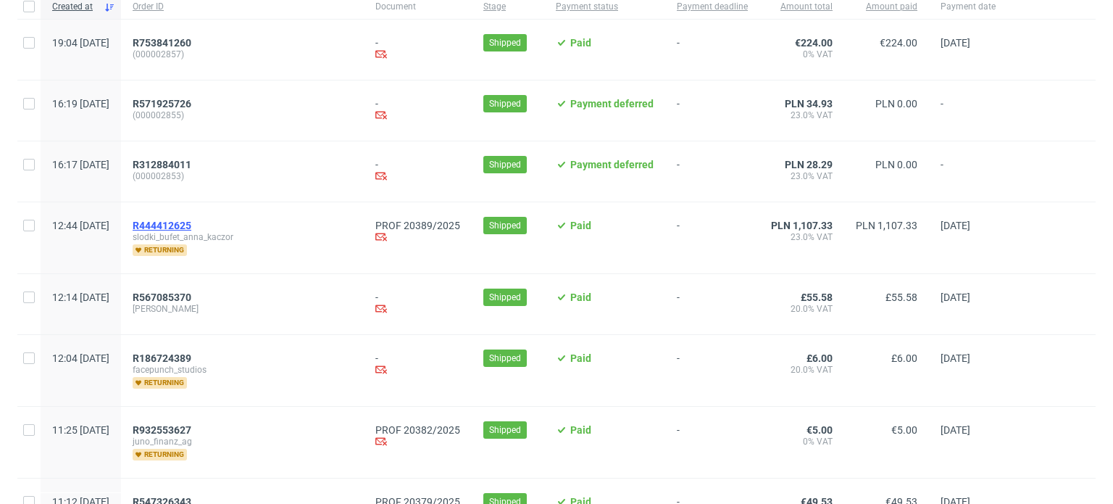
click at [217, 220] on div "R444412625 slodki_bufet_anna_kaczor returning" at bounding box center [242, 237] width 243 height 71
click at [191, 229] on span "R444412625" at bounding box center [162, 226] width 59 height 12
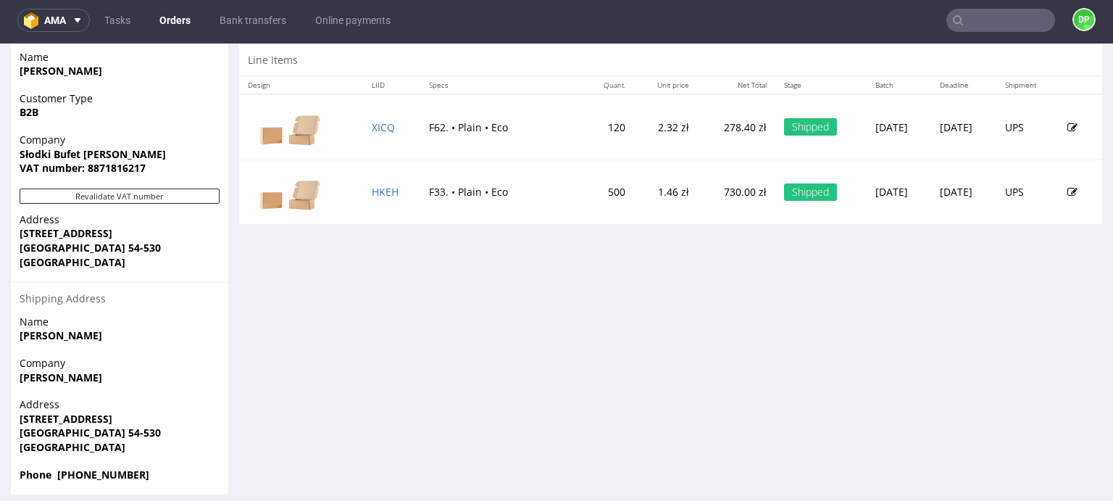
scroll to position [762, 0]
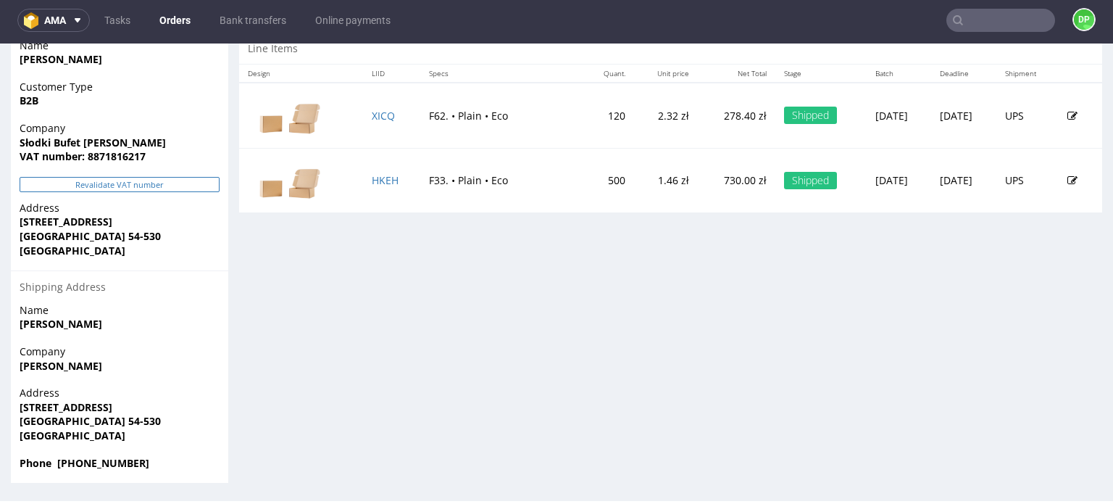
click at [109, 182] on button "Revalidate VAT number" at bounding box center [120, 184] width 200 height 15
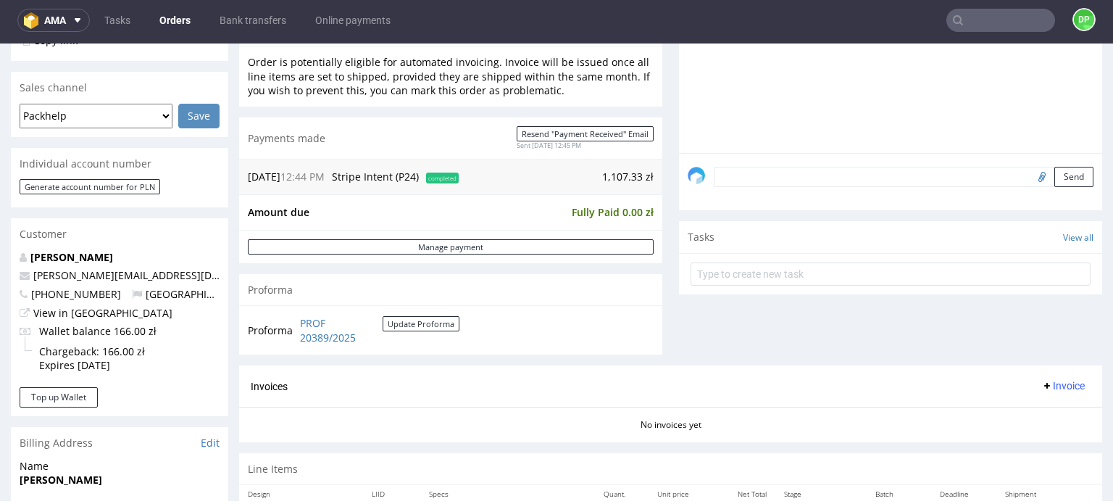
scroll to position [435, 0]
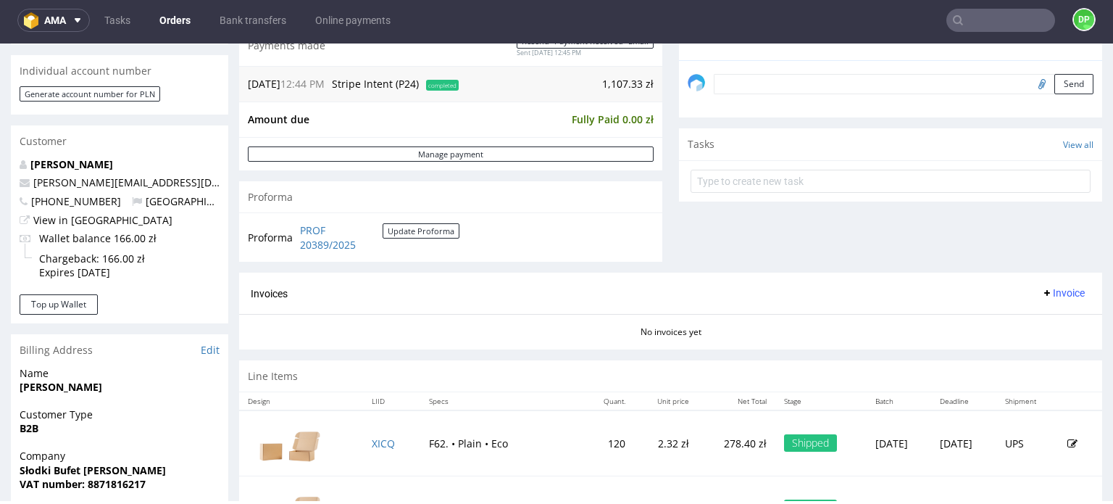
click at [1041, 292] on icon at bounding box center [1047, 293] width 12 height 12
click at [1015, 312] on li "Generate" at bounding box center [1034, 322] width 93 height 26
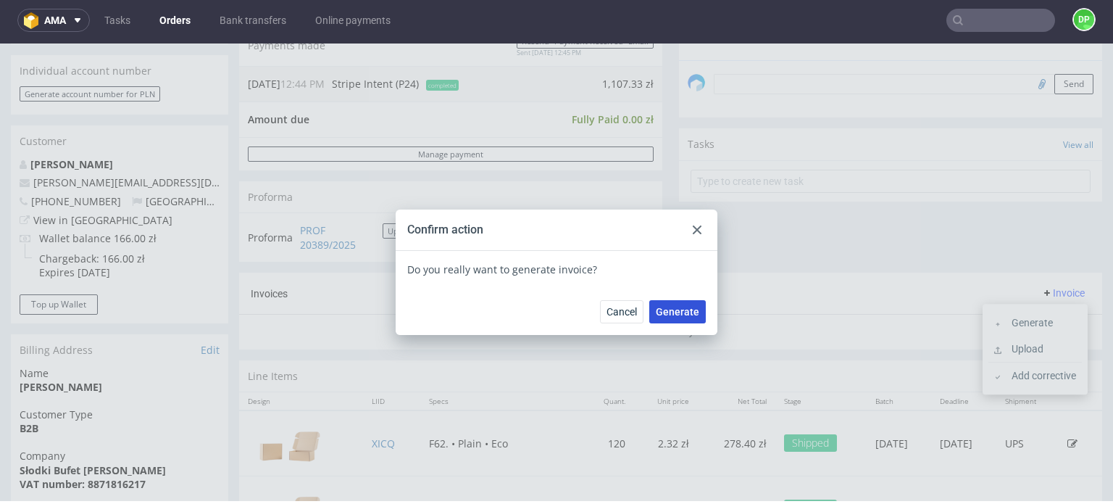
click at [668, 315] on span "Generate" at bounding box center [677, 312] width 43 height 10
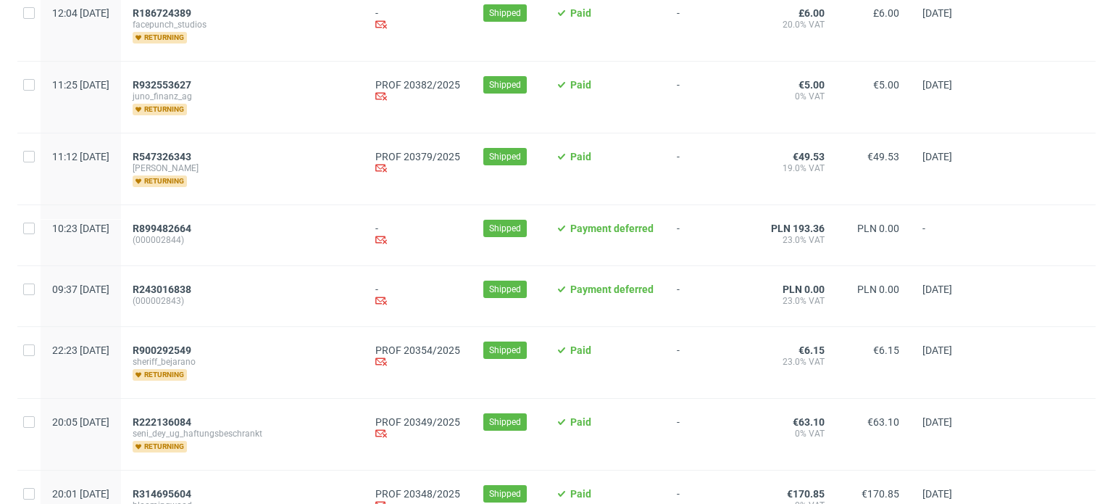
scroll to position [435, 0]
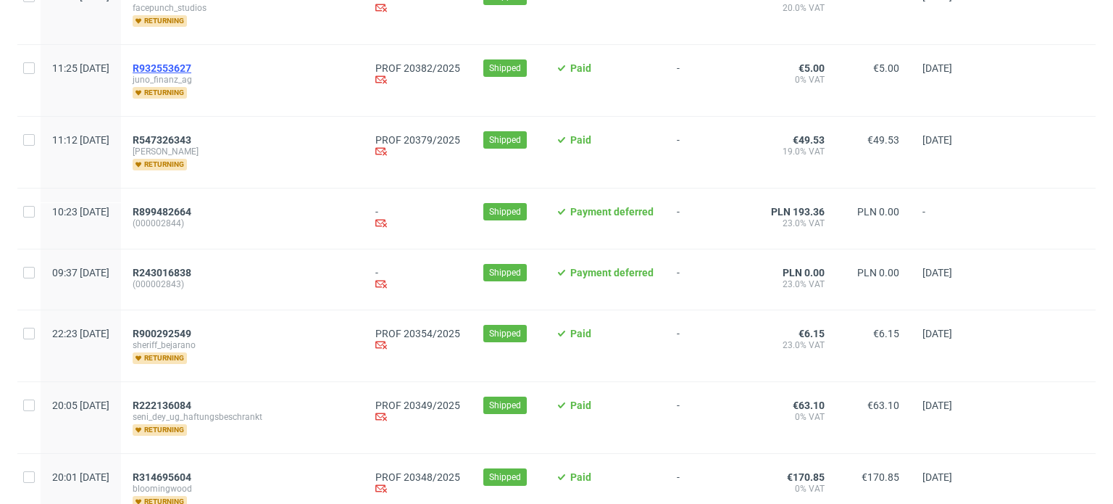
click at [191, 62] on span "R932553627" at bounding box center [162, 68] width 59 height 12
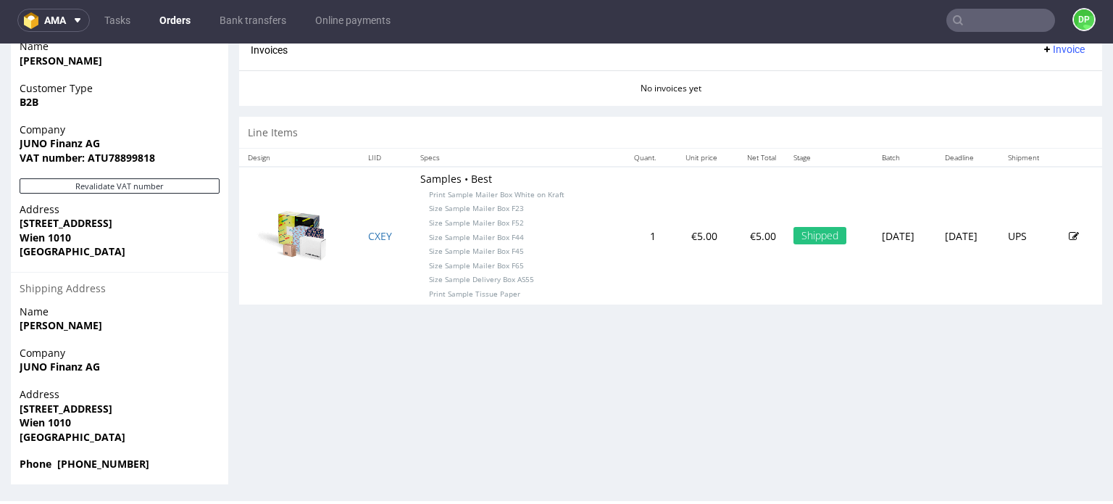
scroll to position [722, 0]
click at [161, 185] on button "Revalidate VAT number" at bounding box center [120, 185] width 200 height 15
click at [122, 183] on button "Revalidate VAT number" at bounding box center [120, 185] width 200 height 15
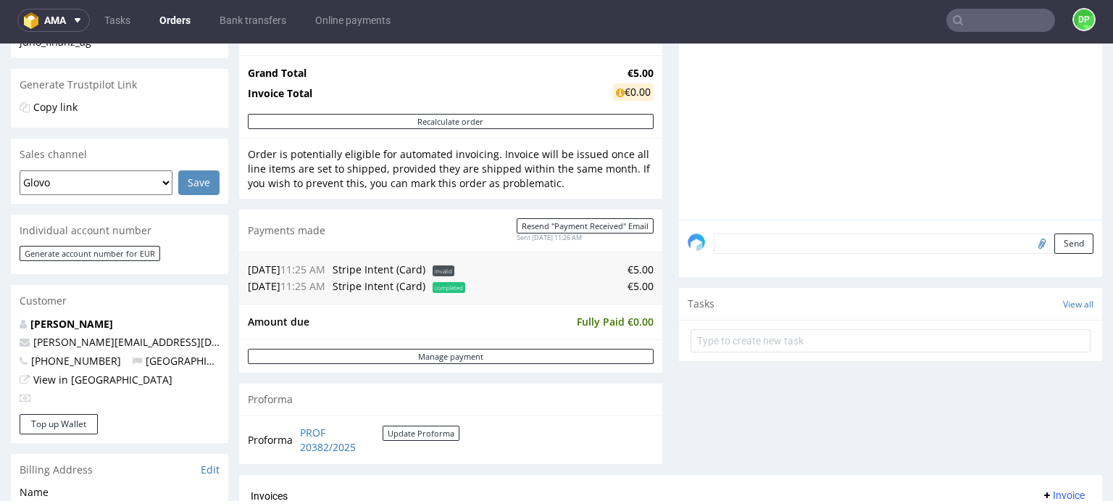
scroll to position [507, 0]
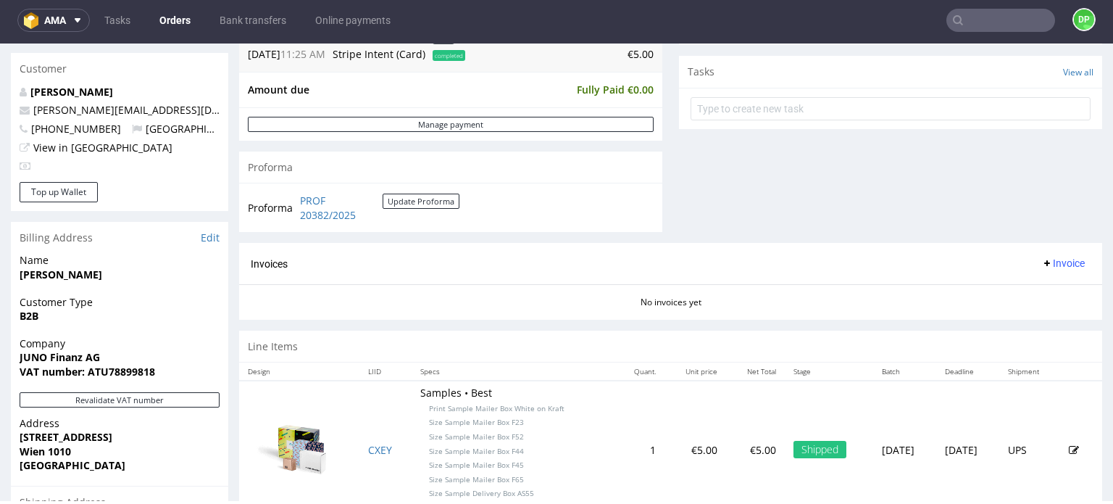
click at [1041, 257] on span "Invoice" at bounding box center [1062, 263] width 43 height 12
click at [1023, 291] on span "Generate" at bounding box center [1041, 293] width 70 height 14
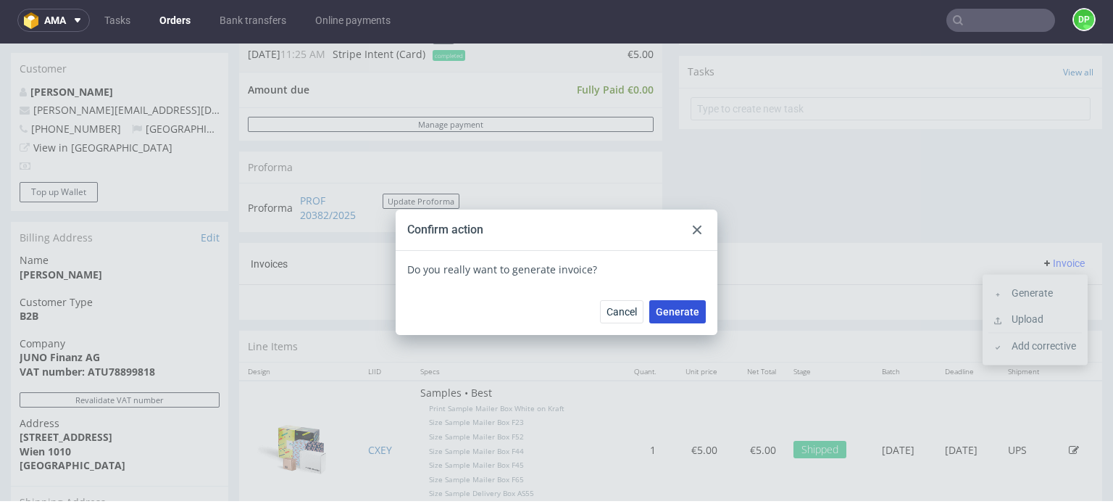
click at [683, 315] on span "Generate" at bounding box center [677, 312] width 43 height 10
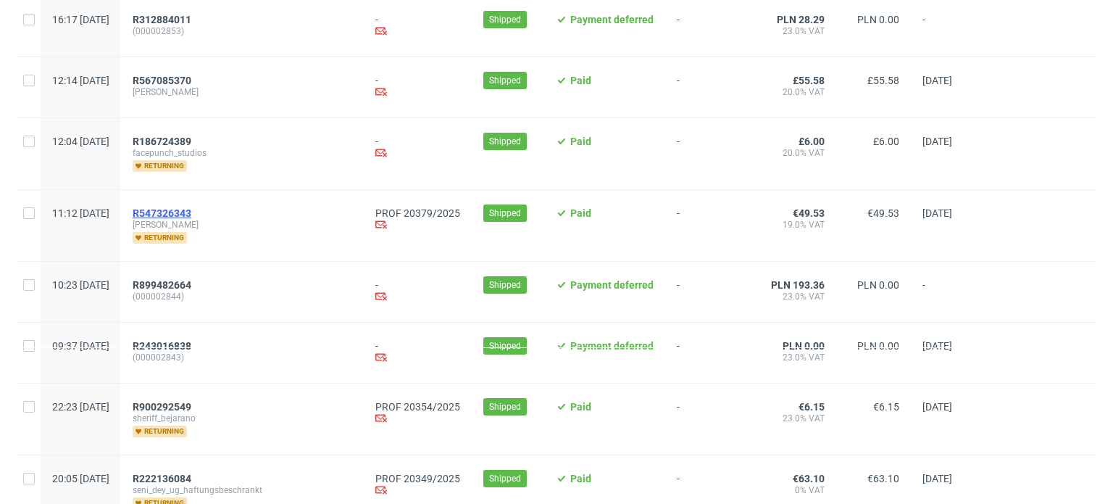
click at [191, 213] on span "R547326343" at bounding box center [162, 213] width 59 height 12
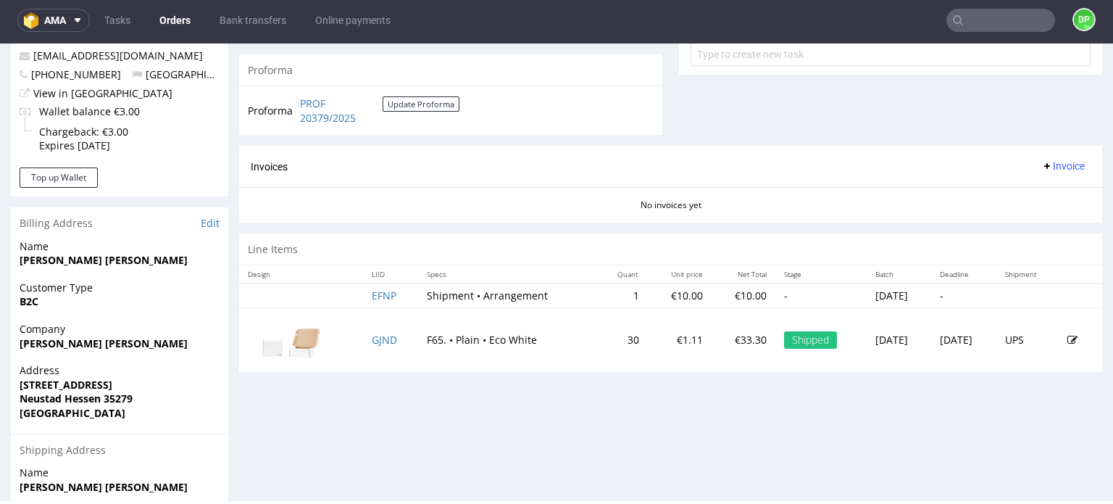
scroll to position [594, 0]
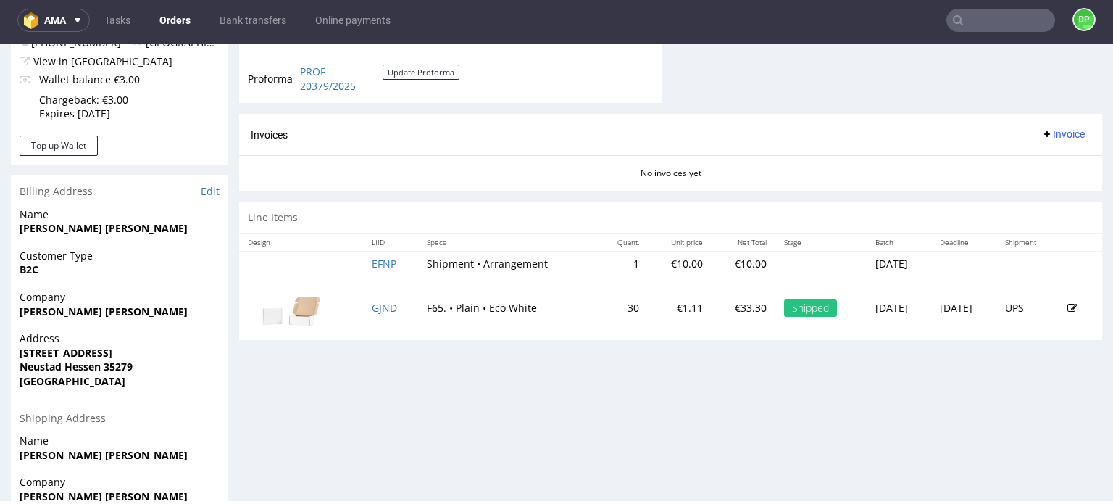
drag, startPoint x: 374, startPoint y: 310, endPoint x: 383, endPoint y: 399, distance: 89.6
click at [384, 401] on div "Progress Payment Paid Tue 23 Sep Payment “Received” Email Sent Tue 23 Sep 11:13…" at bounding box center [670, 62] width 863 height 1131
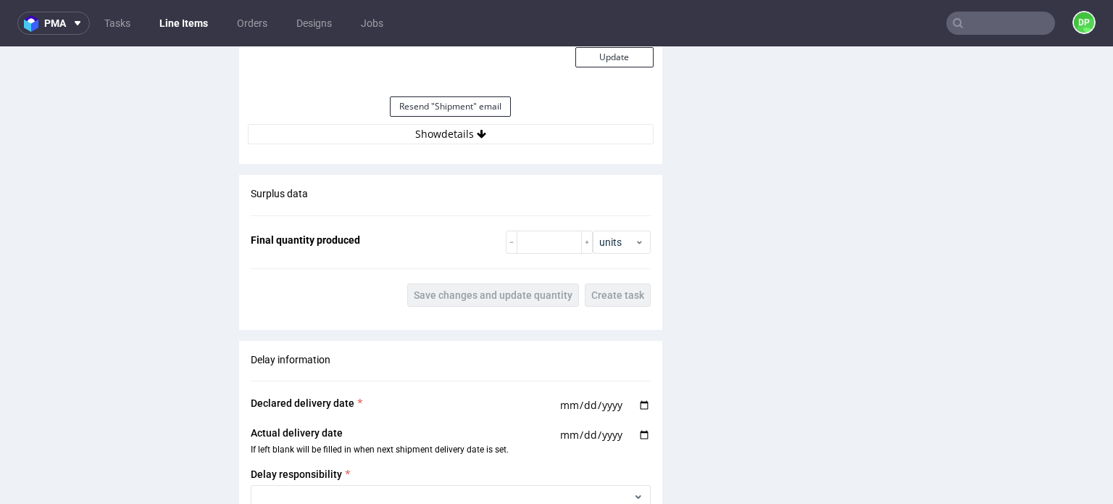
scroll to position [1594, 0]
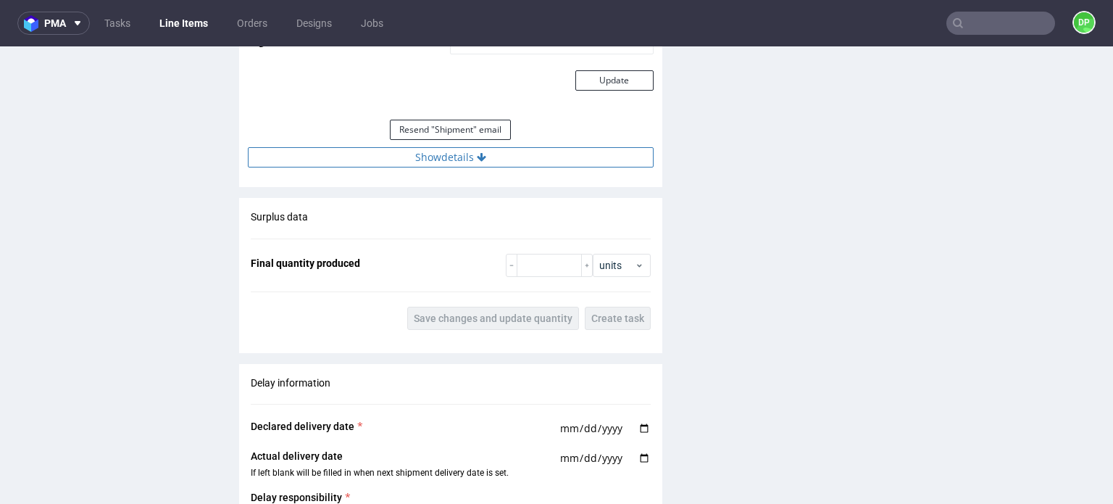
click at [404, 165] on button "Show details" at bounding box center [451, 157] width 406 height 20
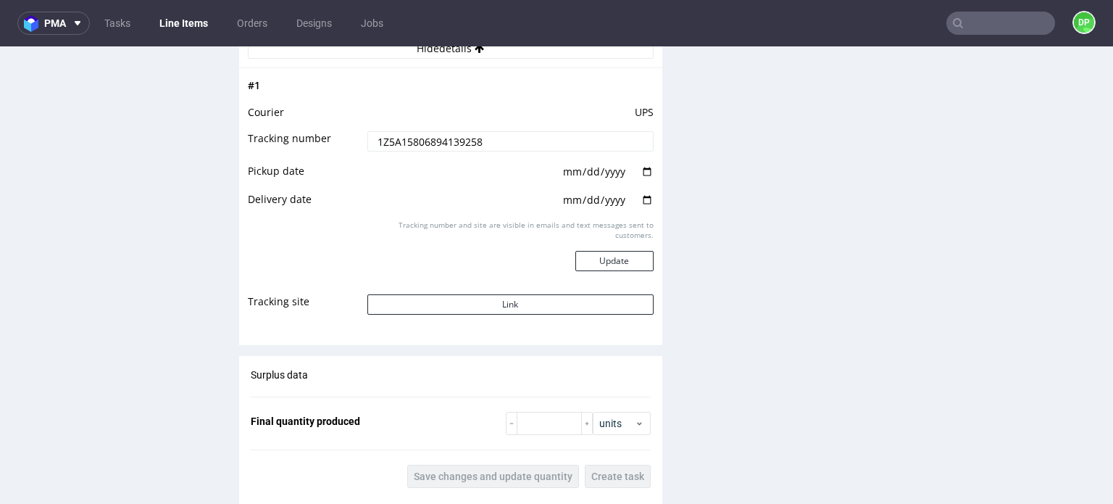
scroll to position [1739, 0]
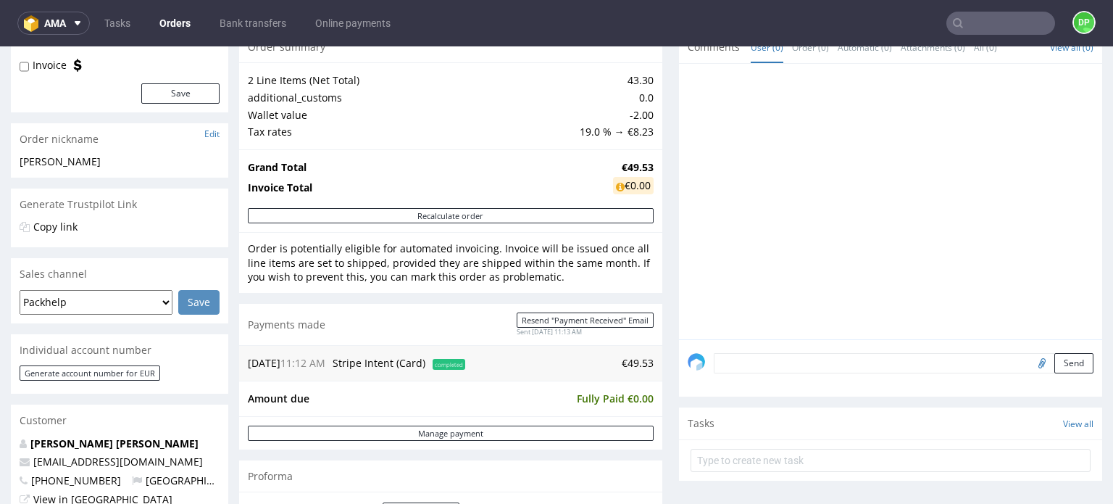
scroll to position [435, 0]
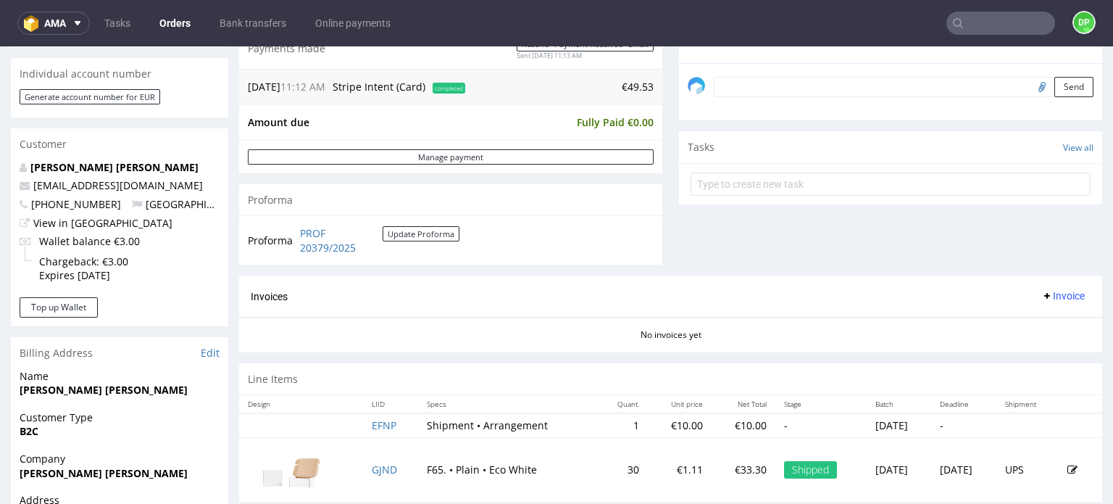
click at [1059, 300] on span "Invoice" at bounding box center [1062, 296] width 43 height 12
click at [1037, 325] on span "Generate" at bounding box center [1041, 325] width 70 height 14
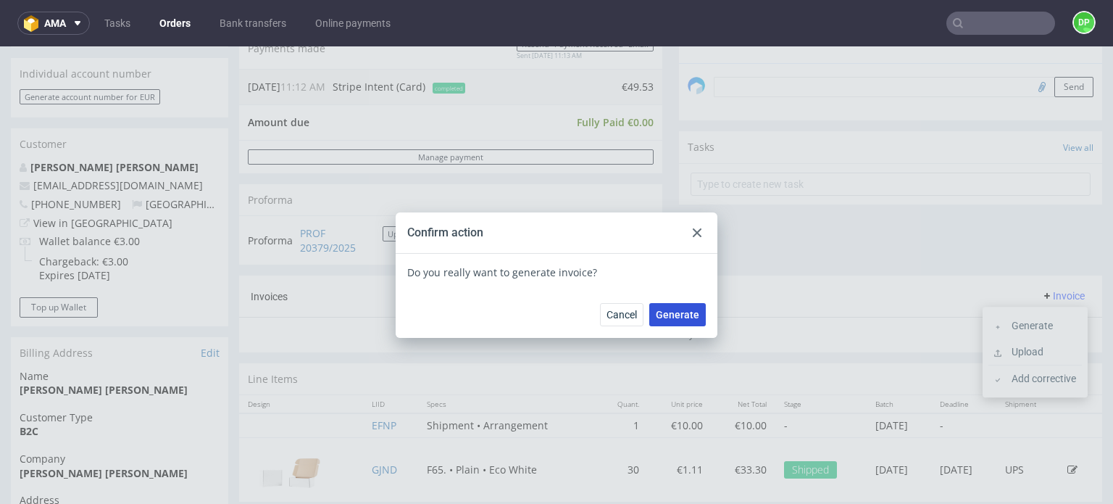
click at [689, 313] on span "Generate" at bounding box center [677, 314] width 43 height 10
